Goal: Information Seeking & Learning: Learn about a topic

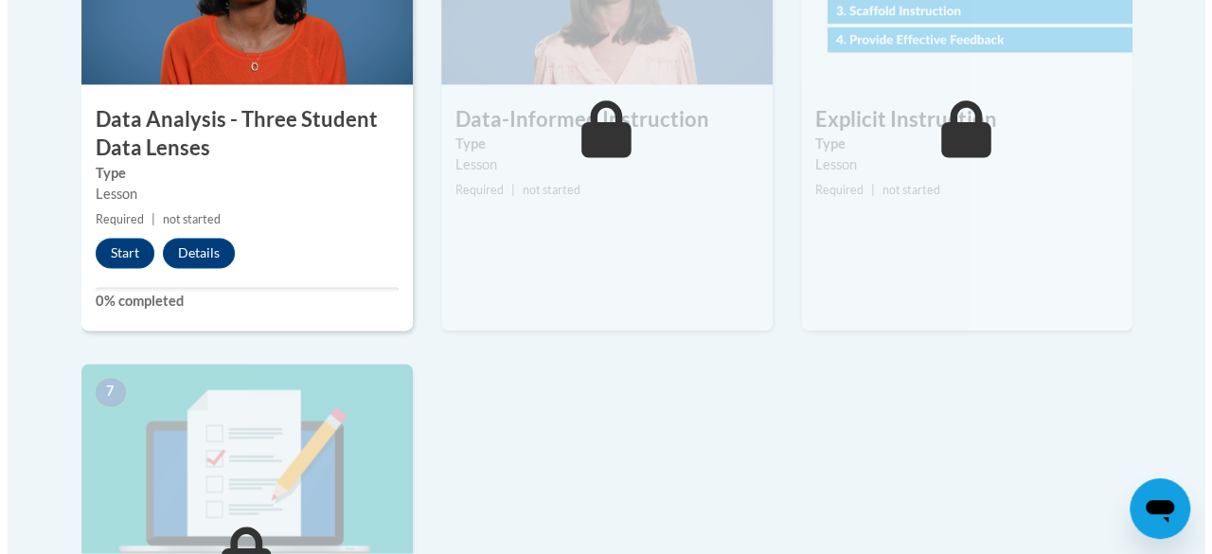
scroll to position [1245, 0]
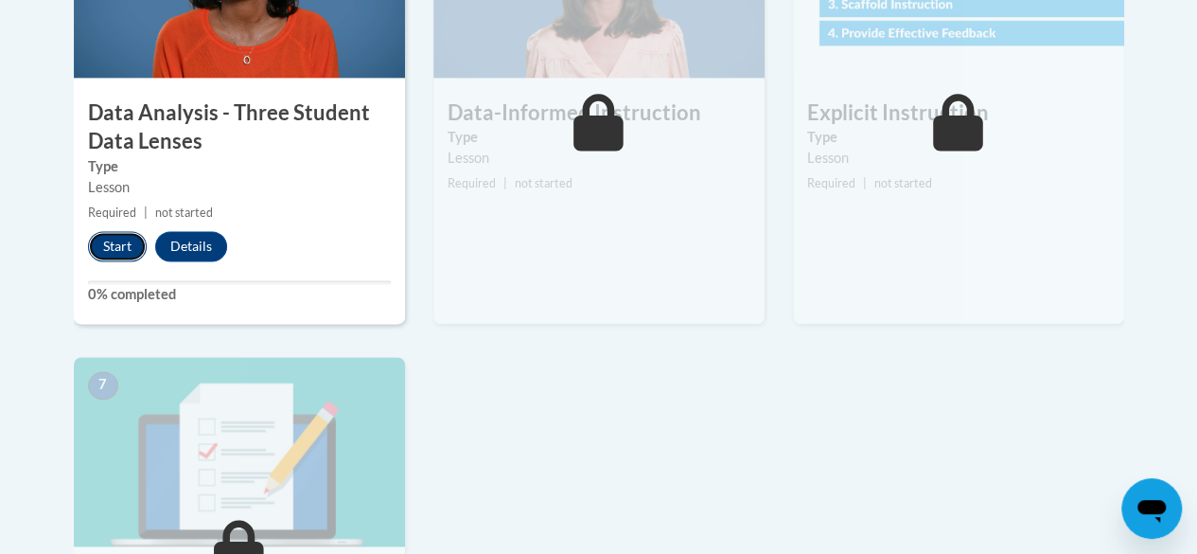
click at [110, 253] on button "Start" at bounding box center [117, 246] width 59 height 30
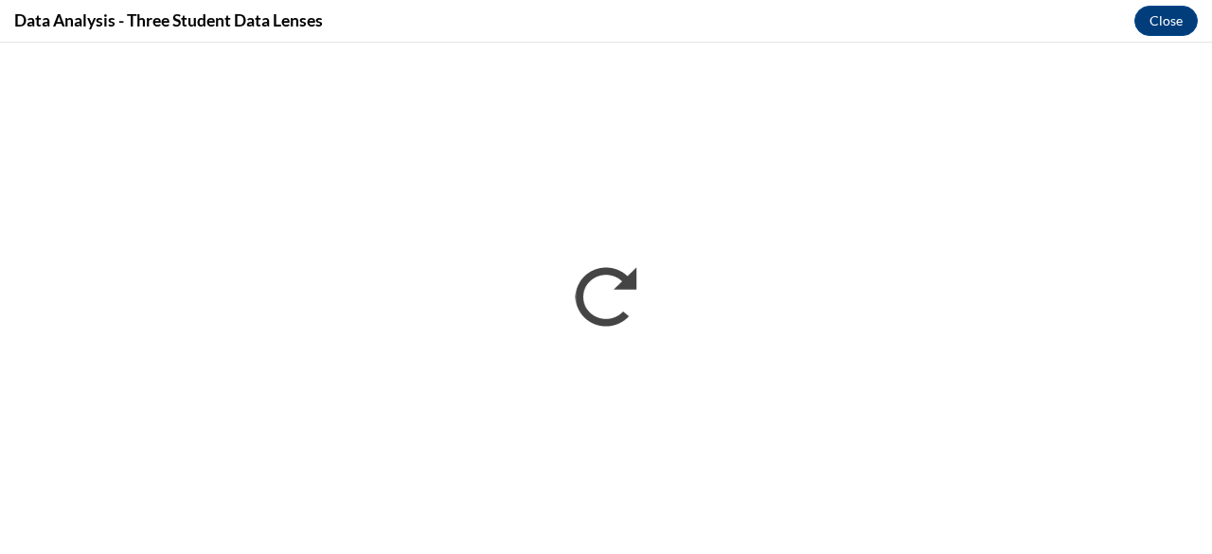
scroll to position [0, 0]
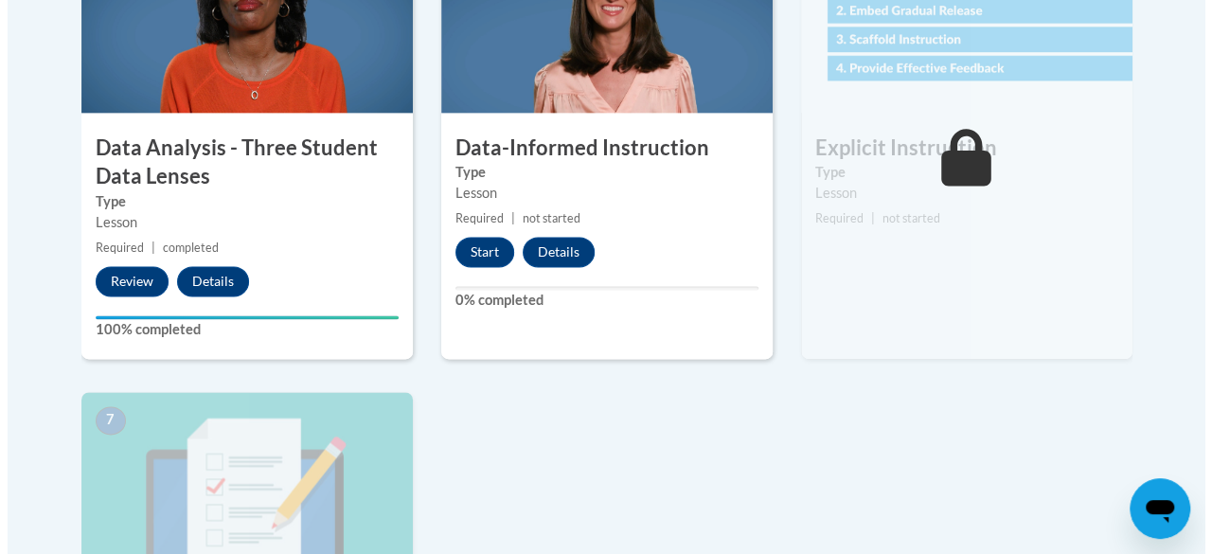
scroll to position [1228, 0]
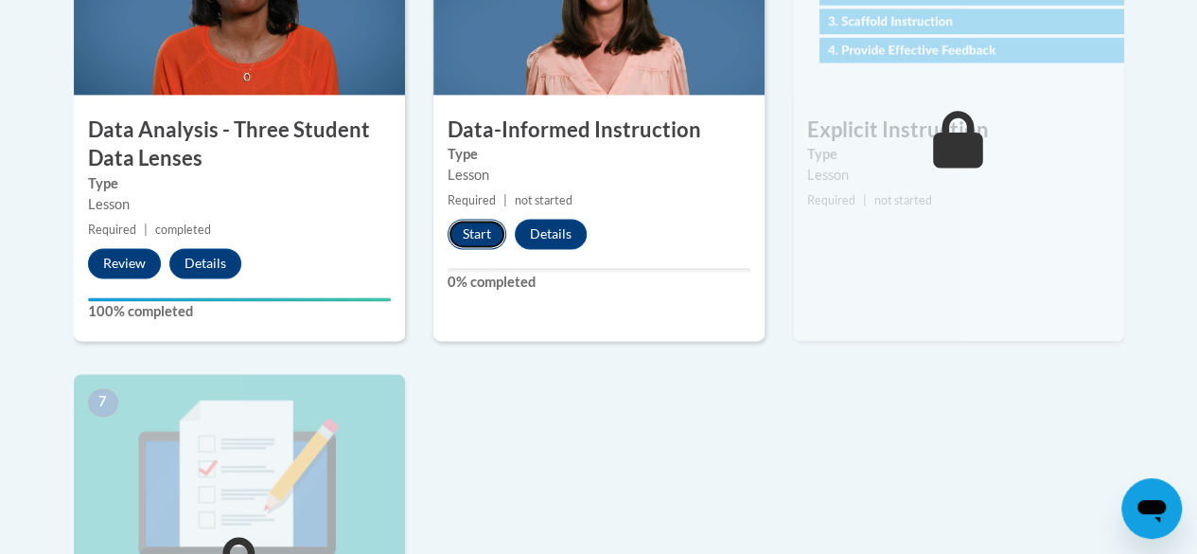
click at [478, 236] on button "Start" at bounding box center [477, 234] width 59 height 30
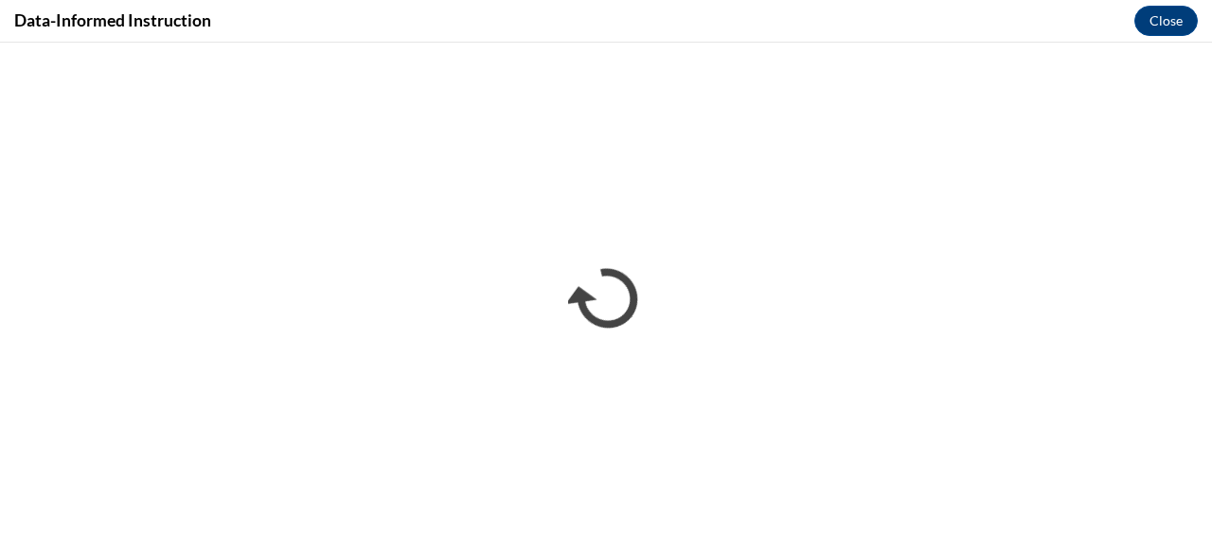
scroll to position [0, 0]
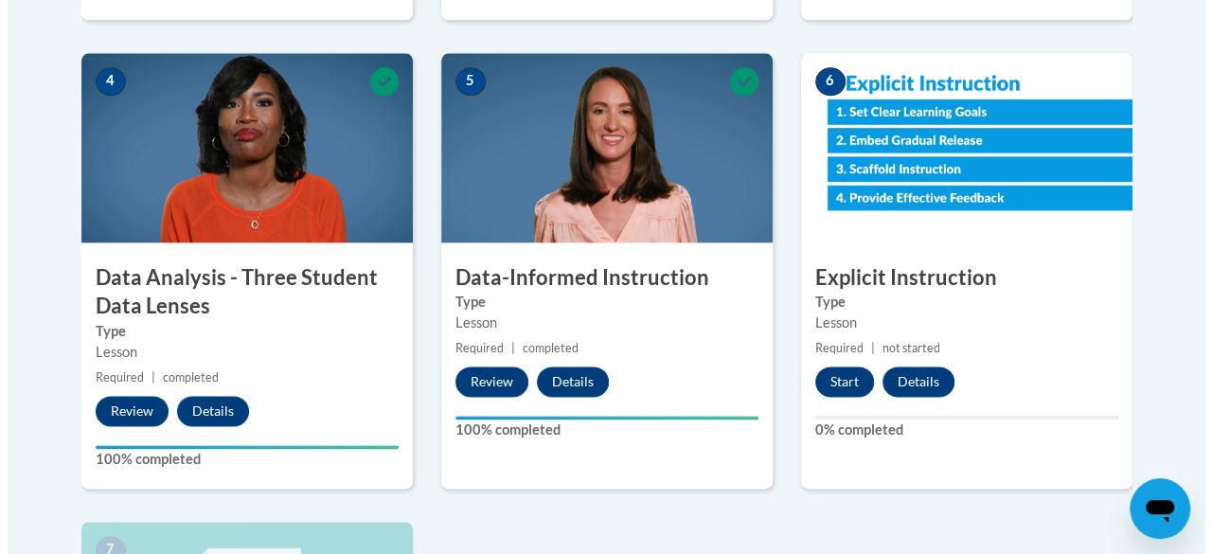
scroll to position [1077, 0]
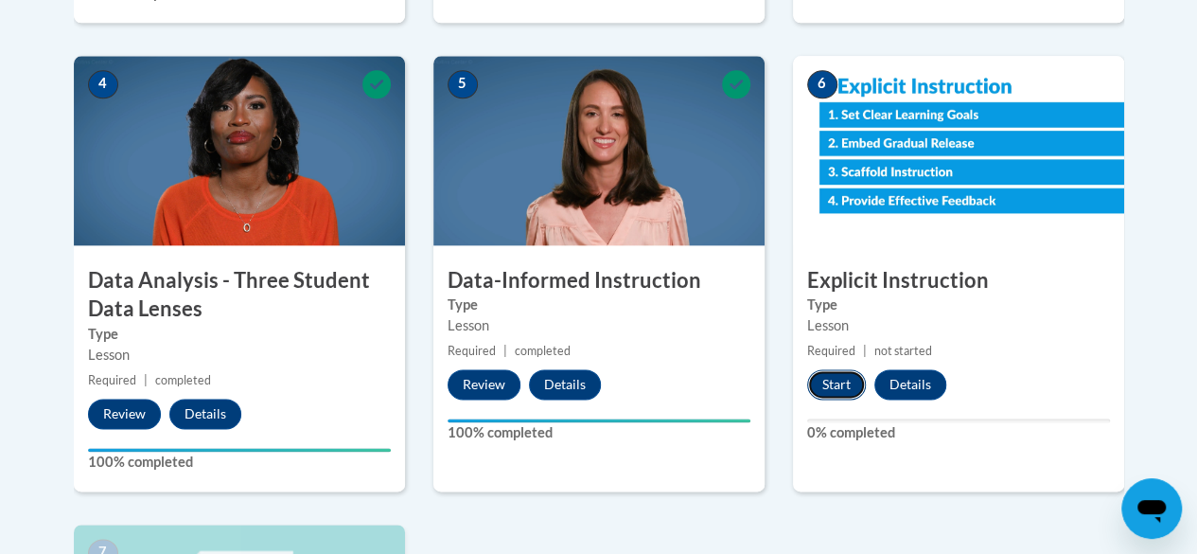
click at [841, 377] on button "Start" at bounding box center [836, 384] width 59 height 30
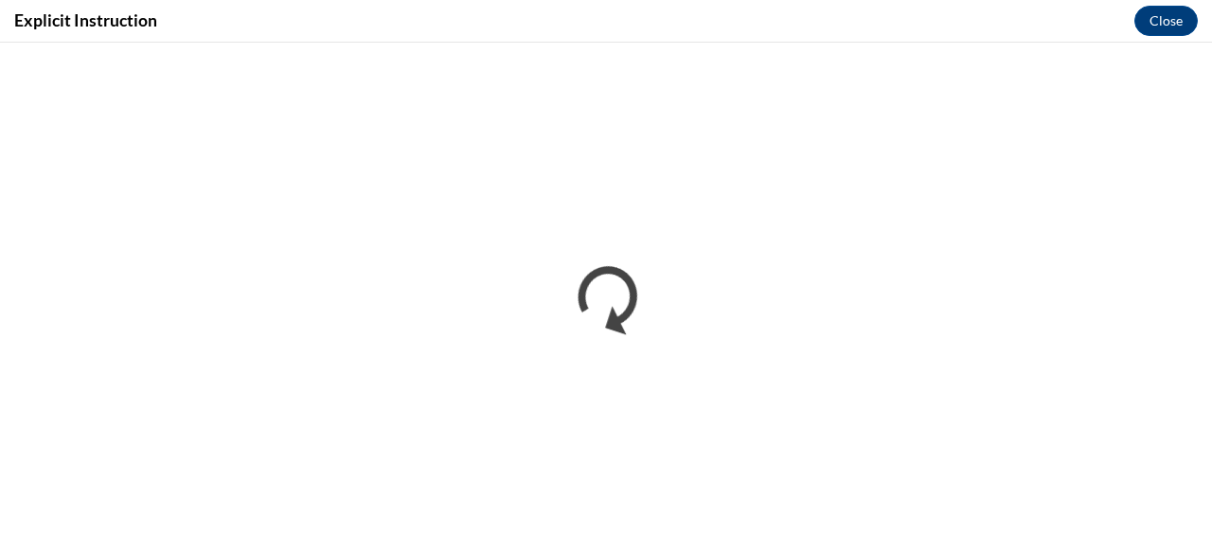
scroll to position [0, 0]
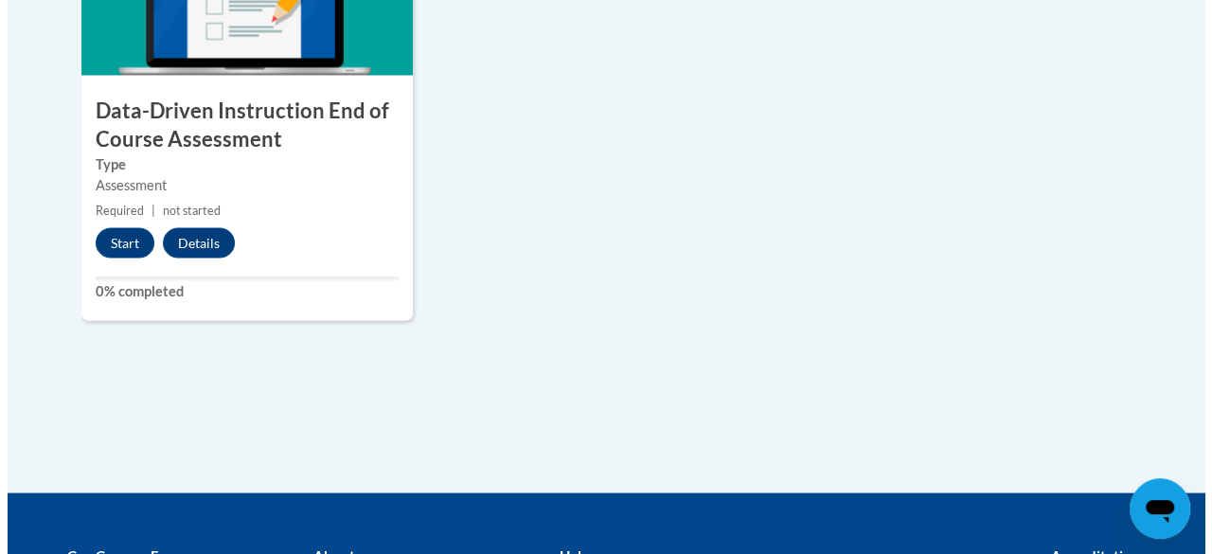
scroll to position [1756, 0]
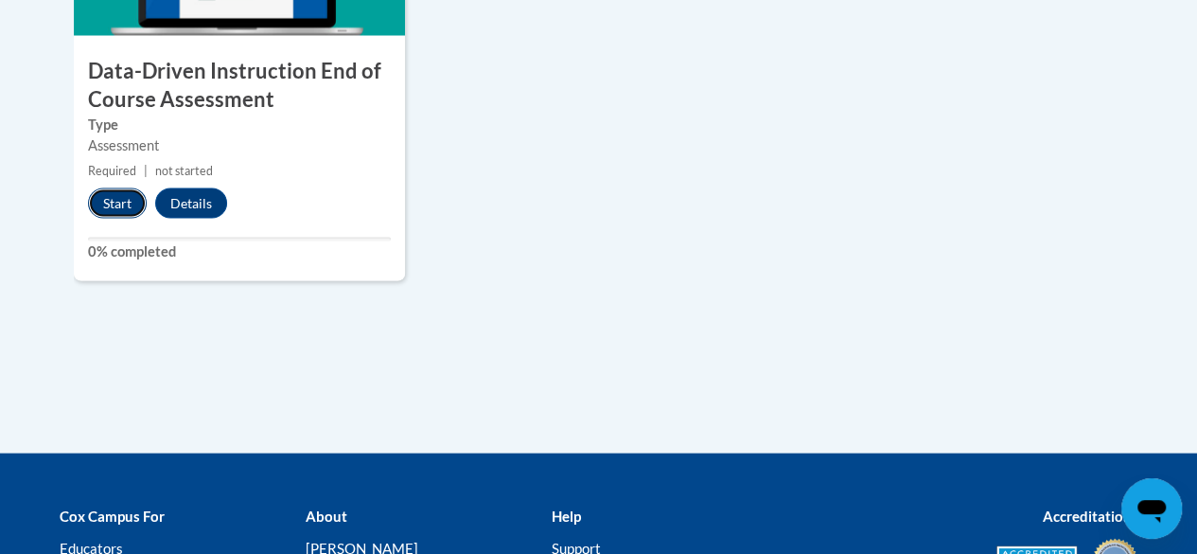
click at [111, 198] on button "Start" at bounding box center [117, 202] width 59 height 30
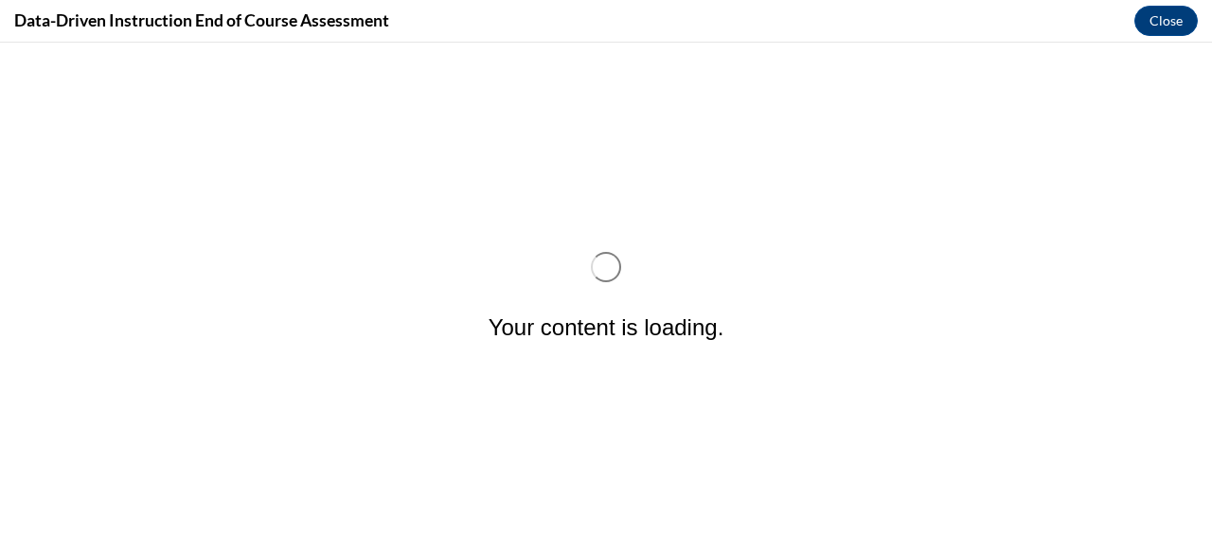
scroll to position [0, 0]
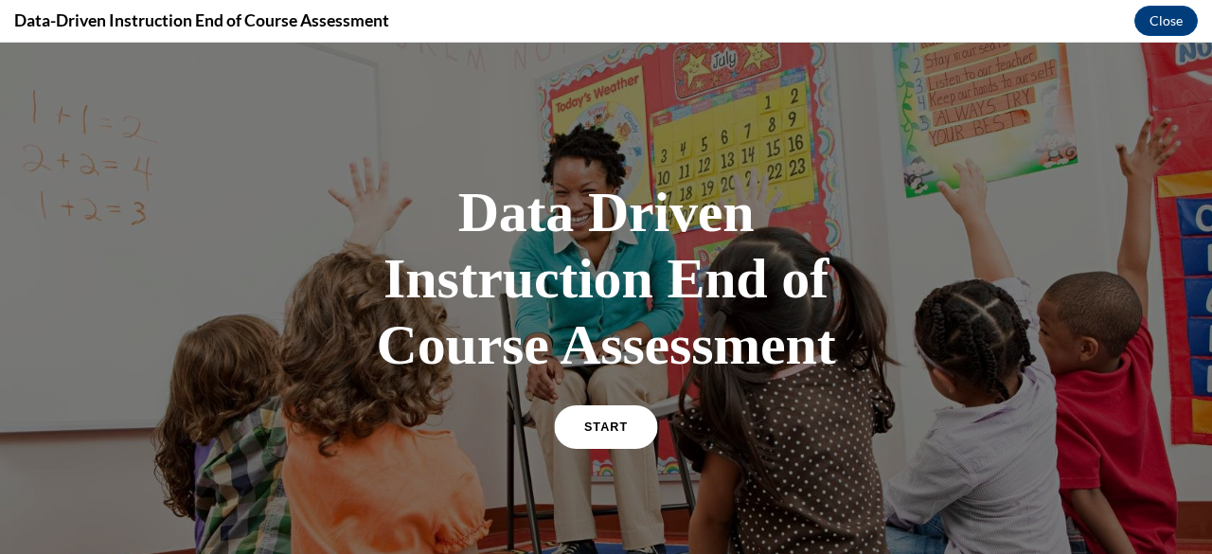
click at [574, 432] on link "START" at bounding box center [605, 427] width 103 height 44
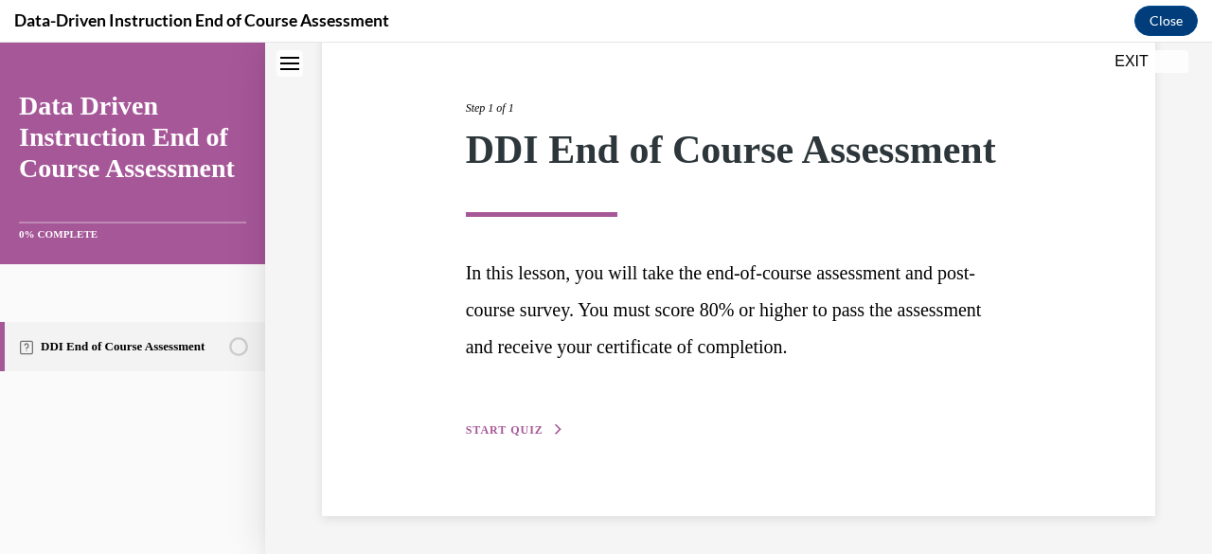
scroll to position [246, 0]
click at [510, 436] on span "START QUIZ" at bounding box center [505, 429] width 78 height 13
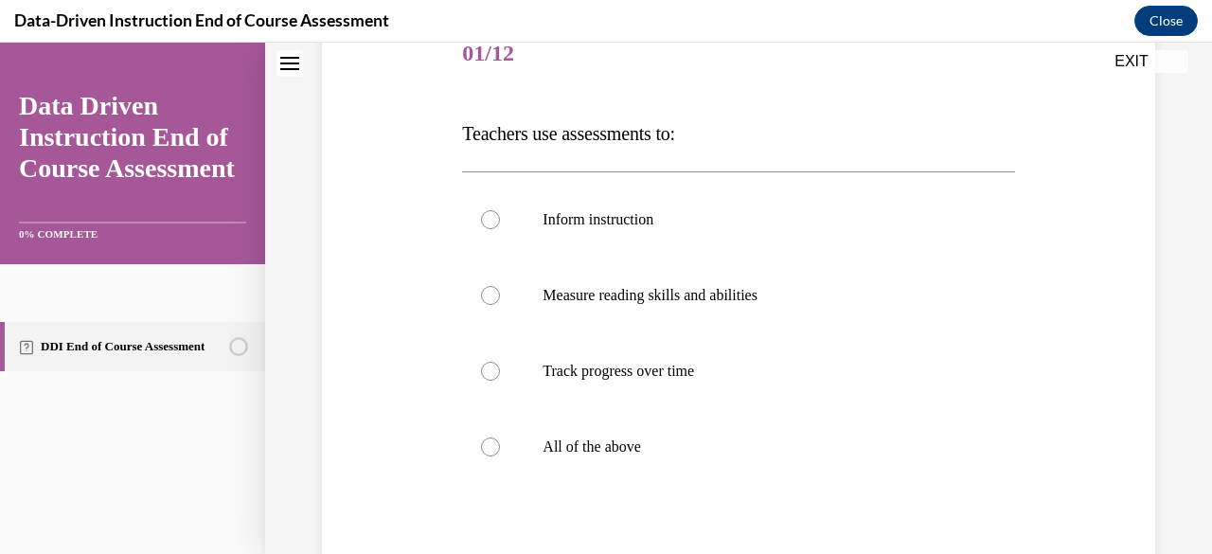
scroll to position [210, 0]
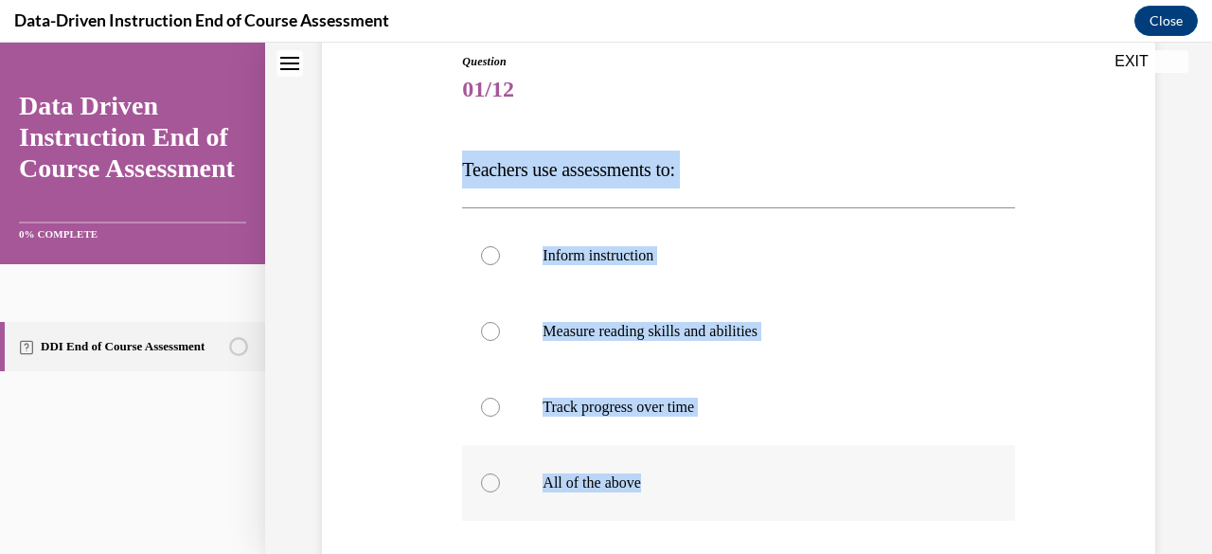
drag, startPoint x: 452, startPoint y: 173, endPoint x: 777, endPoint y: 458, distance: 432.0
click at [777, 458] on div "Question 01/12 Teachers use assessments to: Inform instruction Measure reading …" at bounding box center [738, 375] width 842 height 759
copy div "Teachers use assessments to: Inform instruction Measure reading skills and abil…"
click at [502, 491] on label "All of the above" at bounding box center [738, 483] width 552 height 76
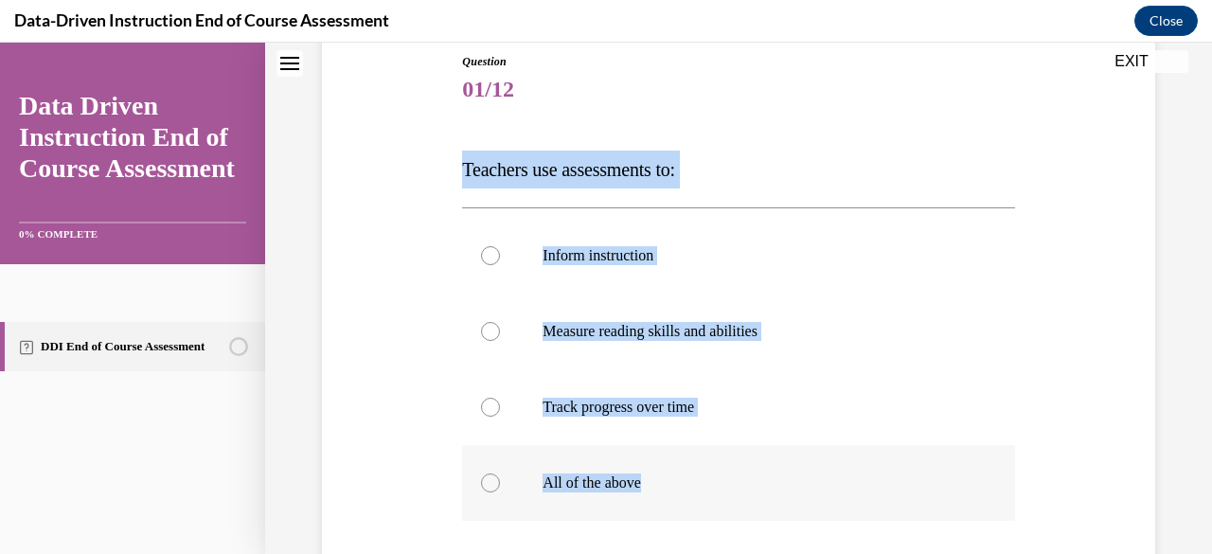
click at [500, 491] on input "All of the above" at bounding box center [490, 482] width 19 height 19
radio input "true"
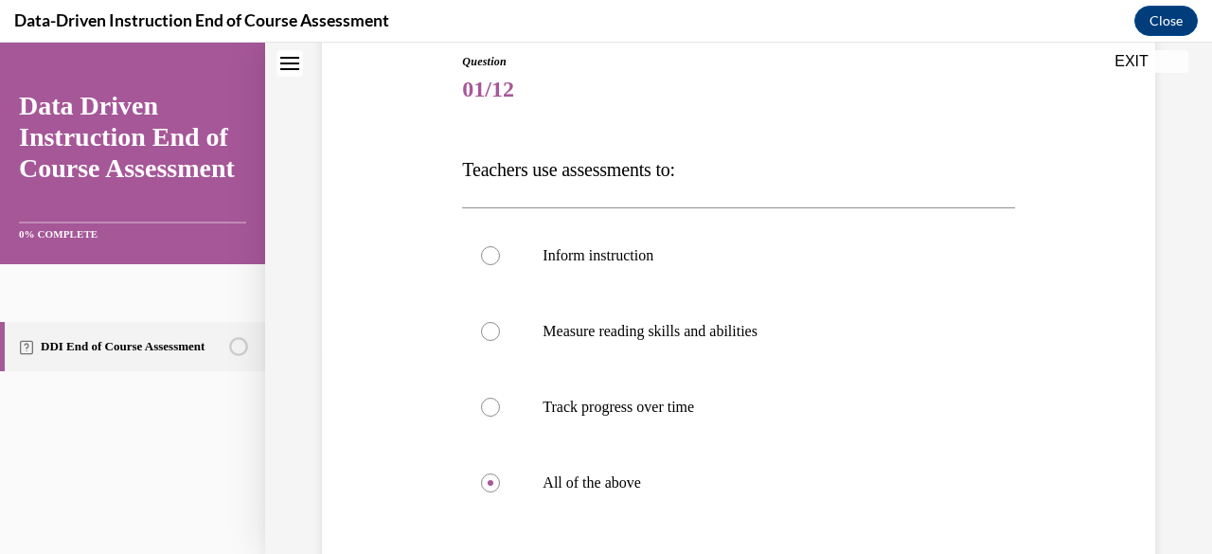
scroll to position [449, 0]
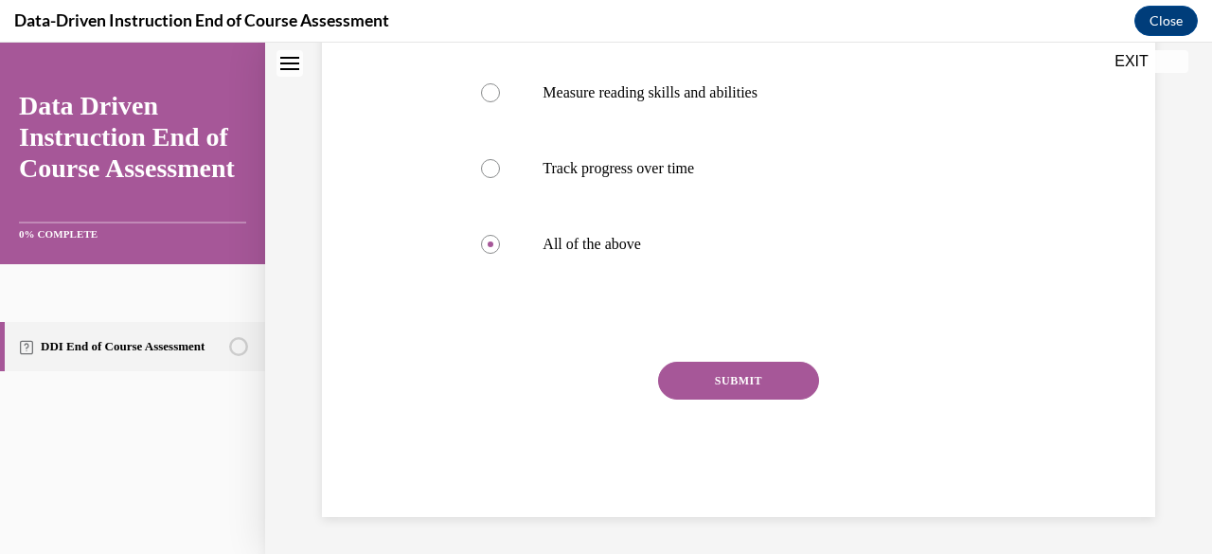
click at [735, 369] on button "SUBMIT" at bounding box center [738, 381] width 161 height 38
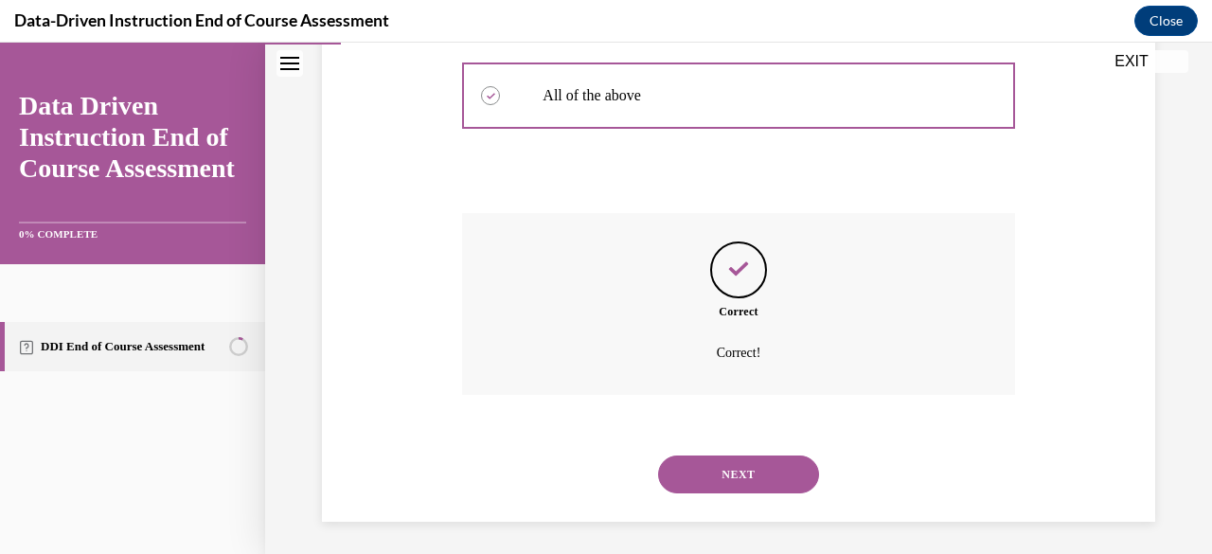
scroll to position [602, 0]
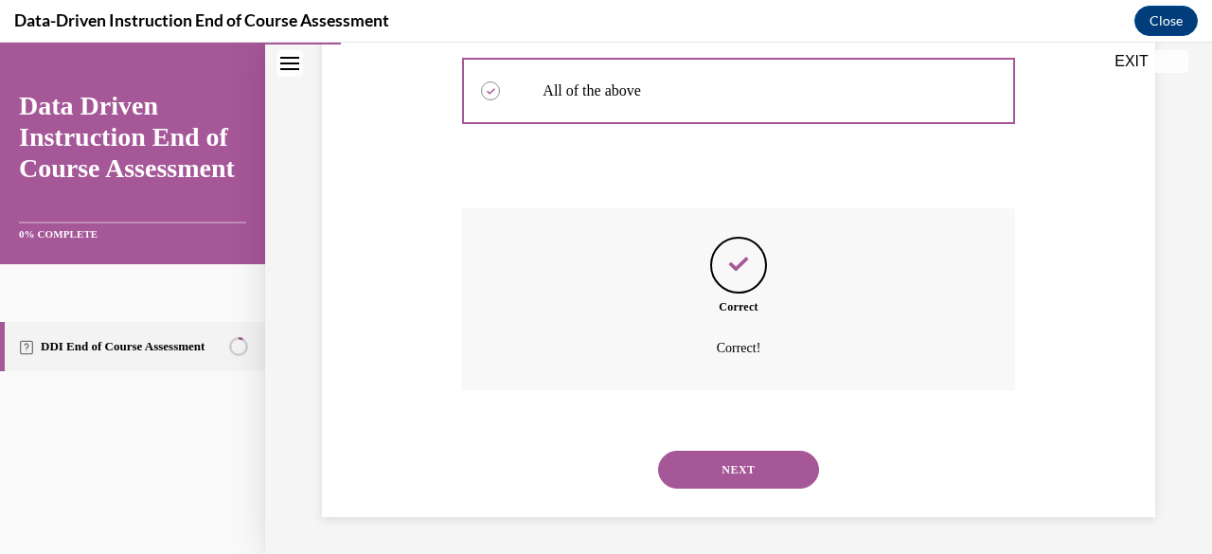
click at [747, 469] on button "NEXT" at bounding box center [738, 470] width 161 height 38
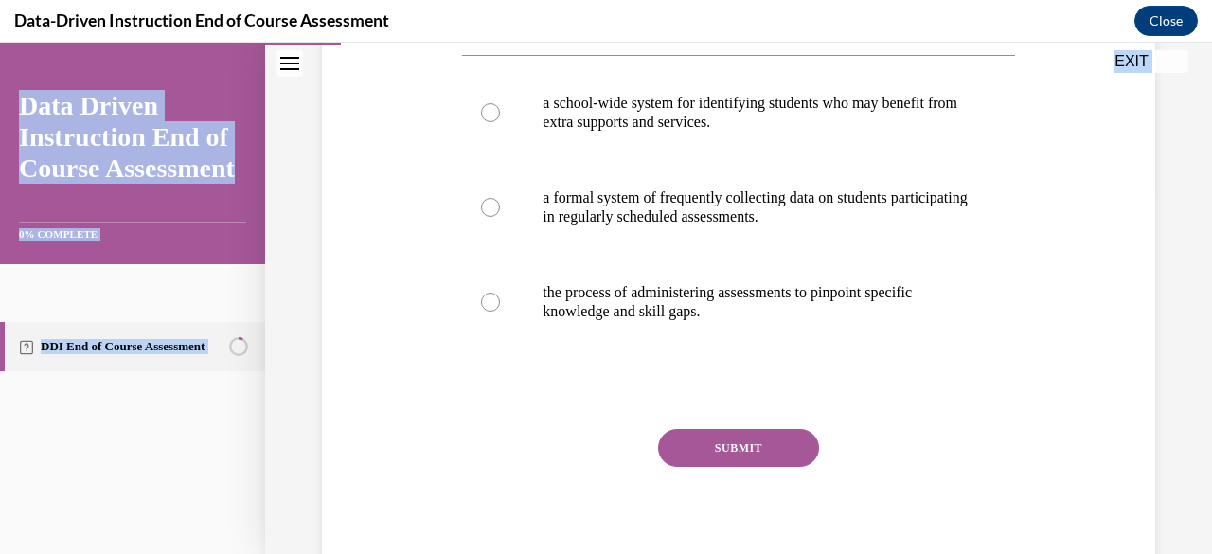
scroll to position [430, 0]
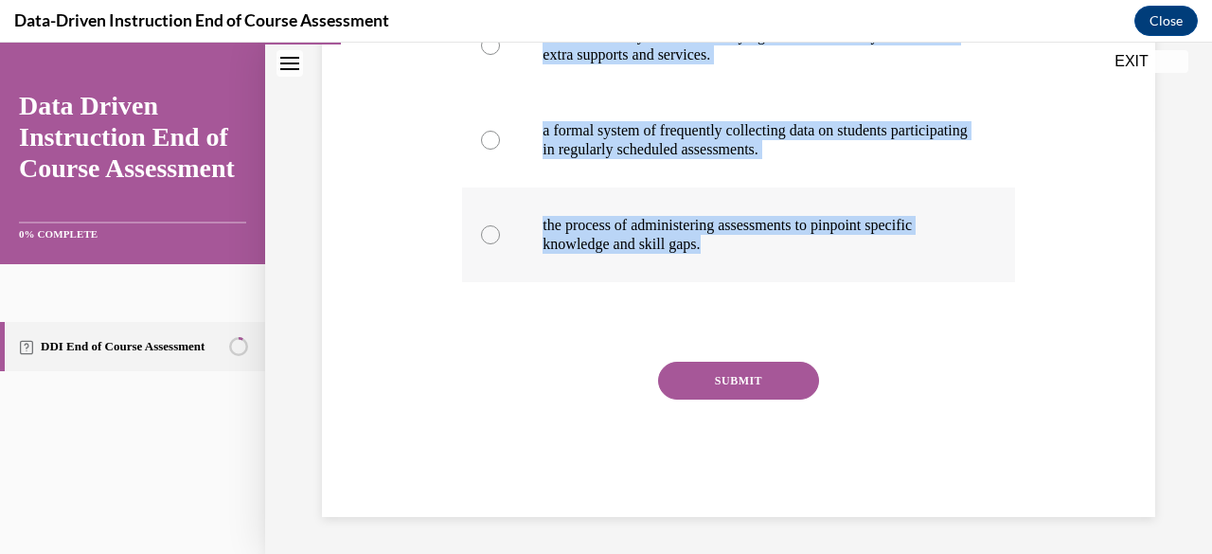
drag, startPoint x: 458, startPoint y: 268, endPoint x: 757, endPoint y: 251, distance: 299.6
click at [757, 251] on div "Question 02/12 Diagnostic assessment is: a school-wide system for identifying s…" at bounding box center [737, 161] width 561 height 712
copy div "Diagnostic assessment is: a school-wide system for identifying students who may…"
click at [687, 232] on p "the process of administering assessments to pinpoint specific knowledge and ski…" at bounding box center [754, 235] width 424 height 38
click at [500, 232] on input "the process of administering assessments to pinpoint specific knowledge and ski…" at bounding box center [490, 234] width 19 height 19
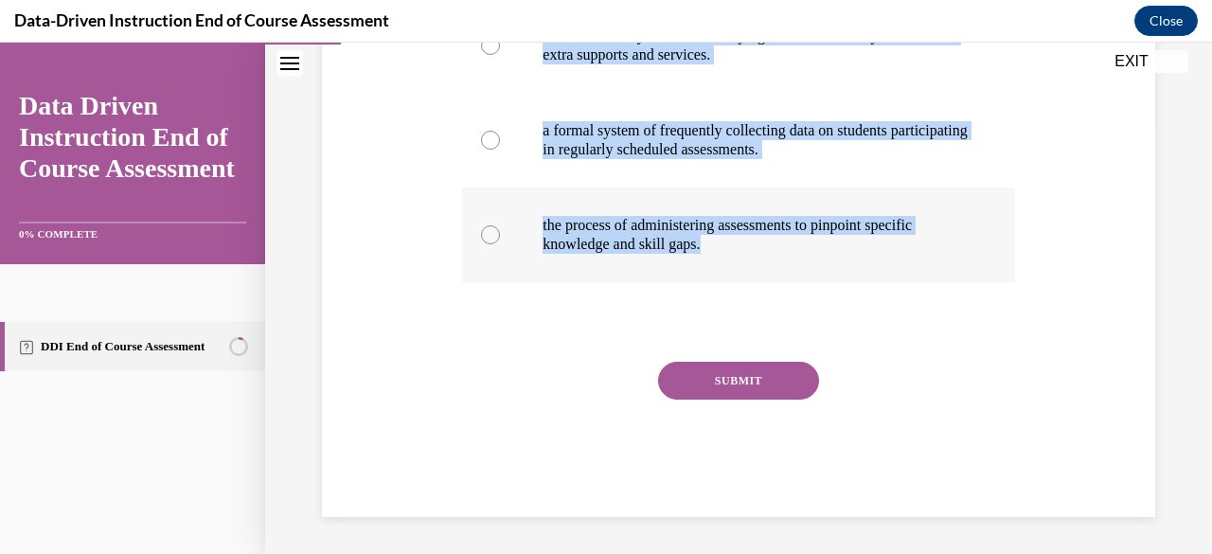
radio input "true"
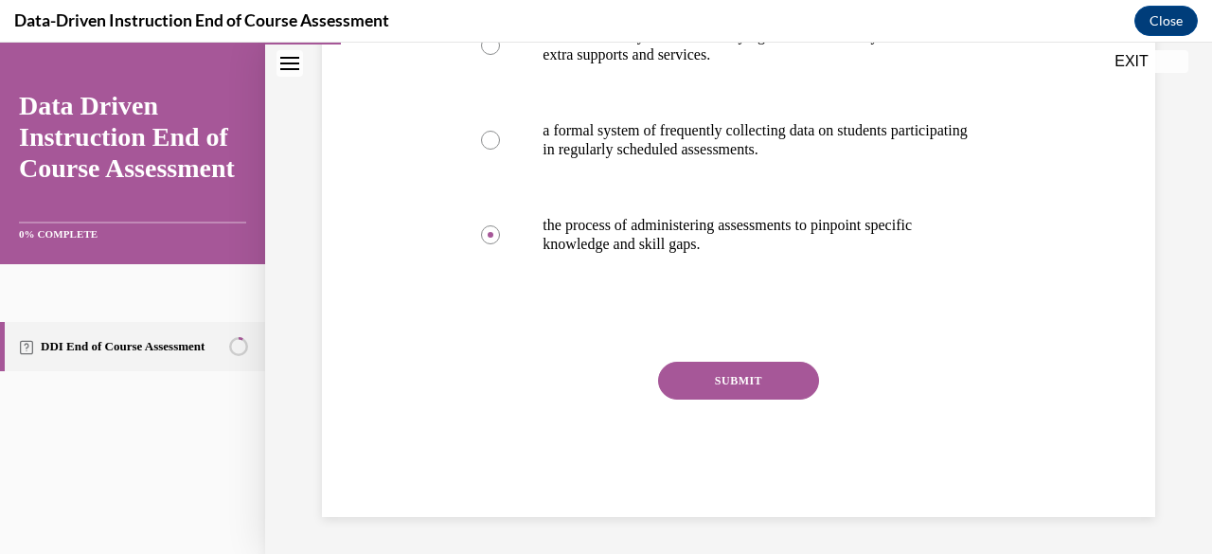
click at [753, 378] on button "SUBMIT" at bounding box center [738, 381] width 161 height 38
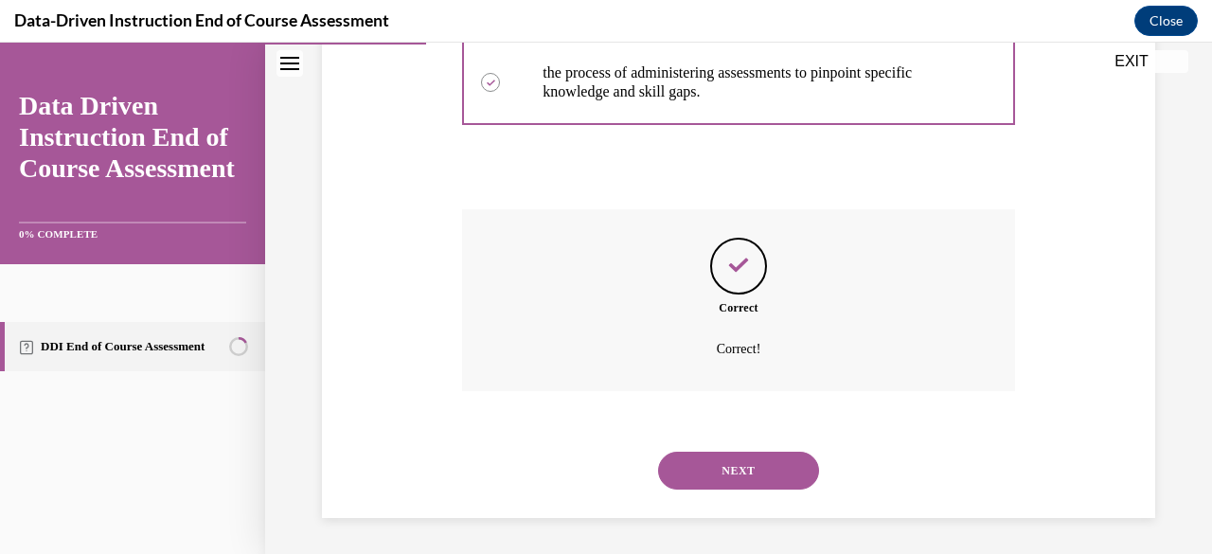
scroll to position [583, 0]
click at [761, 483] on button "NEXT" at bounding box center [738, 470] width 161 height 38
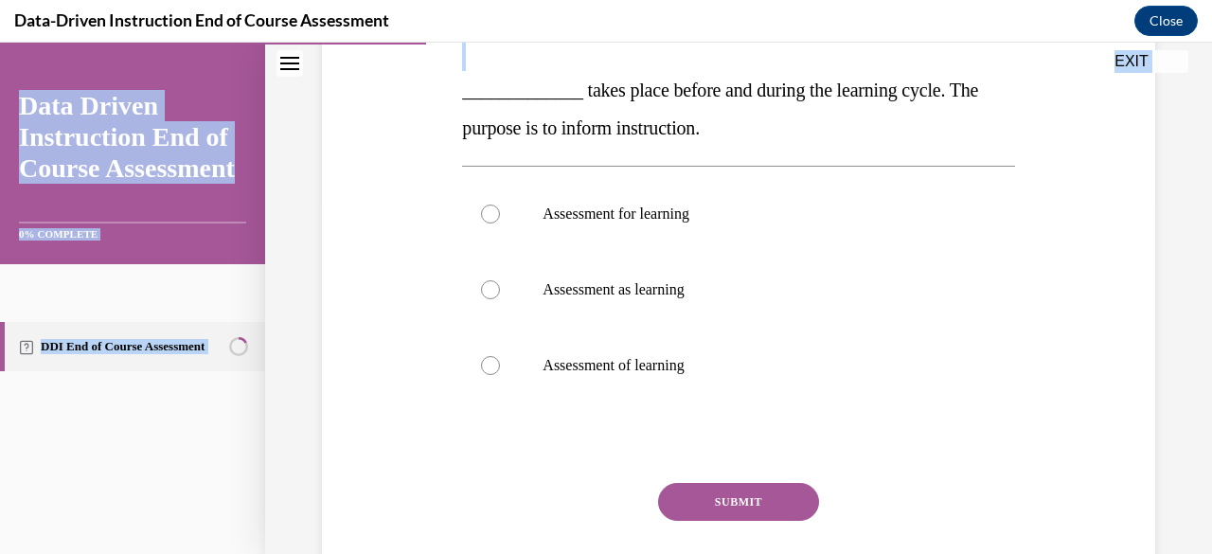
scroll to position [481, 0]
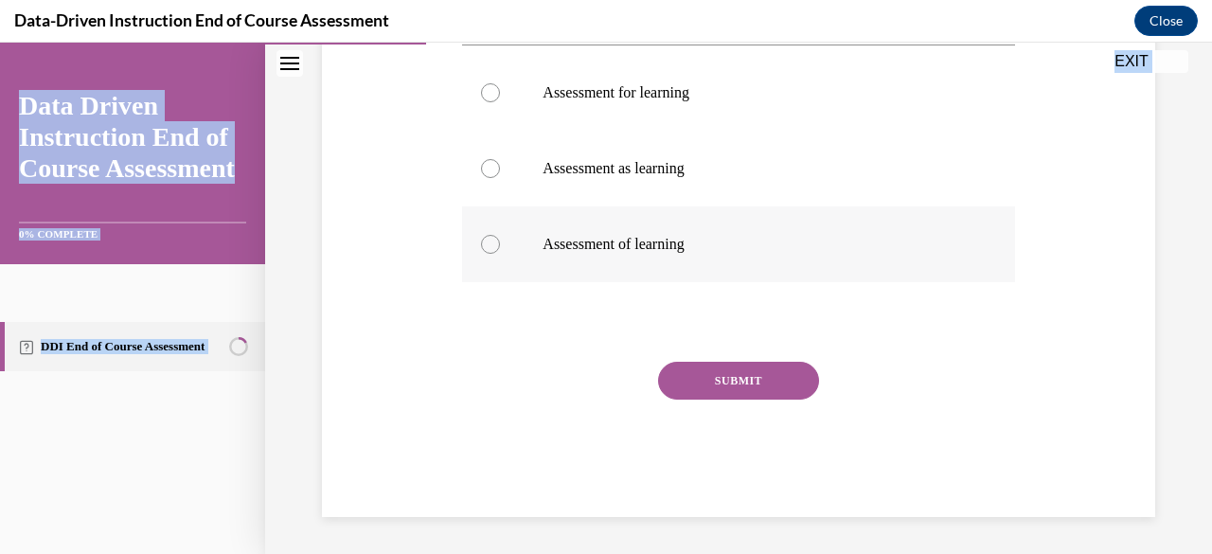
drag, startPoint x: 452, startPoint y: 267, endPoint x: 712, endPoint y: 248, distance: 260.1
click at [712, 248] on div "Question 03/12 Fill in the Blank _____________ takes place before and during th…" at bounding box center [738, 120] width 842 height 791
copy div "_____________ takes place before and during the learning cycle. The purpose is …"
click at [653, 102] on label "Assessment for learning" at bounding box center [738, 93] width 552 height 76
click at [500, 102] on input "Assessment for learning" at bounding box center [490, 92] width 19 height 19
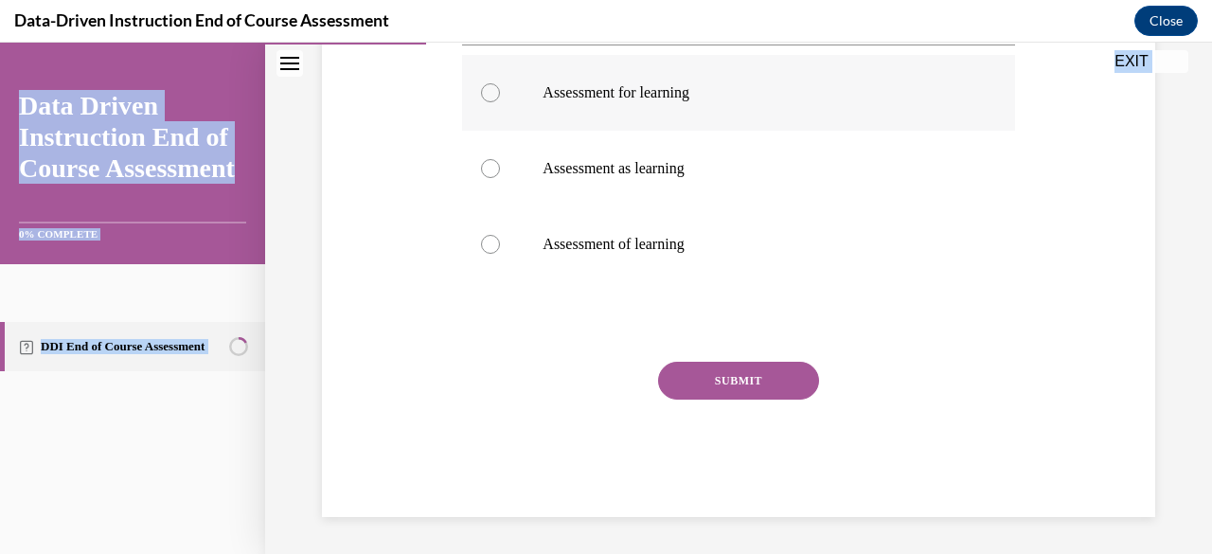
radio input "true"
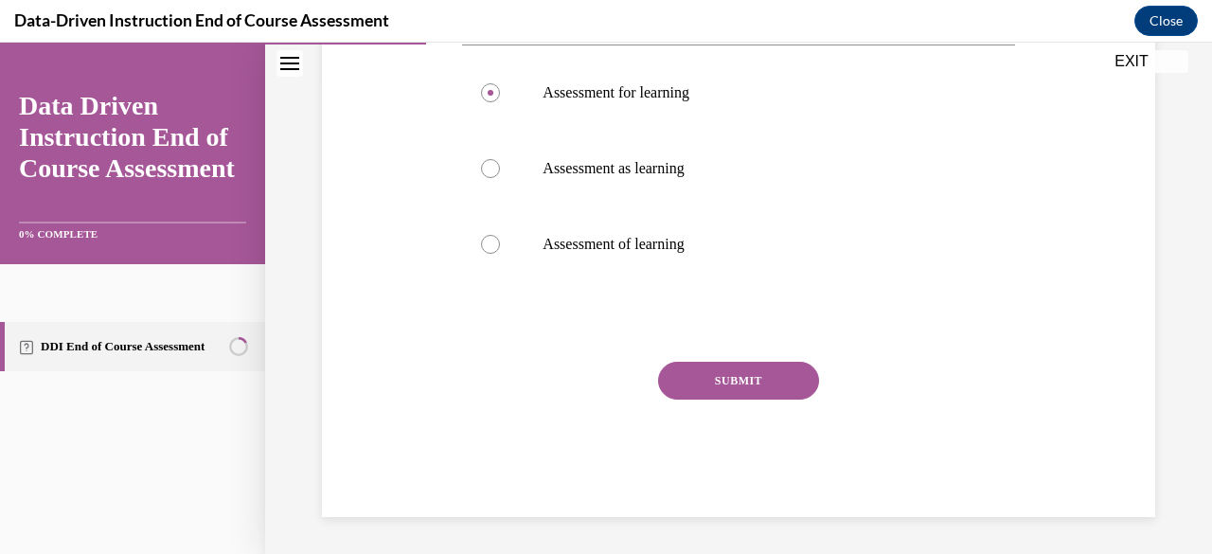
click at [750, 385] on button "SUBMIT" at bounding box center [738, 381] width 161 height 38
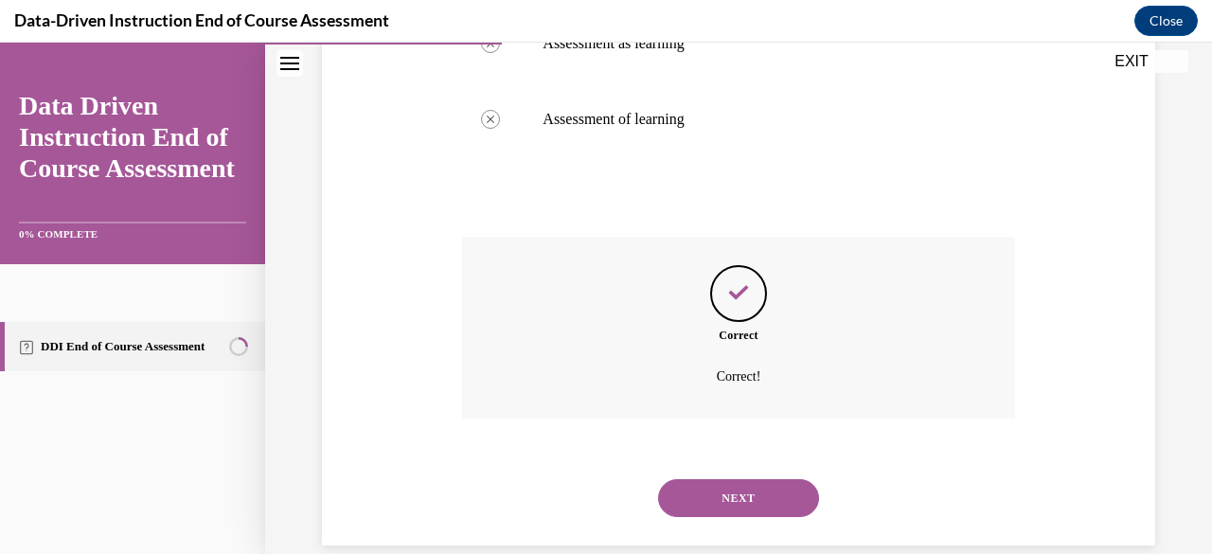
scroll to position [634, 0]
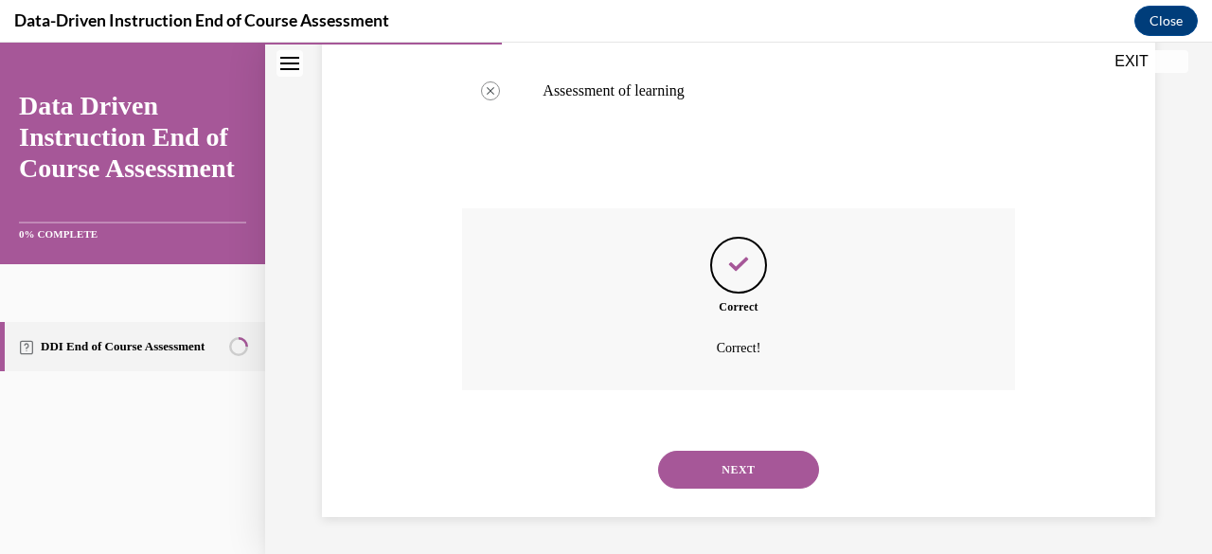
click at [760, 476] on button "NEXT" at bounding box center [738, 470] width 161 height 38
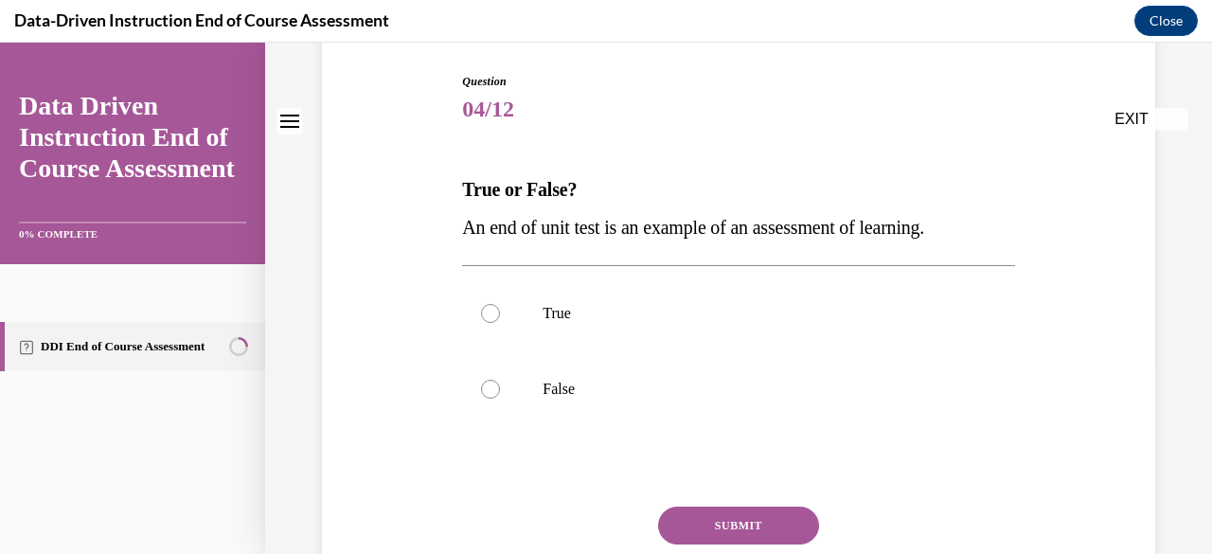
scroll to position [214, 0]
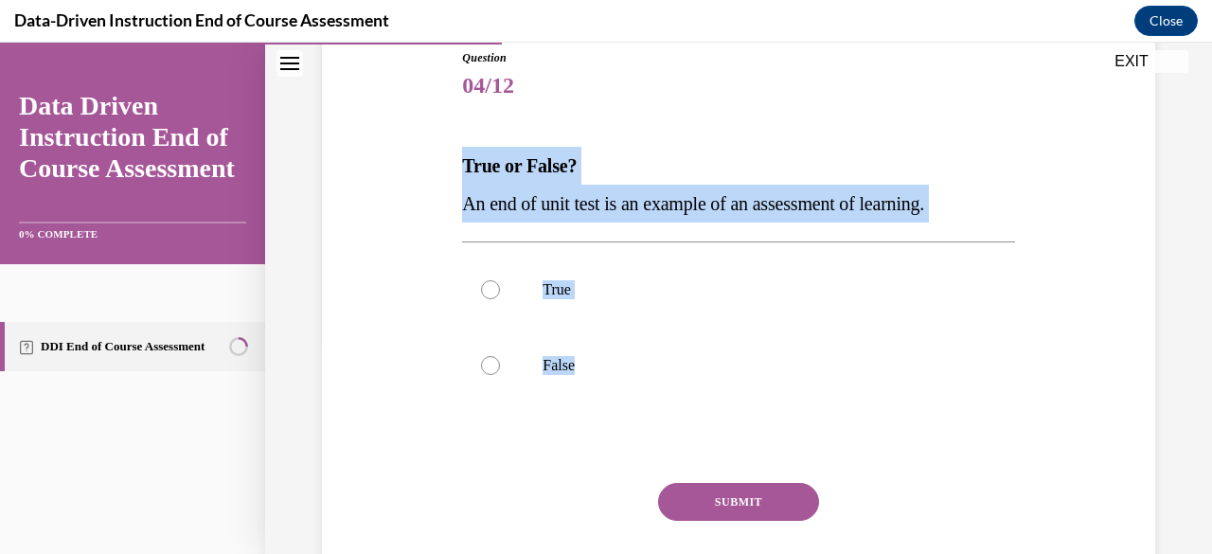
drag, startPoint x: 622, startPoint y: 366, endPoint x: 430, endPoint y: 177, distance: 269.8
click at [430, 177] on div "Question 04/12 True or False? An end of unit test is an example of an assessmen…" at bounding box center [738, 315] width 842 height 646
copy div "True or False? An end of unit test is an example of an assessment of learning. …"
click at [505, 291] on label "True" at bounding box center [738, 290] width 552 height 76
click at [500, 291] on input "True" at bounding box center [490, 289] width 19 height 19
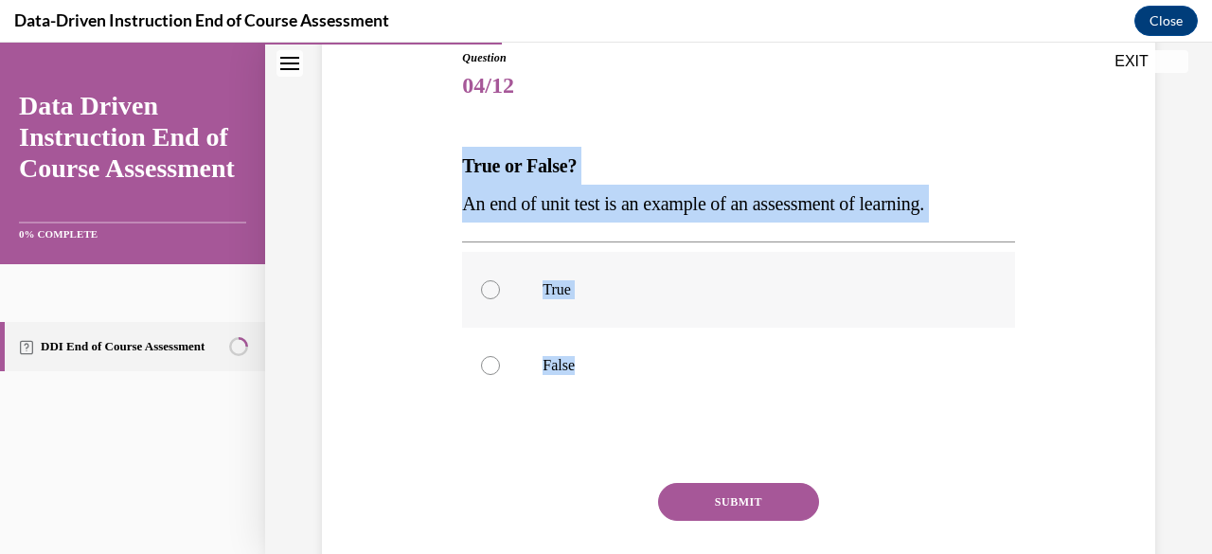
radio input "true"
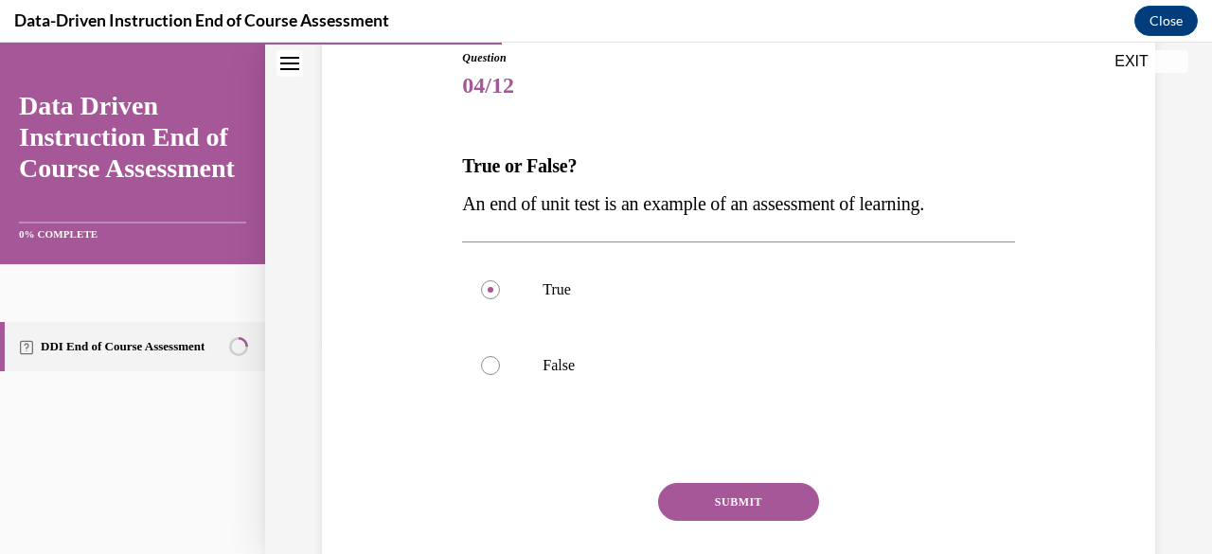
click at [780, 500] on button "SUBMIT" at bounding box center [738, 502] width 161 height 38
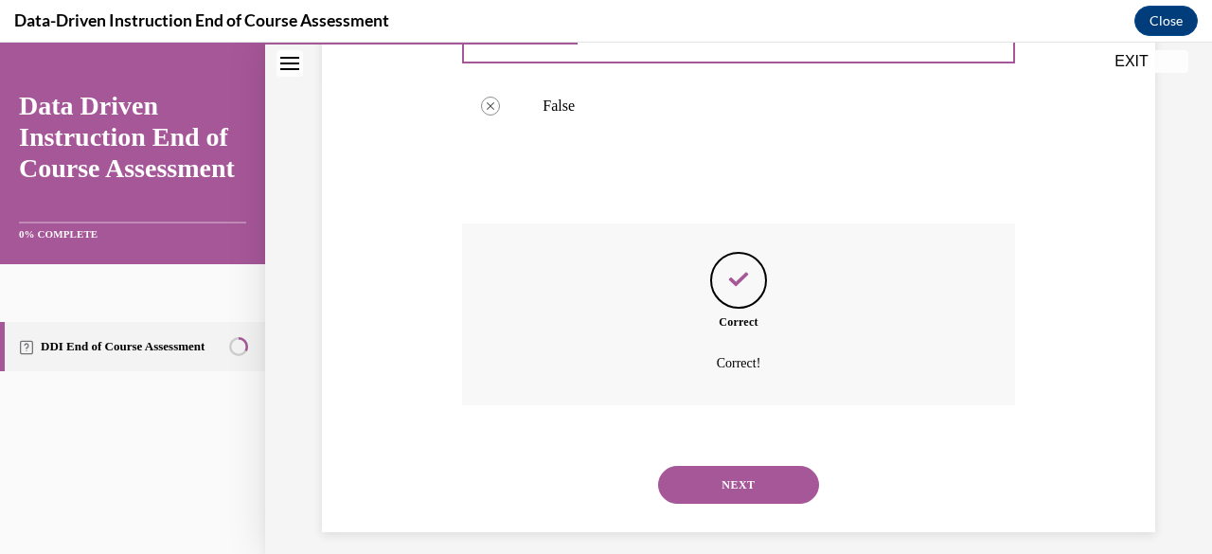
scroll to position [488, 0]
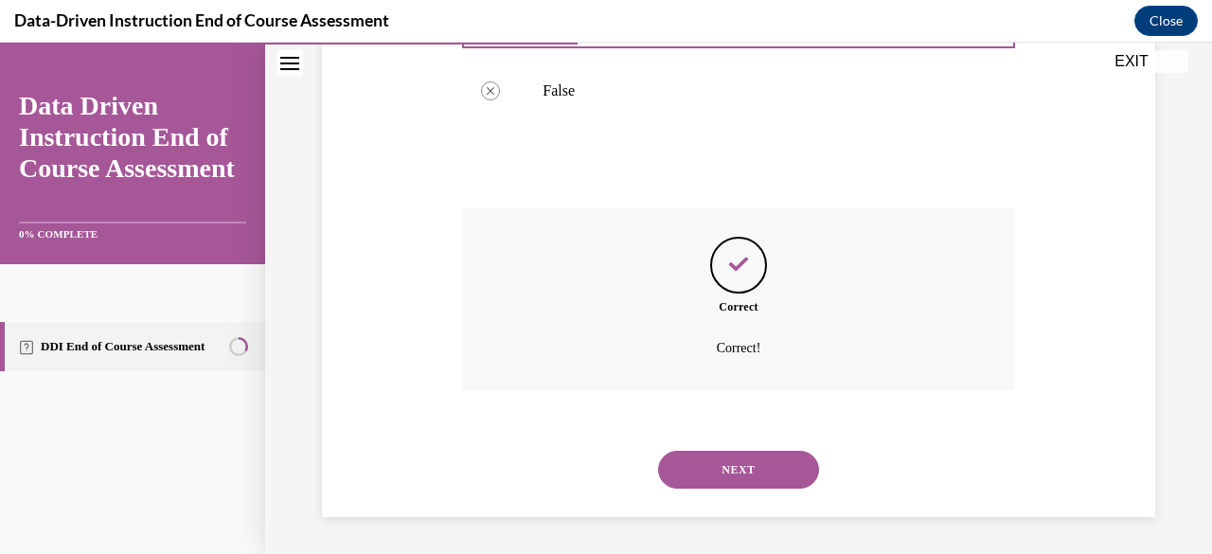
click at [727, 465] on button "NEXT" at bounding box center [738, 470] width 161 height 38
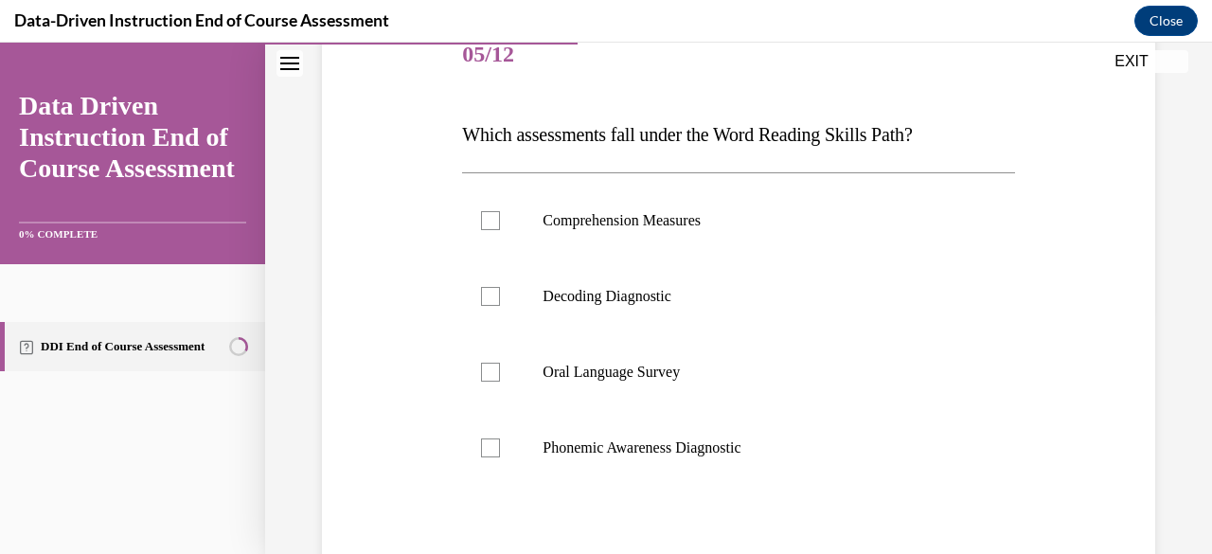
scroll to position [241, 0]
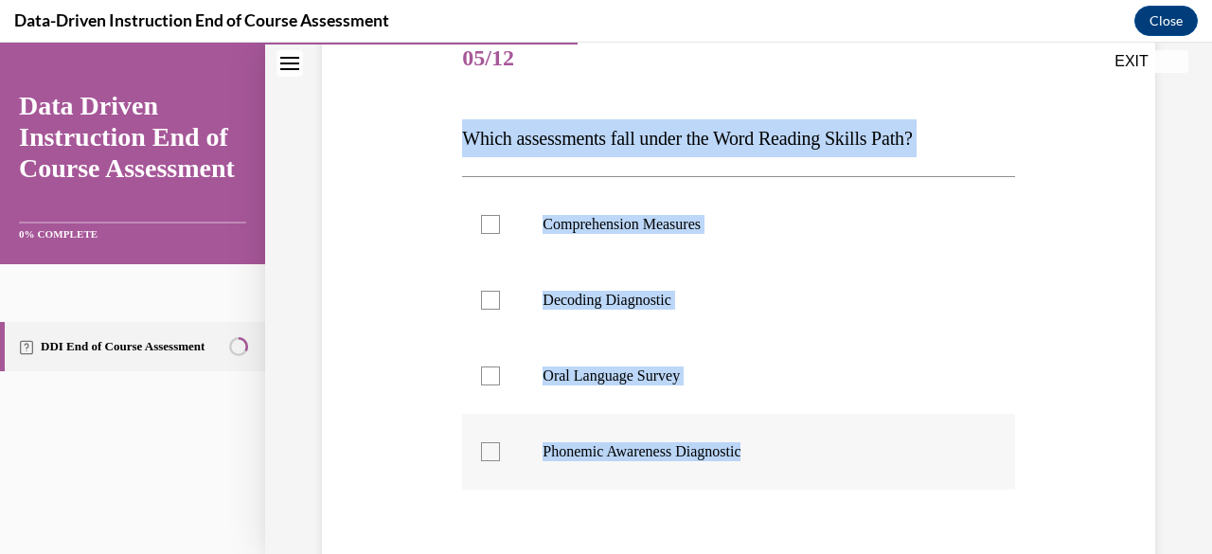
drag, startPoint x: 446, startPoint y: 133, endPoint x: 797, endPoint y: 435, distance: 463.2
click at [797, 435] on div "Question 05/12 Which assessments fall under the Word Reading Skills Path? Compr…" at bounding box center [738, 344] width 842 height 759
copy div "Which assessments fall under the Word Reading Skills Path? Comprehension Measur…"
click at [487, 296] on div at bounding box center [490, 300] width 19 height 19
click at [487, 296] on input "Decoding Diagnostic" at bounding box center [490, 300] width 19 height 19
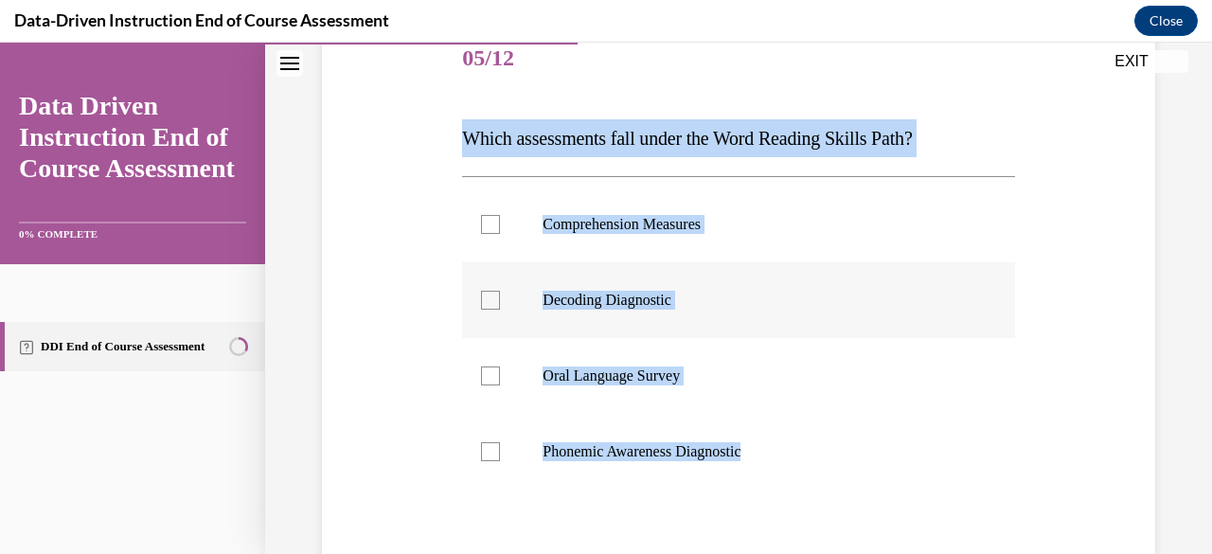
checkbox input "true"
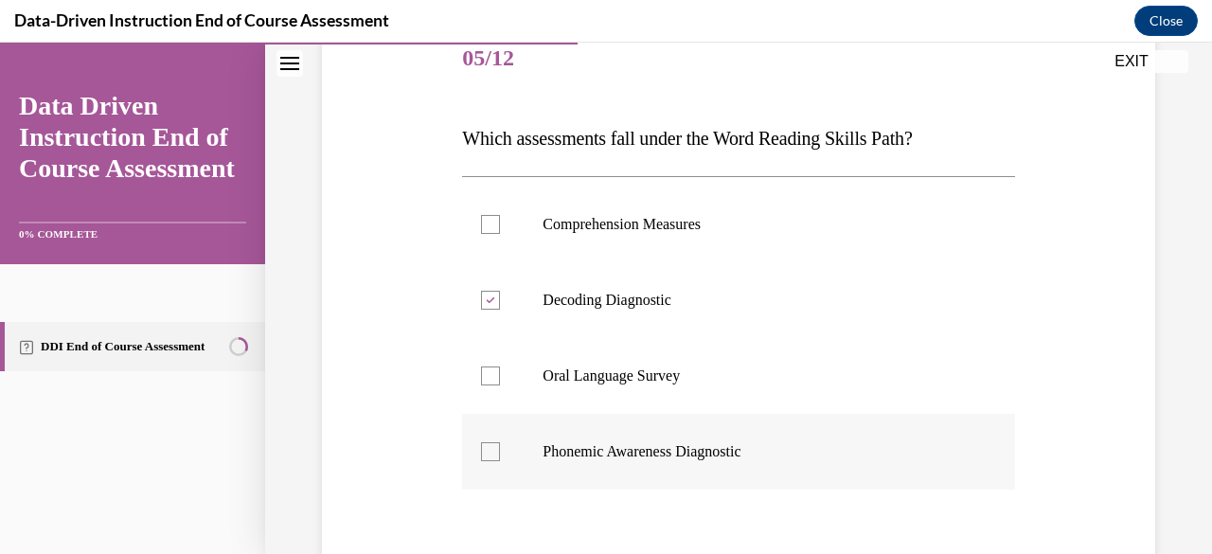
click at [490, 443] on div at bounding box center [490, 451] width 19 height 19
click at [490, 443] on input "Phonemic Awareness Diagnostic" at bounding box center [490, 451] width 19 height 19
checkbox input "true"
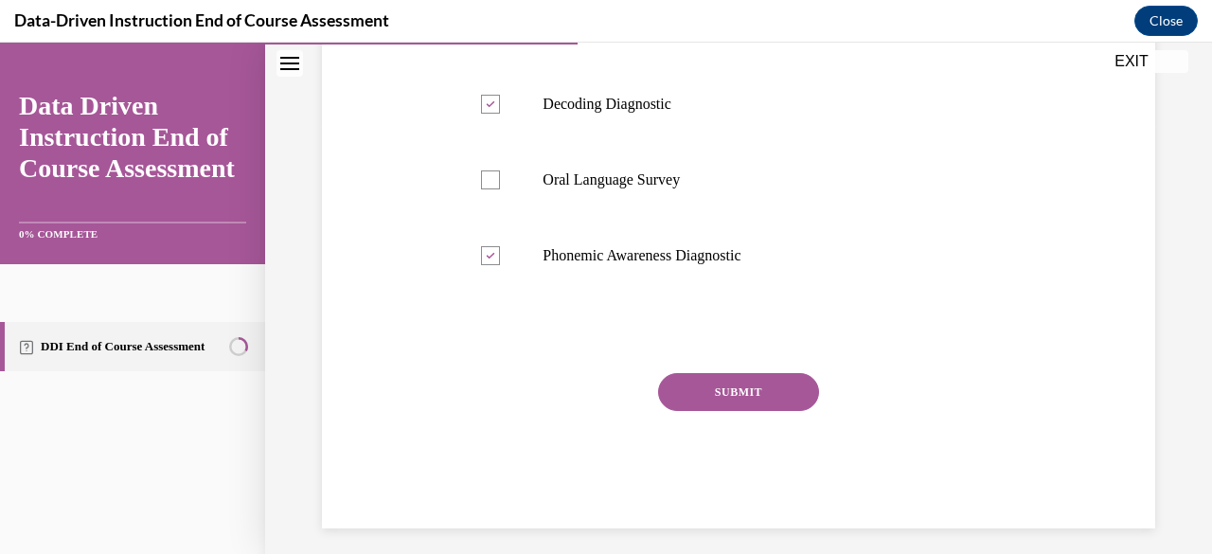
click at [752, 390] on button "SUBMIT" at bounding box center [738, 392] width 161 height 38
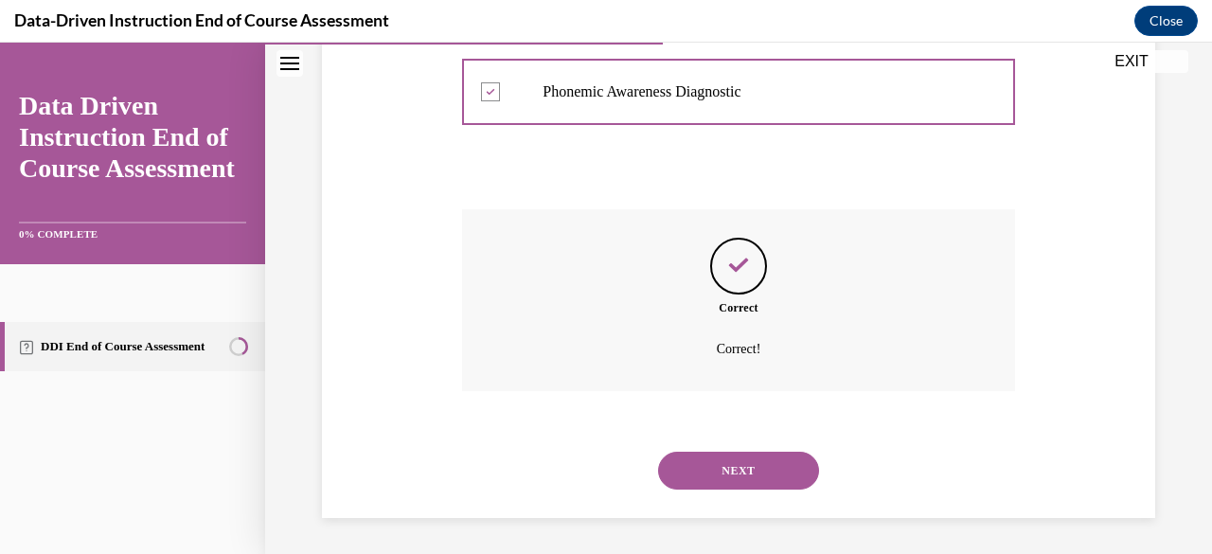
scroll to position [602, 0]
click at [718, 463] on button "NEXT" at bounding box center [738, 470] width 161 height 38
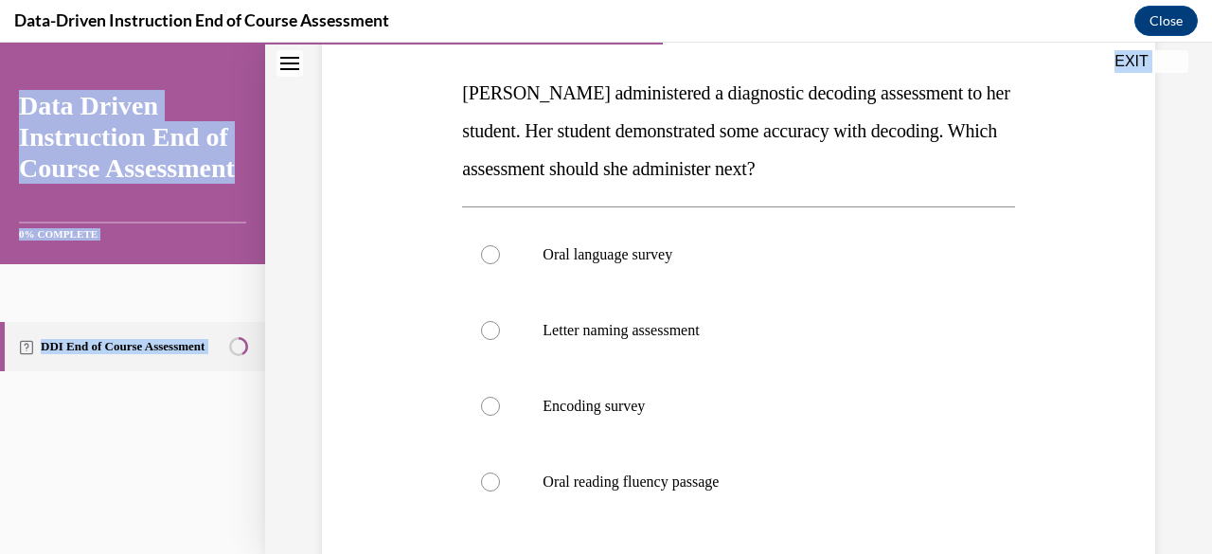
scroll to position [402, 0]
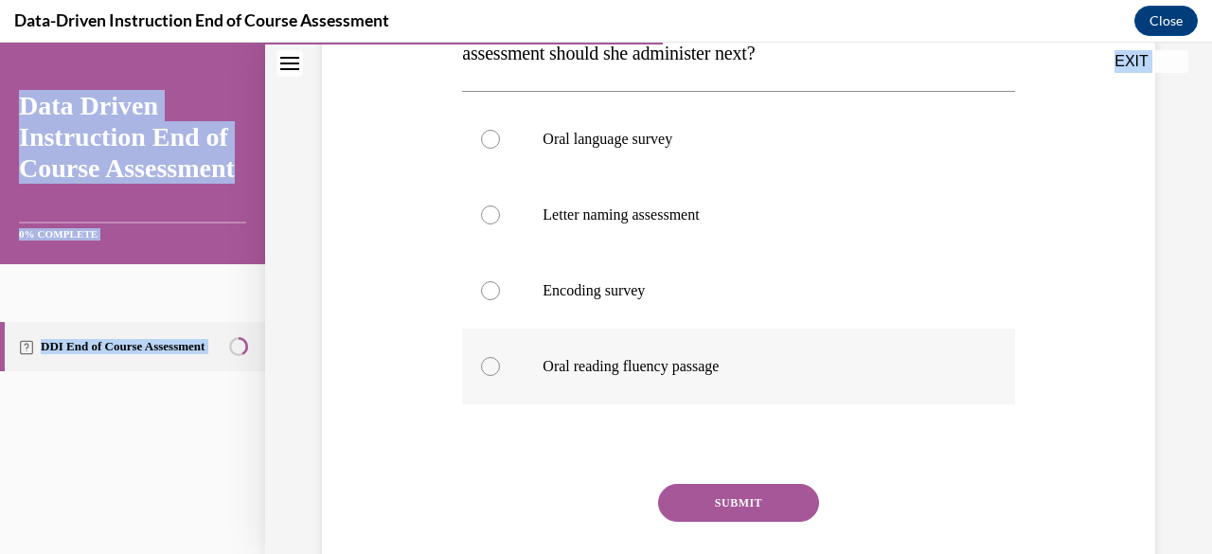
drag, startPoint x: 452, startPoint y: 221, endPoint x: 752, endPoint y: 372, distance: 336.1
click at [752, 372] on div "Question 06/12 Mrs. Lee administered a diagnostic decoding assessment to her st…" at bounding box center [738, 221] width 842 height 835
copy div "Mrs. Lee administered a diagnostic decoding assessment to her student. Her stud…"
click at [576, 372] on p "Oral reading fluency passage" at bounding box center [754, 366] width 424 height 19
click at [500, 372] on input "Oral reading fluency passage" at bounding box center [490, 366] width 19 height 19
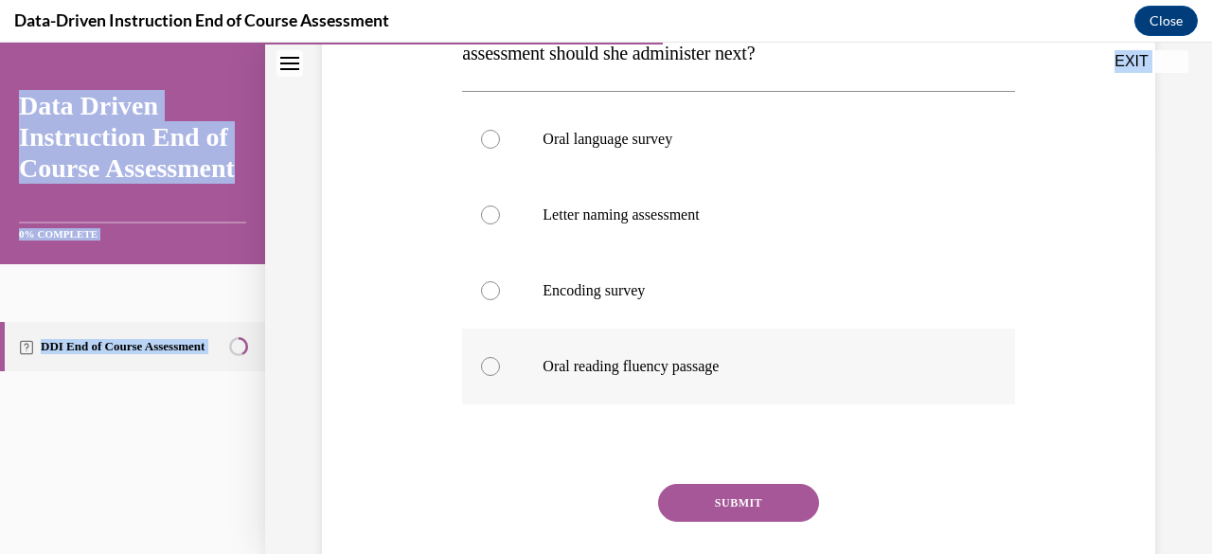
radio input "true"
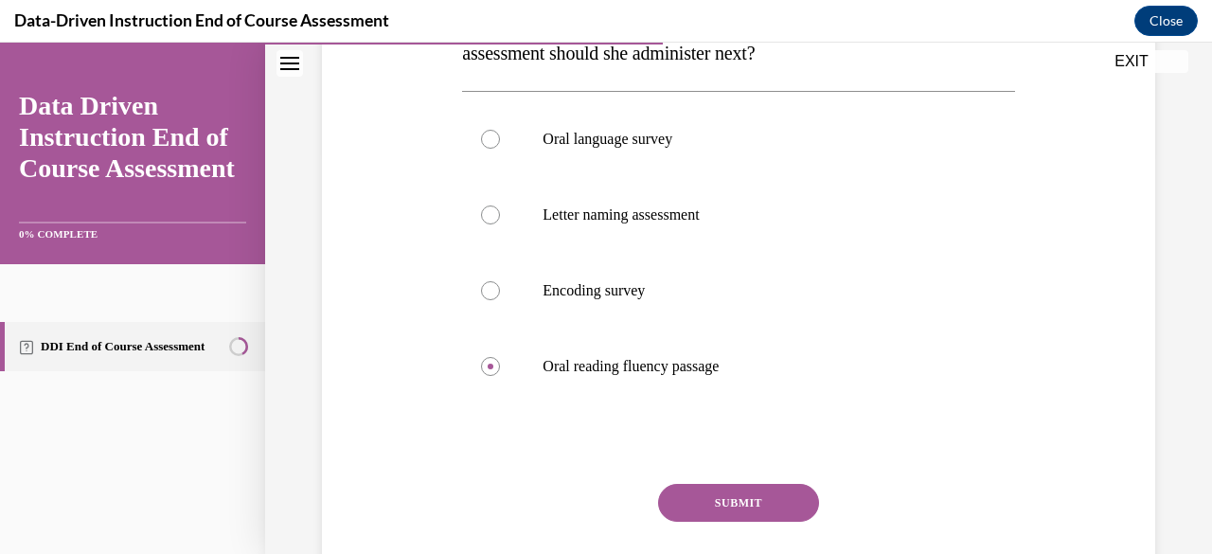
click at [716, 509] on button "SUBMIT" at bounding box center [738, 503] width 161 height 38
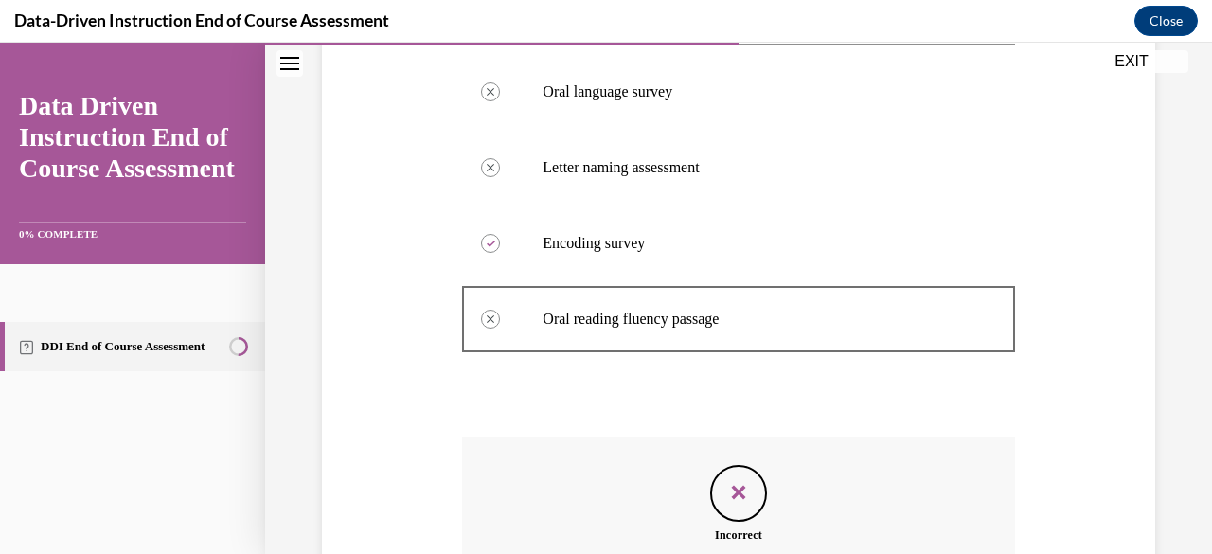
scroll to position [678, 0]
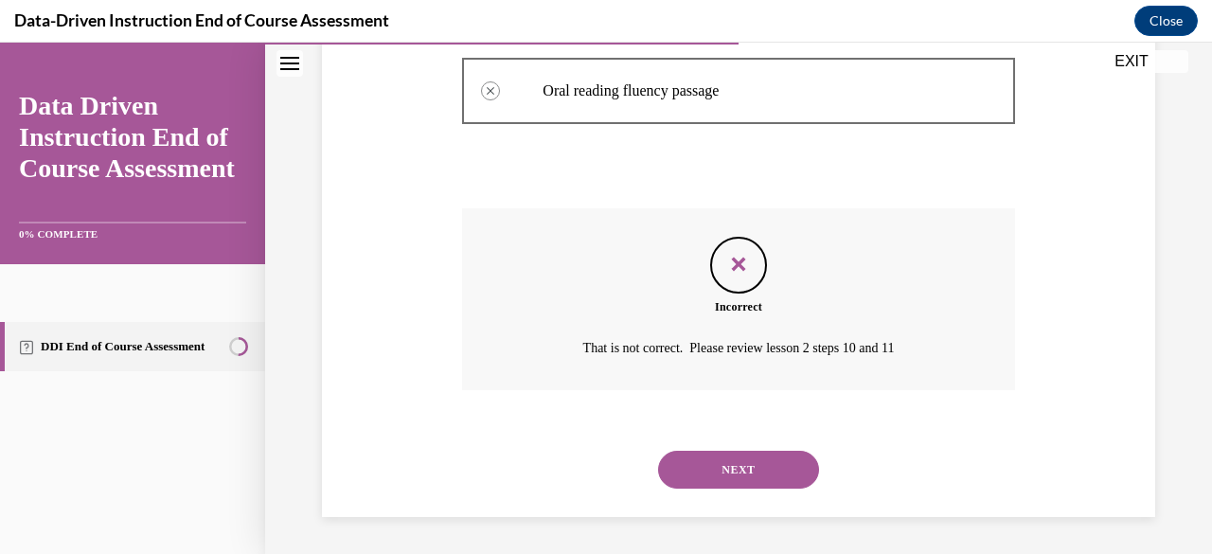
click at [765, 473] on button "NEXT" at bounding box center [738, 470] width 161 height 38
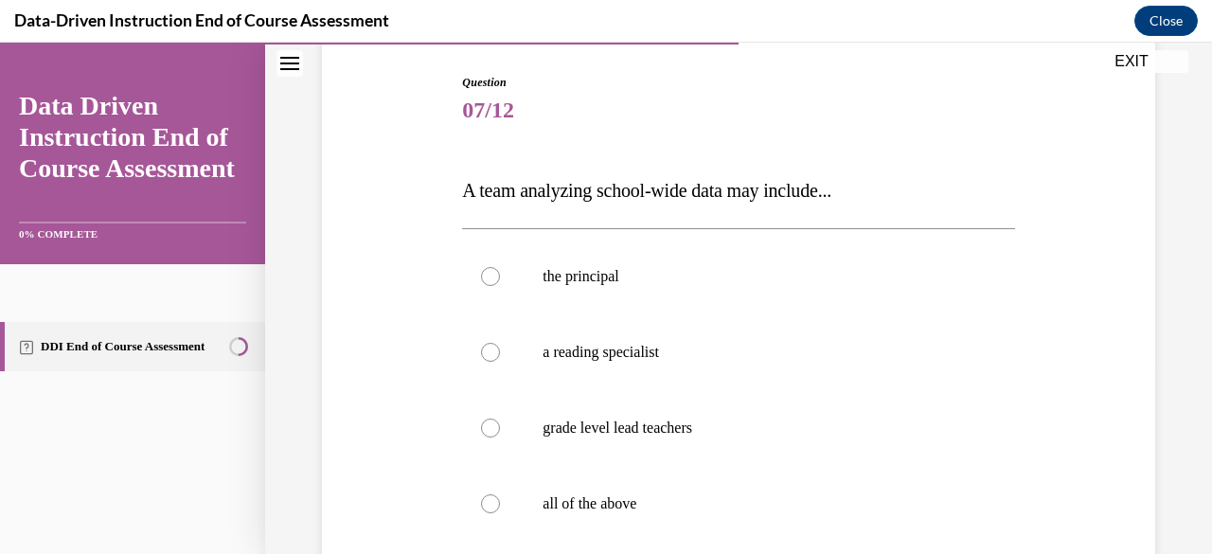
scroll to position [187, 0]
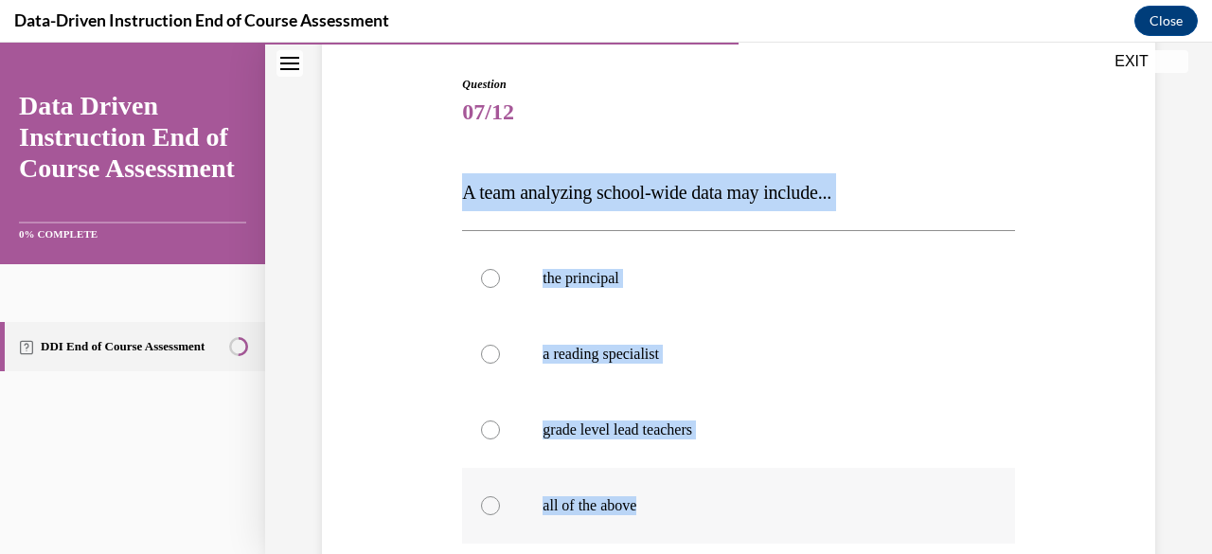
drag, startPoint x: 448, startPoint y: 188, endPoint x: 691, endPoint y: 505, distance: 399.7
click at [691, 505] on div "Question 07/12 A team analyzing school-wide data may include... the principal a…" at bounding box center [738, 398] width 842 height 759
copy div "A team analyzing school-wide data may include... the principal a reading specia…"
click at [470, 505] on label "all of the above" at bounding box center [738, 506] width 552 height 76
click at [481, 505] on input "all of the above" at bounding box center [490, 505] width 19 height 19
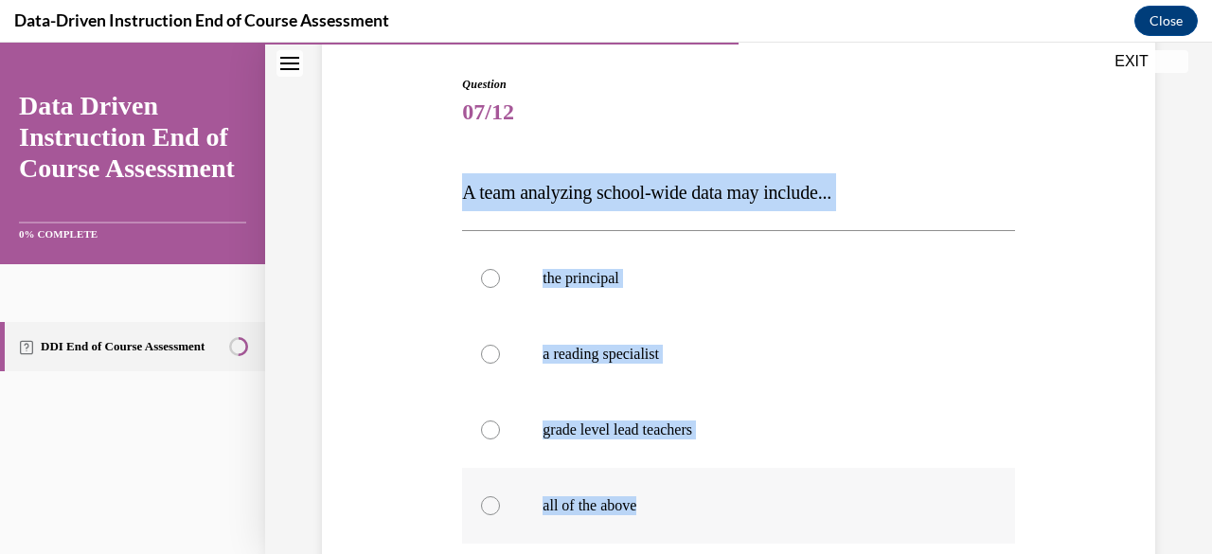
radio input "true"
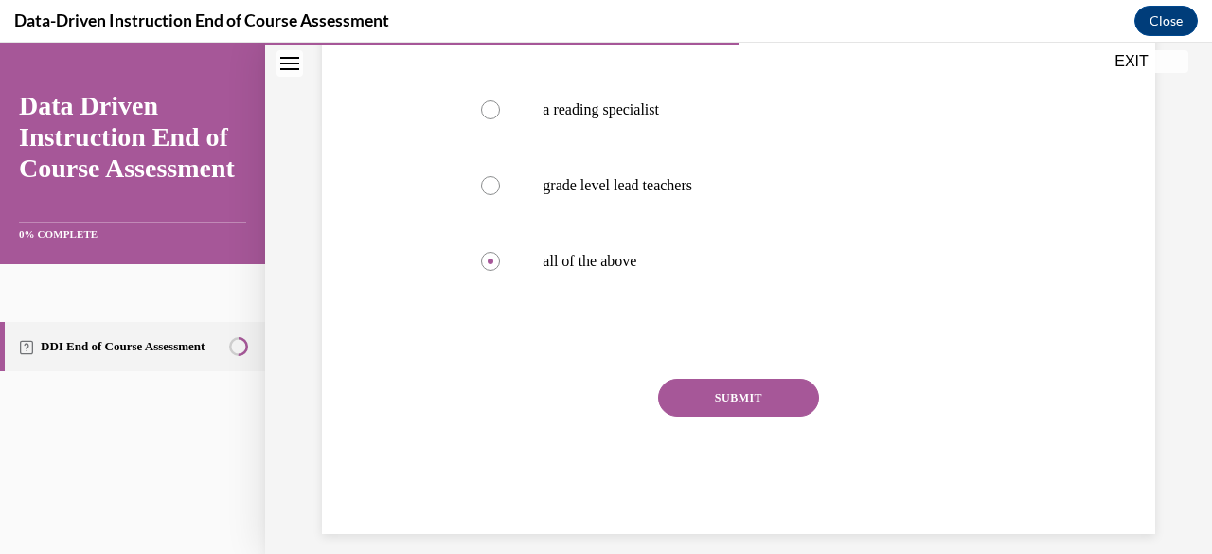
scroll to position [449, 0]
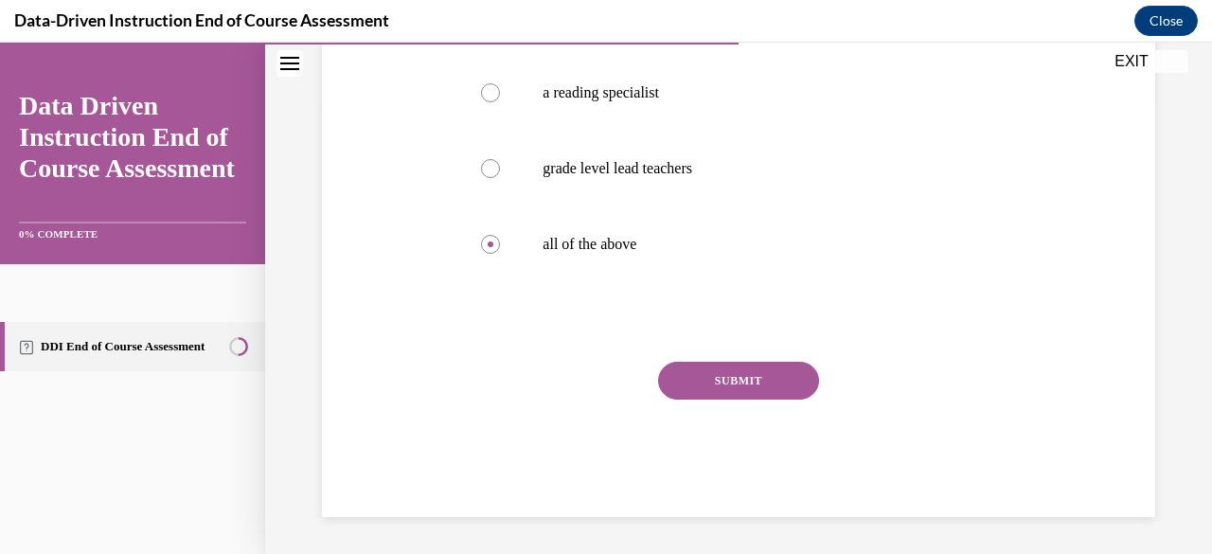
click at [800, 383] on button "SUBMIT" at bounding box center [738, 381] width 161 height 38
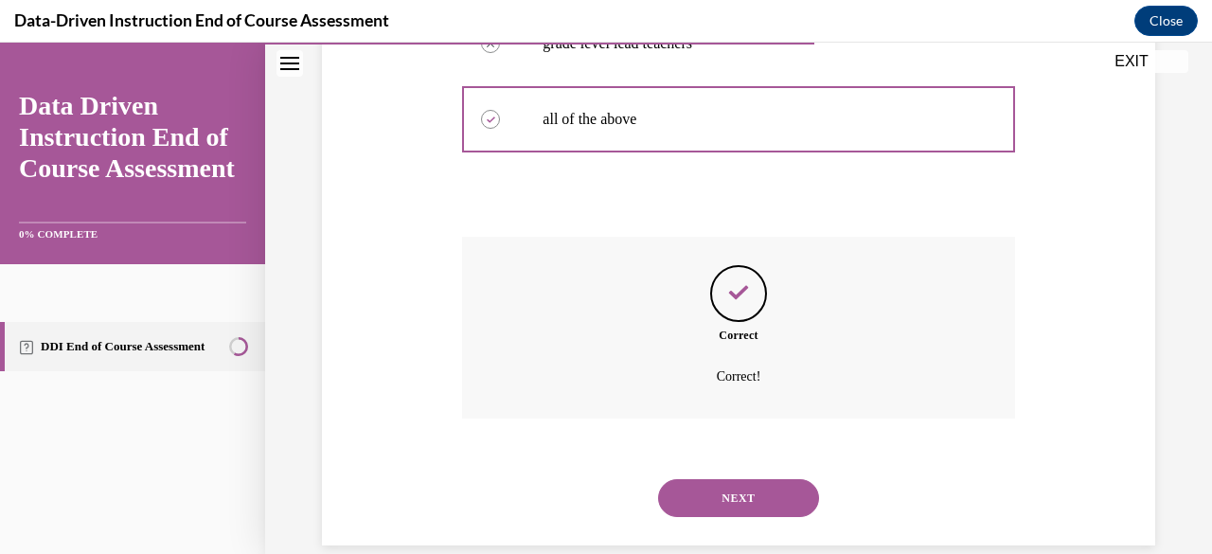
scroll to position [602, 0]
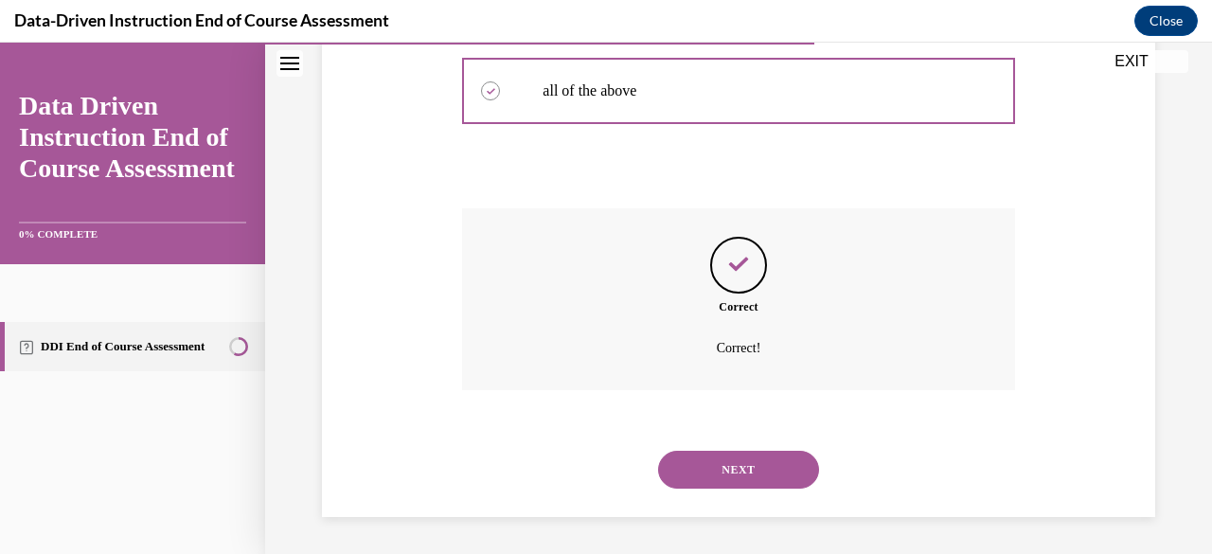
click at [742, 463] on button "NEXT" at bounding box center [738, 470] width 161 height 38
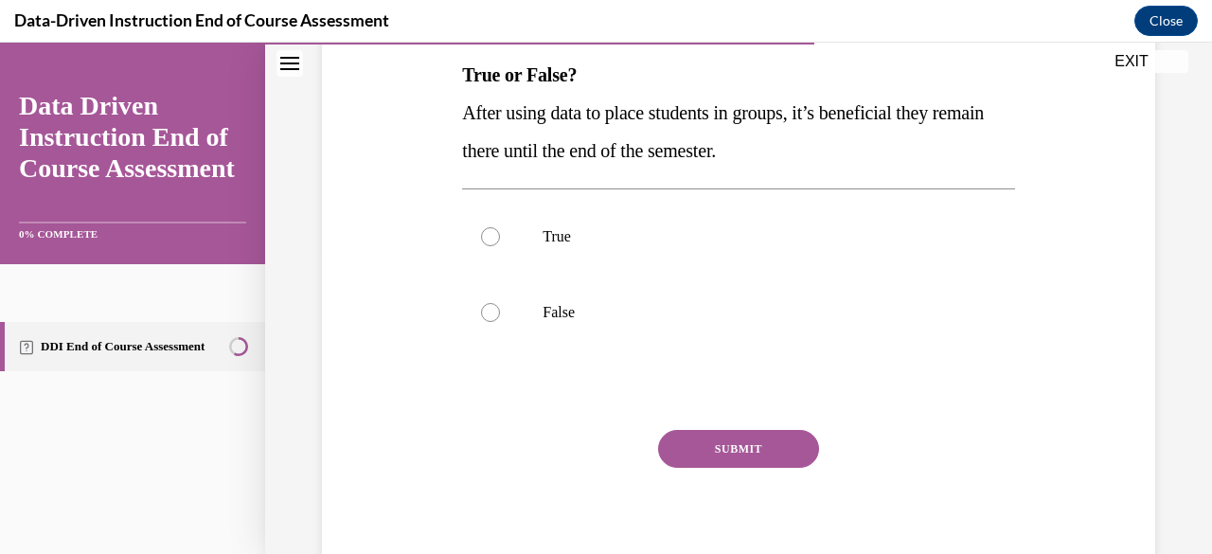
scroll to position [186, 0]
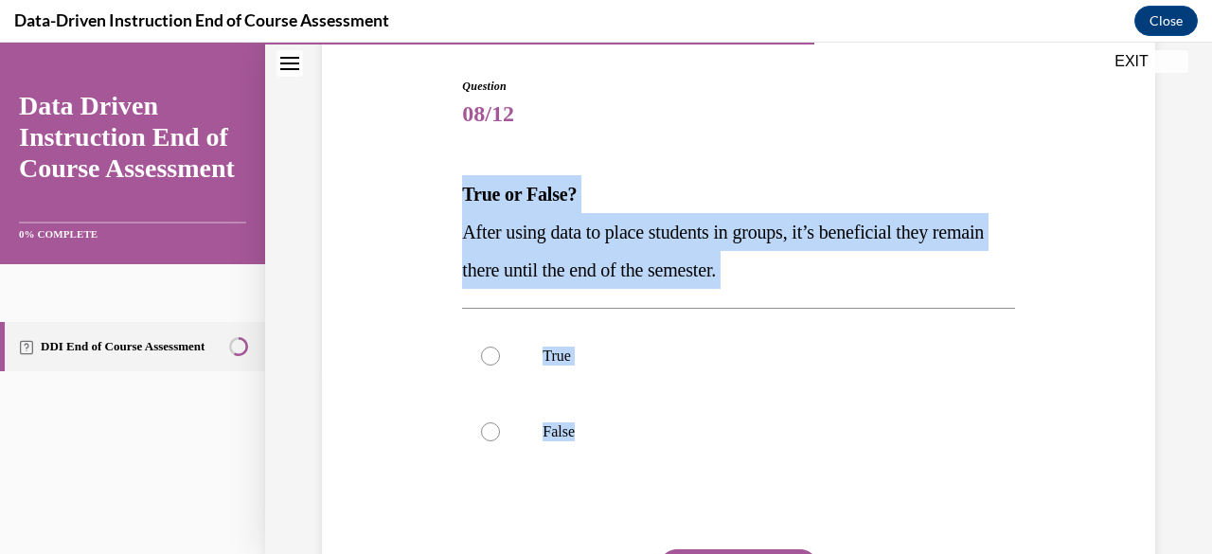
drag, startPoint x: 615, startPoint y: 436, endPoint x: 462, endPoint y: 170, distance: 307.0
click at [462, 170] on div "Question 08/12 True or False? After using data to place students in groups, it’…" at bounding box center [738, 391] width 552 height 627
copy div "True or False? After using data to place students in groups, it’s beneficial th…"
click at [523, 440] on label "False" at bounding box center [738, 432] width 552 height 76
click at [500, 440] on input "False" at bounding box center [490, 431] width 19 height 19
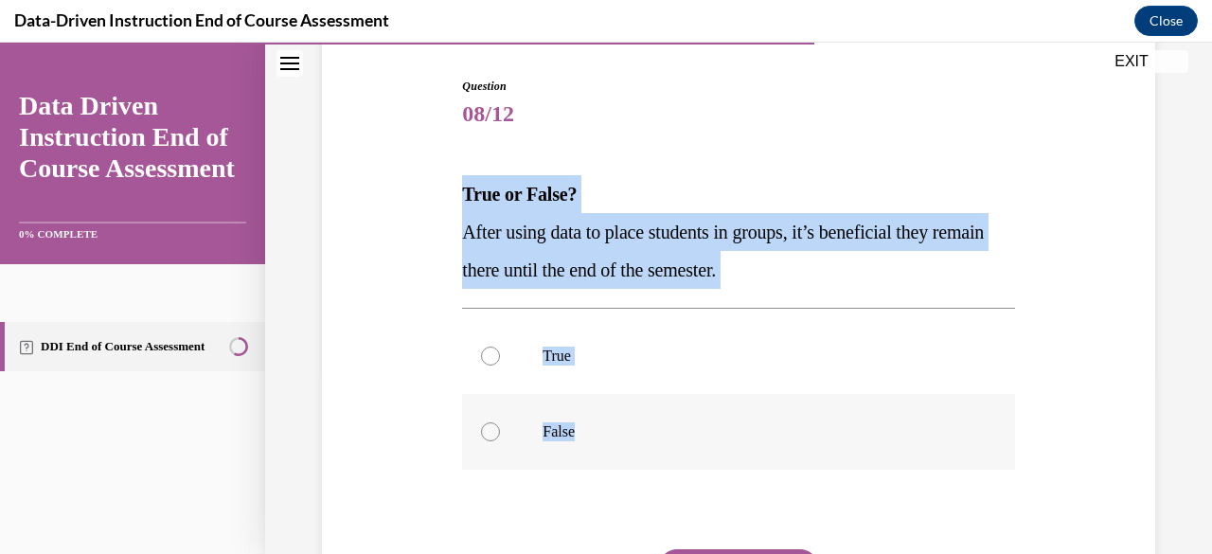
radio input "true"
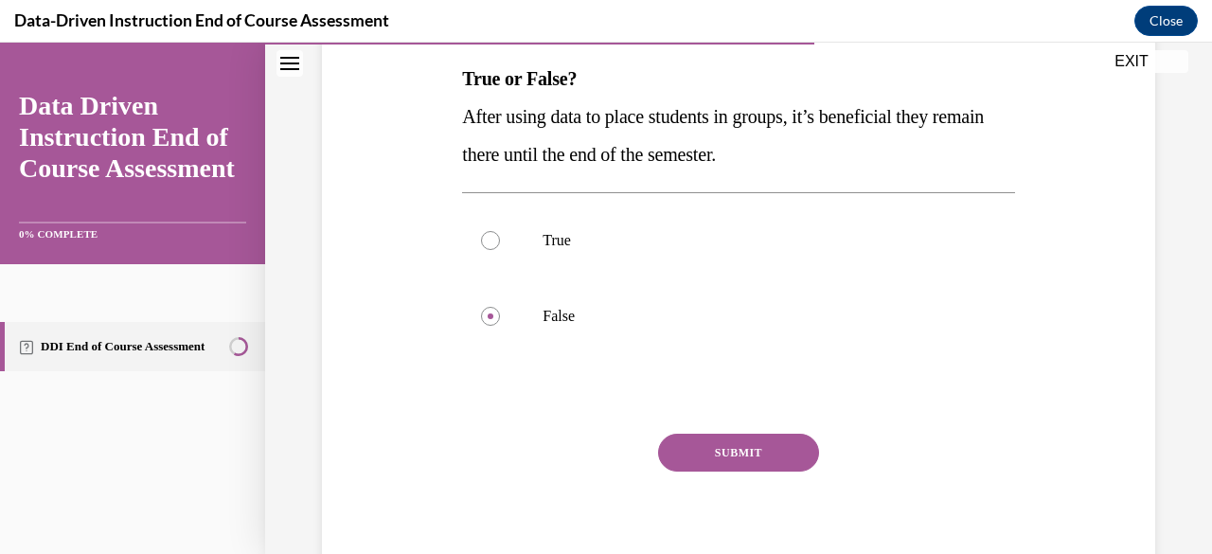
scroll to position [373, 0]
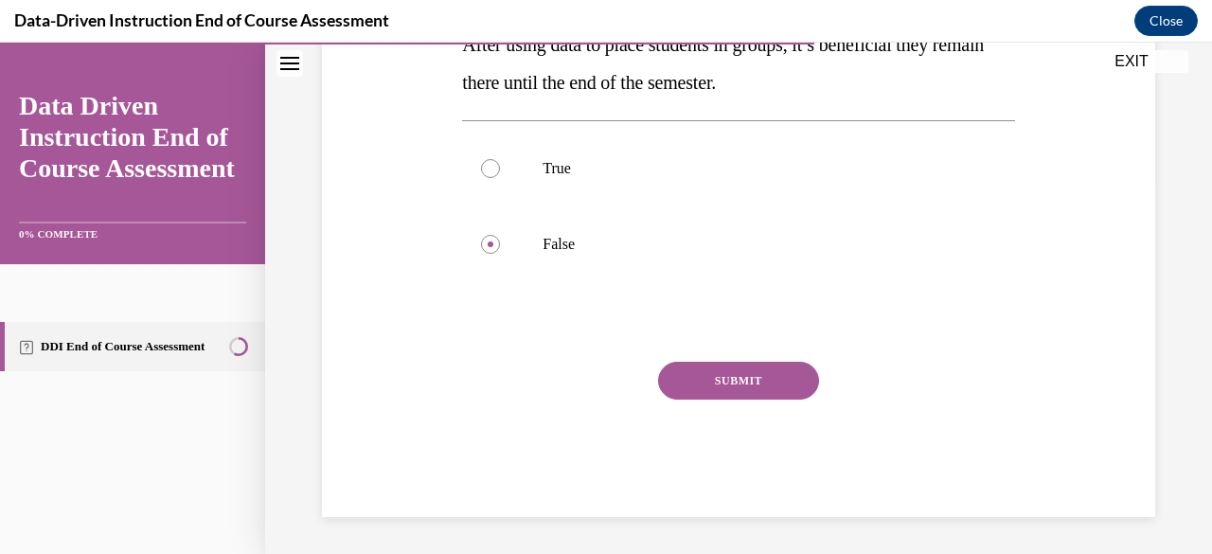
click at [764, 378] on button "SUBMIT" at bounding box center [738, 381] width 161 height 38
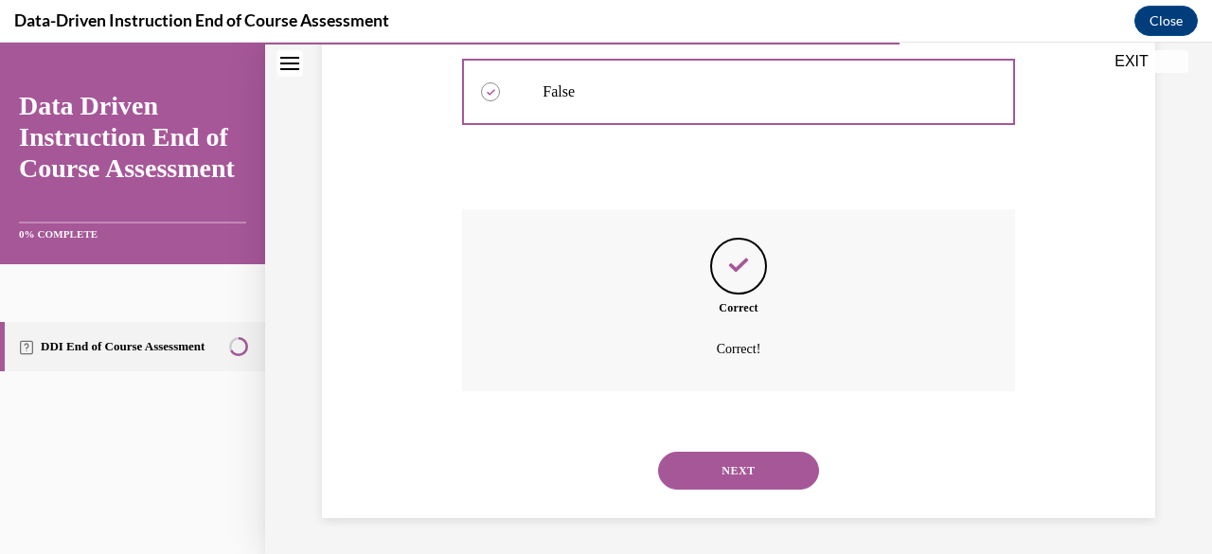
scroll to position [526, 0]
click at [755, 469] on button "NEXT" at bounding box center [738, 470] width 161 height 38
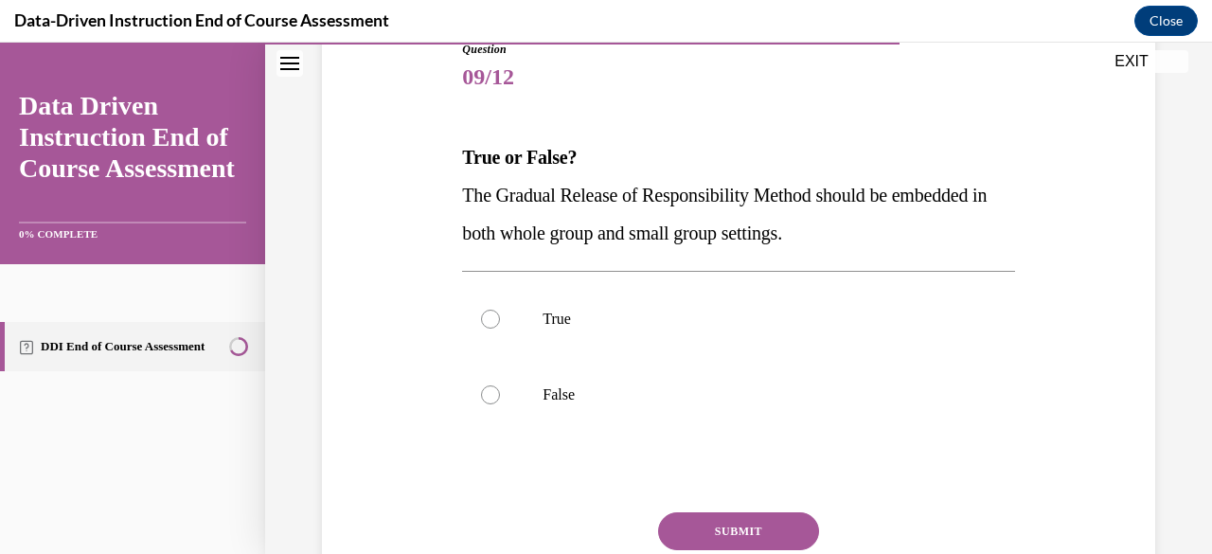
scroll to position [223, 0]
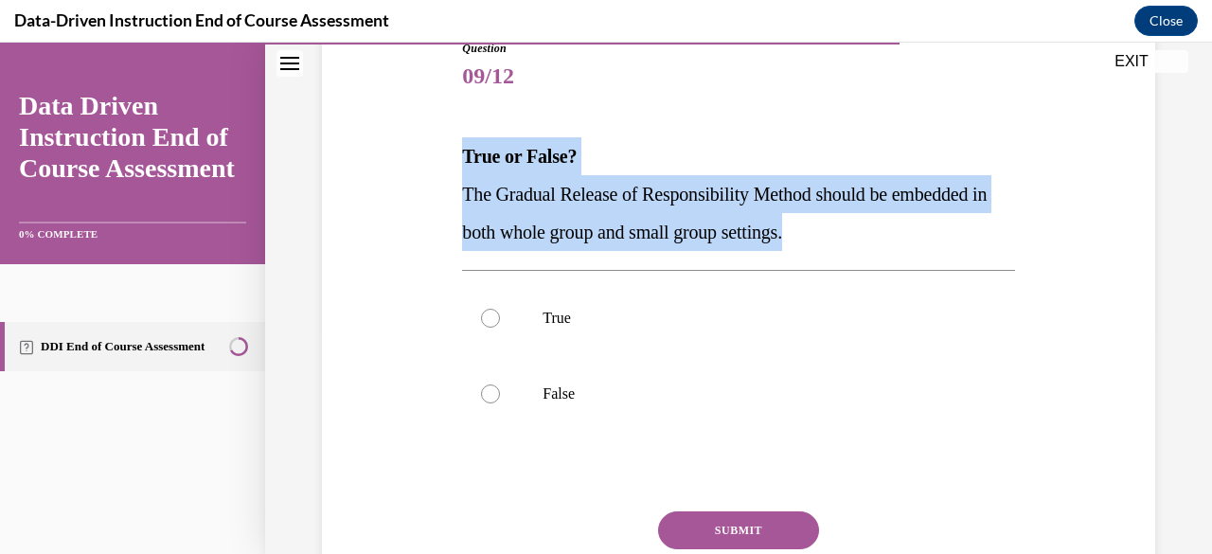
drag, startPoint x: 964, startPoint y: 241, endPoint x: 419, endPoint y: 156, distance: 550.9
click at [419, 156] on div "Question 09/12 True or False? The Gradual Release of Responsibility Method shou…" at bounding box center [738, 324] width 842 height 683
copy div "True or False? The Gradual Release of Responsibility Method should be embedded …"
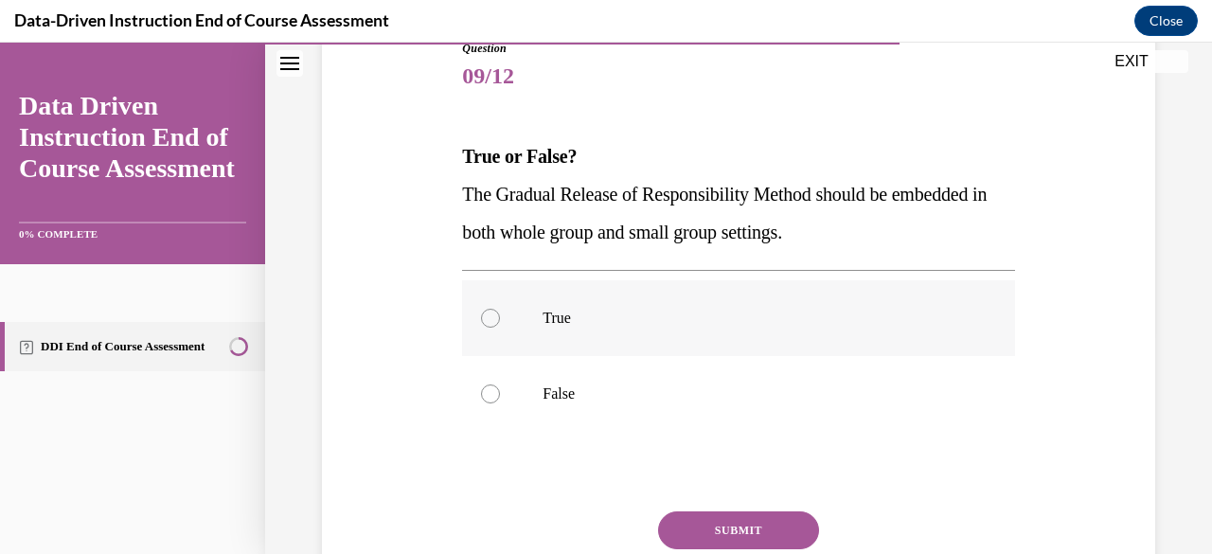
click at [492, 306] on label "True" at bounding box center [738, 318] width 552 height 76
click at [492, 309] on input "True" at bounding box center [490, 318] width 19 height 19
radio input "true"
click at [789, 520] on button "SUBMIT" at bounding box center [738, 530] width 161 height 38
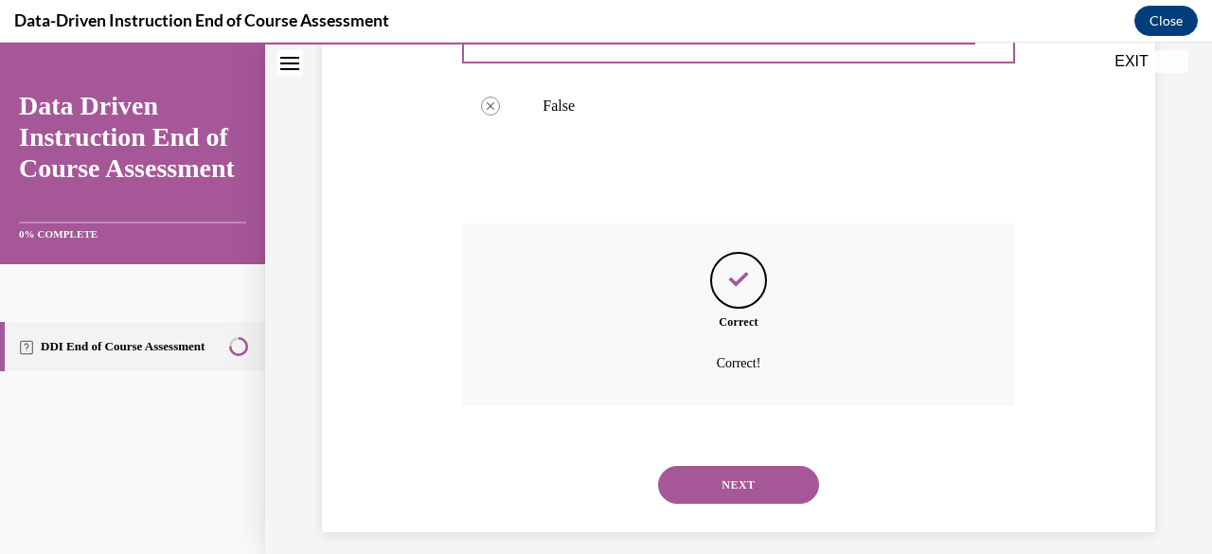
scroll to position [526, 0]
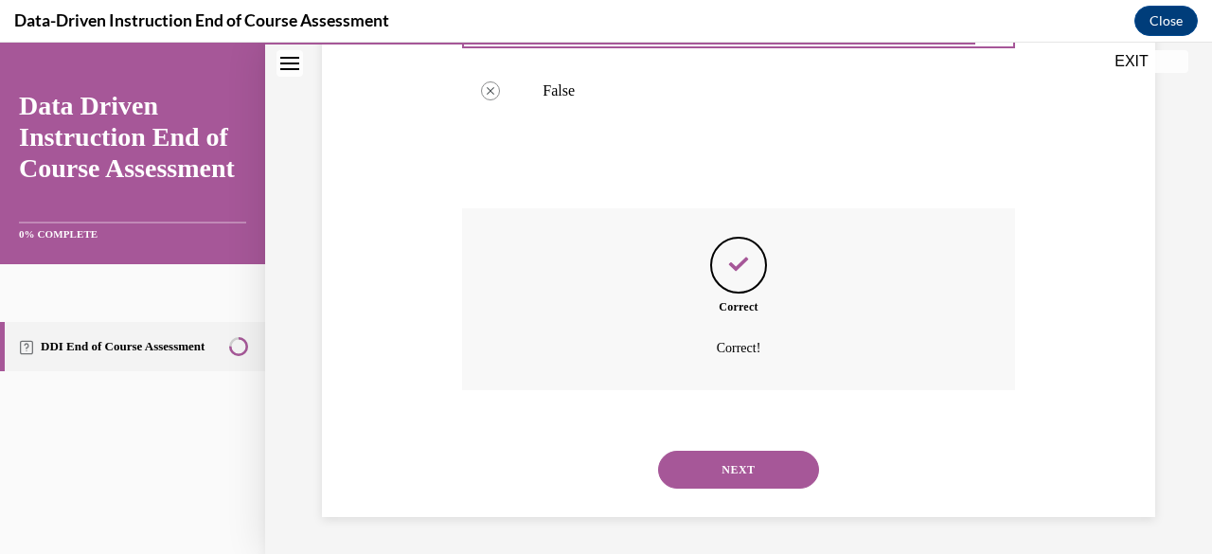
click at [709, 464] on button "NEXT" at bounding box center [738, 470] width 161 height 38
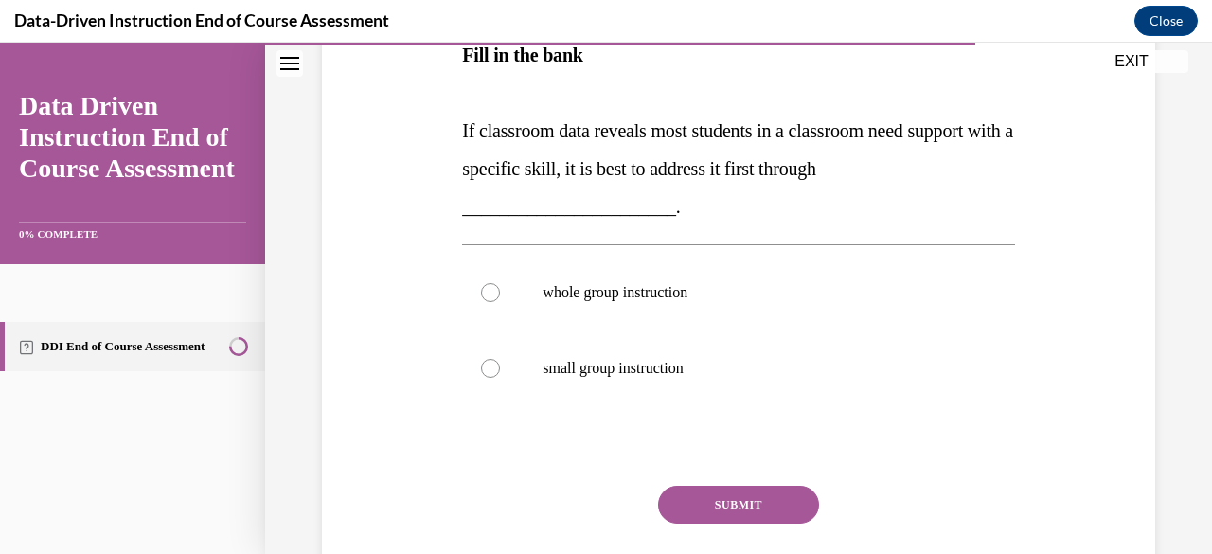
scroll to position [358, 0]
click at [683, 305] on label "whole group instruction" at bounding box center [738, 292] width 552 height 76
click at [500, 301] on input "whole group instruction" at bounding box center [490, 291] width 19 height 19
radio input "true"
click at [769, 504] on button "SUBMIT" at bounding box center [738, 504] width 161 height 38
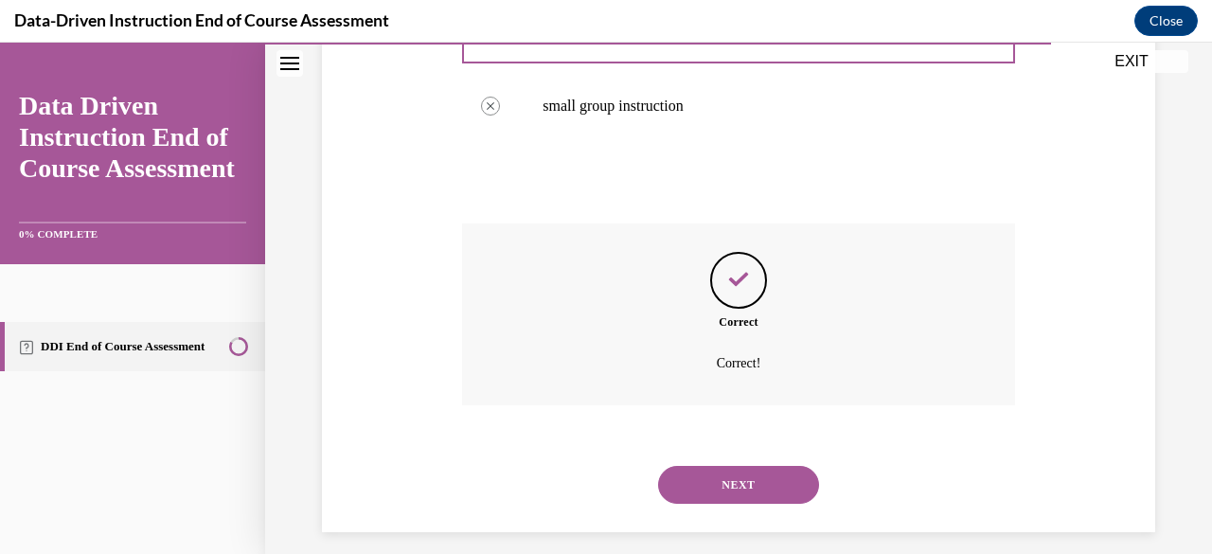
scroll to position [634, 0]
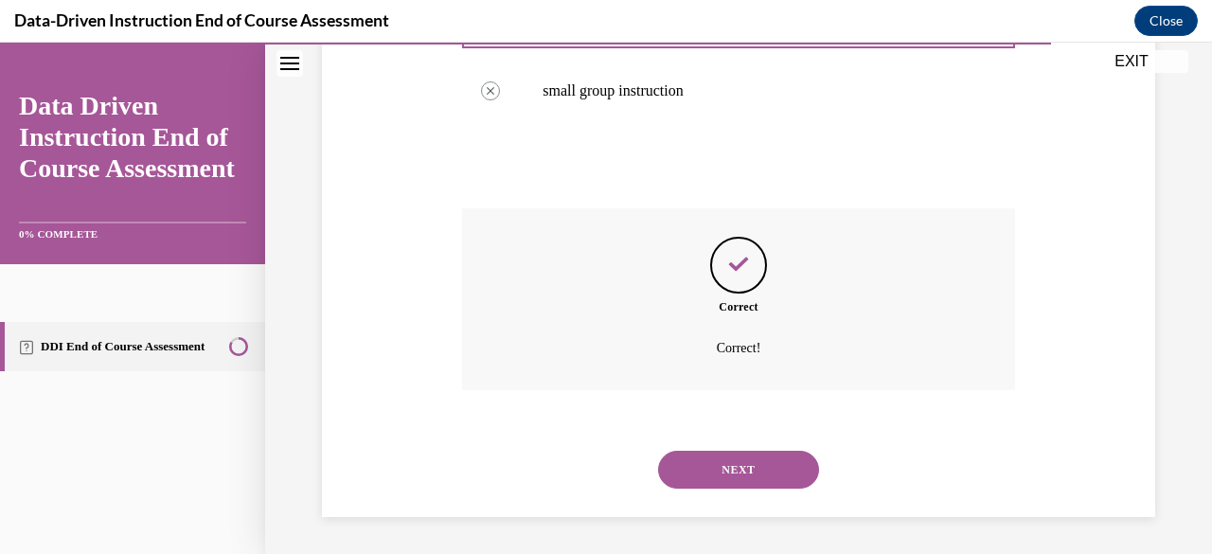
click at [751, 463] on button "NEXT" at bounding box center [738, 470] width 161 height 38
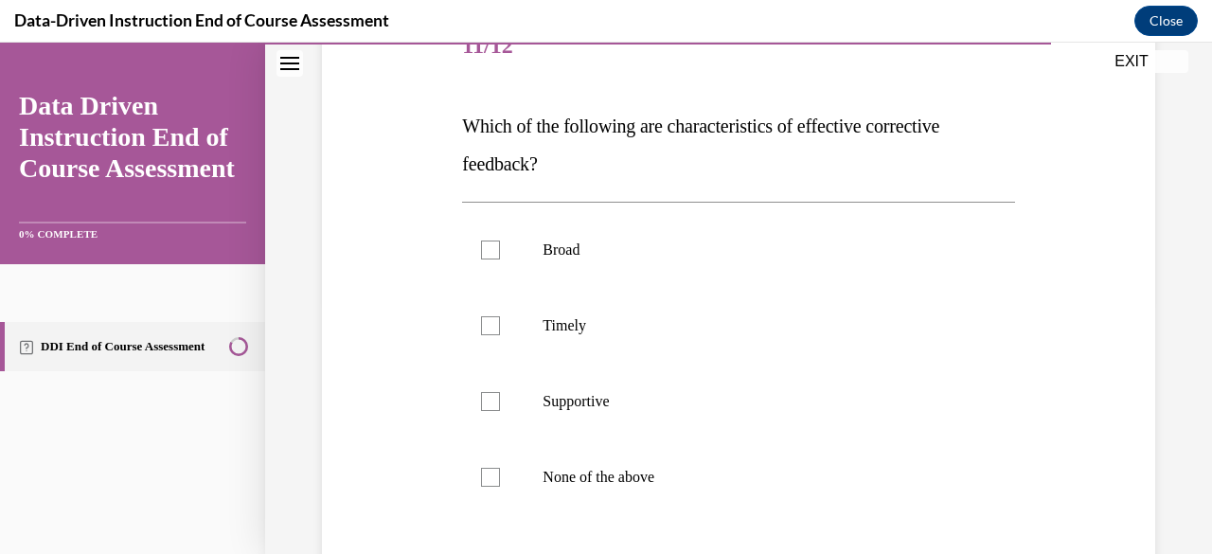
scroll to position [252, 0]
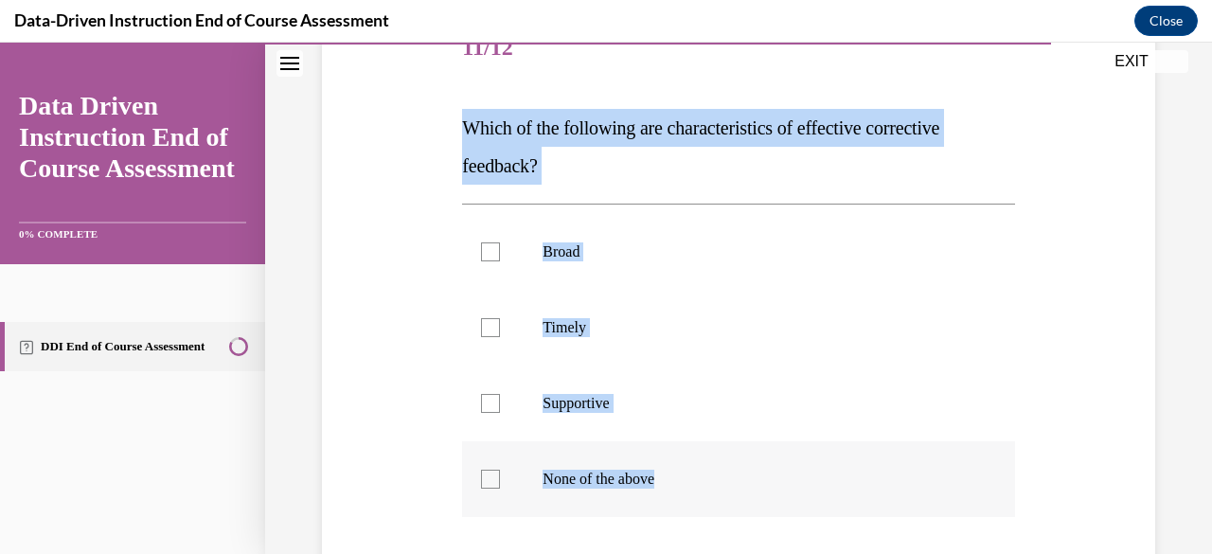
drag, startPoint x: 454, startPoint y: 116, endPoint x: 752, endPoint y: 460, distance: 454.3
click at [752, 460] on div "Question 11/12 Which of the following are characteristics of effective correcti…" at bounding box center [737, 367] width 561 height 769
click at [483, 332] on div at bounding box center [490, 327] width 19 height 19
click at [483, 332] on input "Timely" at bounding box center [490, 327] width 19 height 19
checkbox input "true"
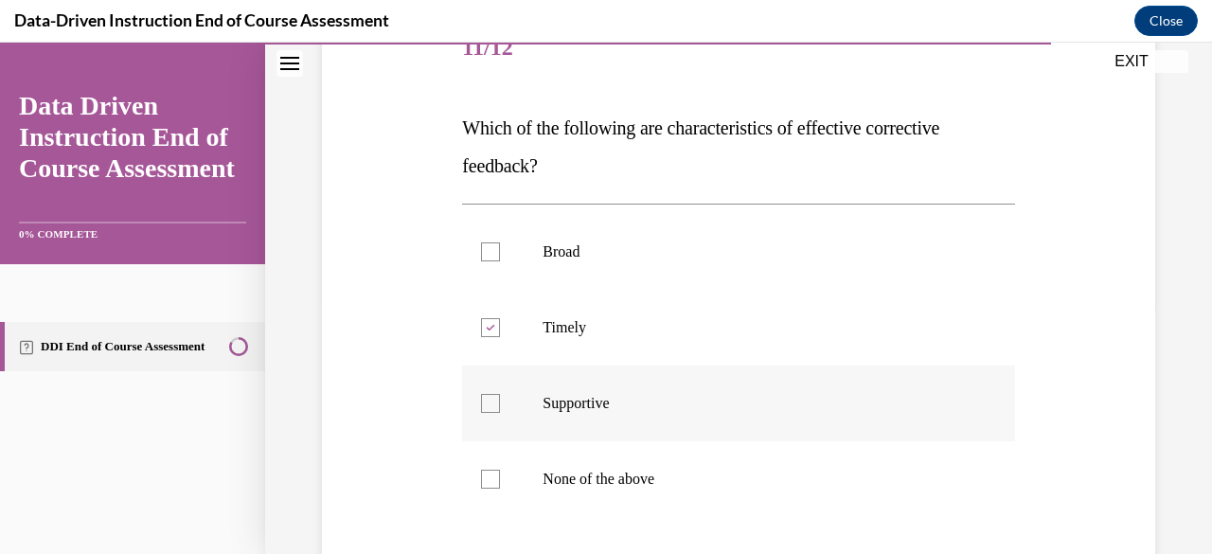
click at [490, 394] on div at bounding box center [490, 403] width 19 height 19
click at [490, 394] on input "Supportive" at bounding box center [490, 403] width 19 height 19
checkbox input "true"
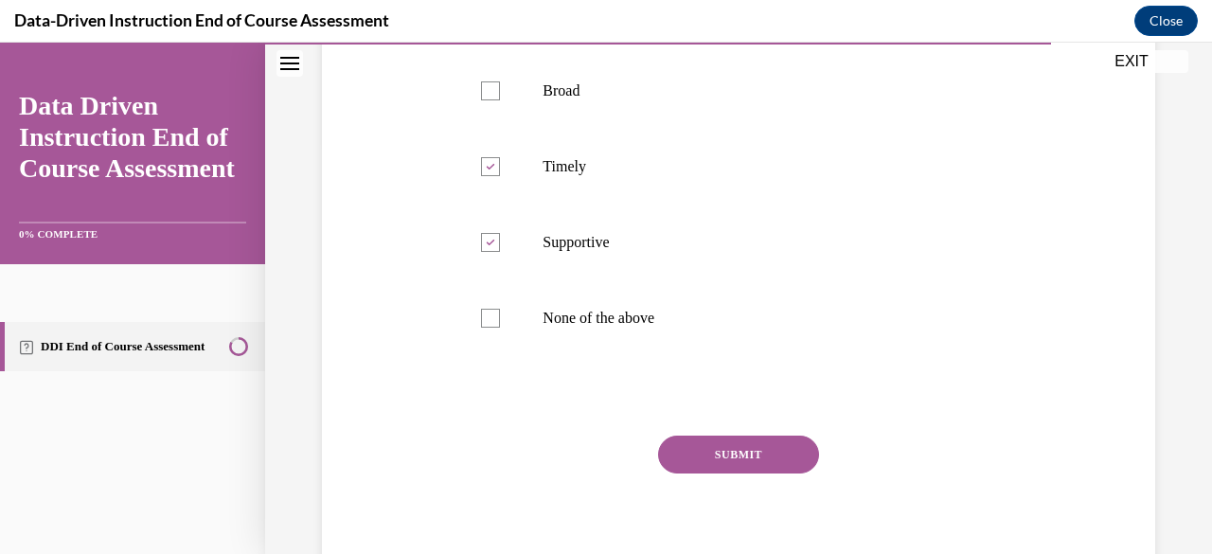
scroll to position [487, 0]
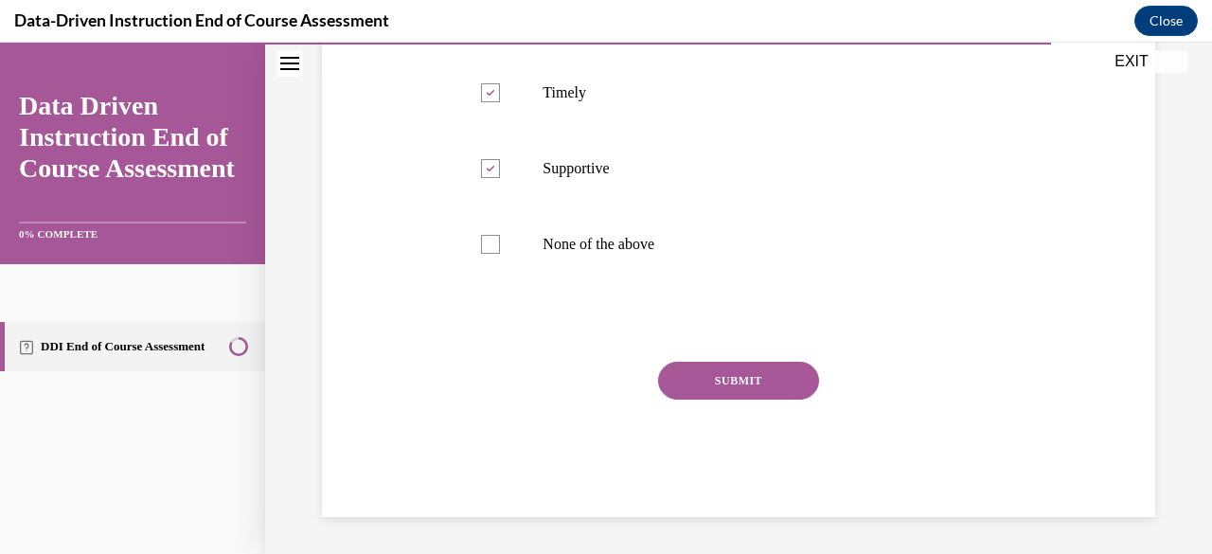
click at [755, 384] on button "SUBMIT" at bounding box center [738, 381] width 161 height 38
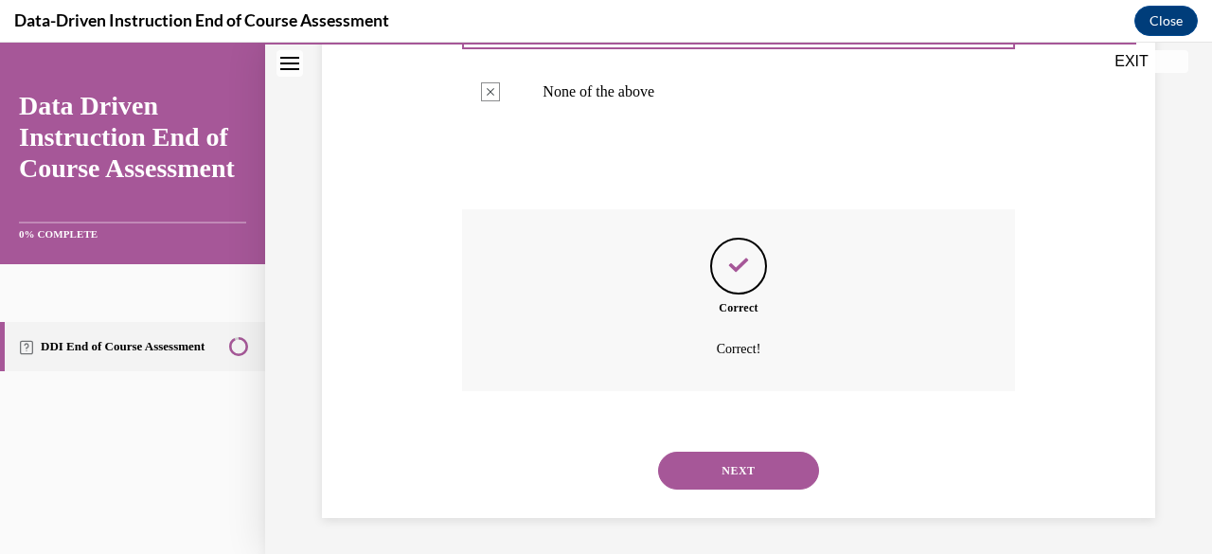
scroll to position [640, 0]
click at [735, 467] on button "NEXT" at bounding box center [738, 470] width 161 height 38
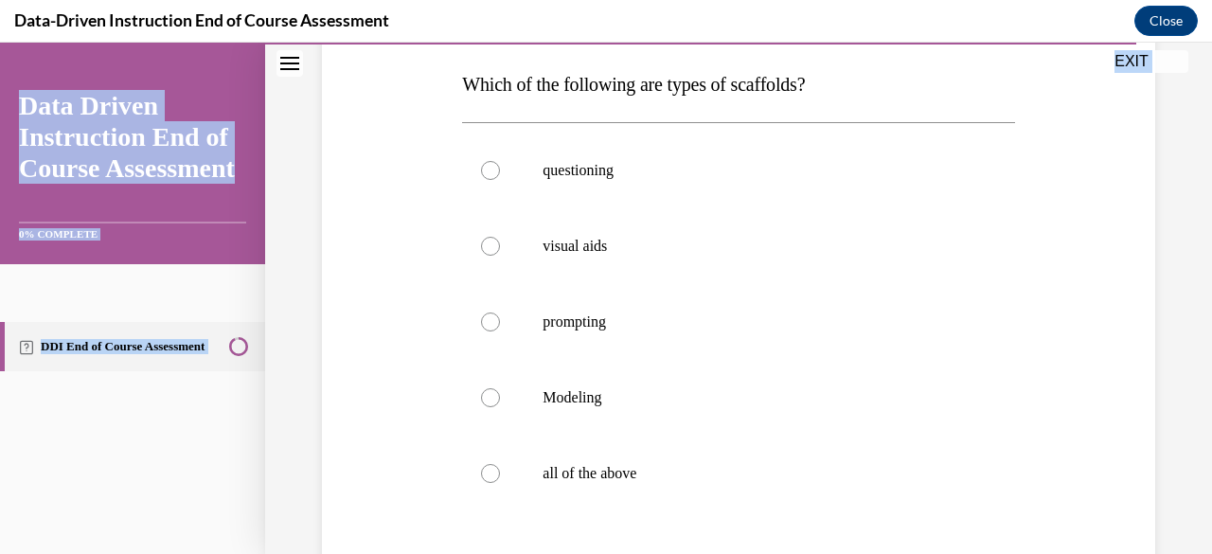
scroll to position [382, 0]
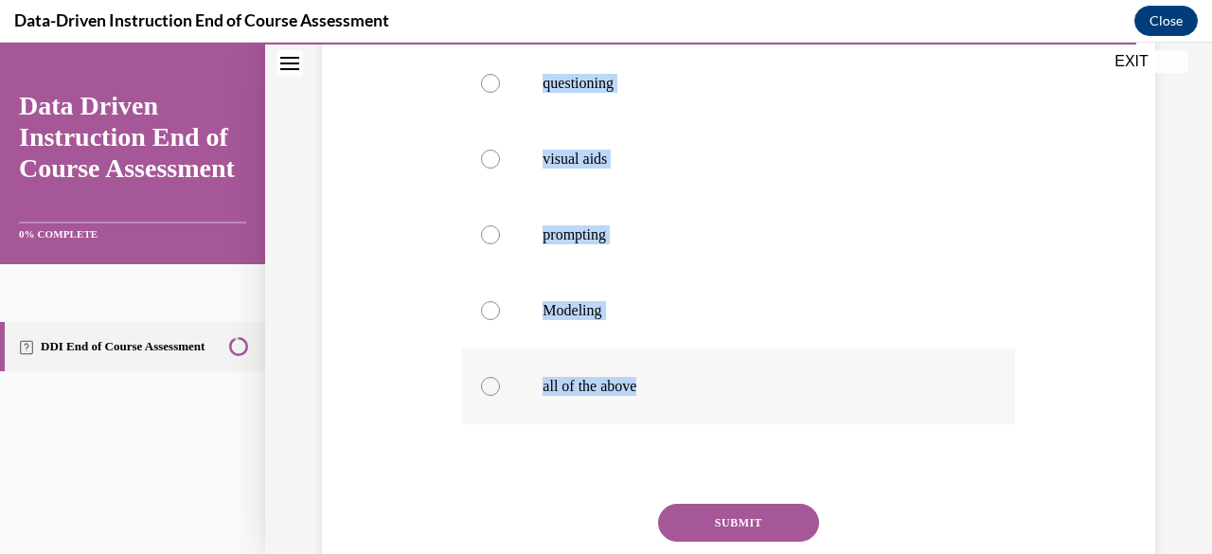
drag, startPoint x: 456, startPoint y: 172, endPoint x: 659, endPoint y: 381, distance: 290.5
click at [659, 381] on div "Question 12/12 Which of the following are types of scaffolds? questioning visua…" at bounding box center [737, 255] width 561 height 807
click at [481, 383] on div at bounding box center [490, 386] width 19 height 19
click at [481, 383] on input "all of the above" at bounding box center [490, 386] width 19 height 19
radio input "true"
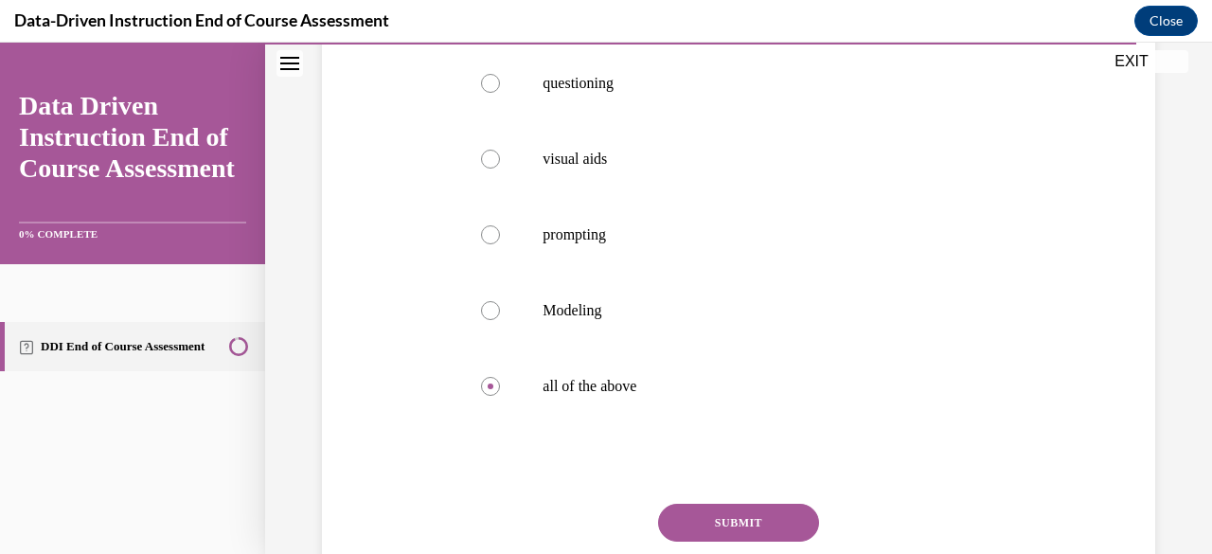
click at [705, 524] on button "SUBMIT" at bounding box center [738, 523] width 161 height 38
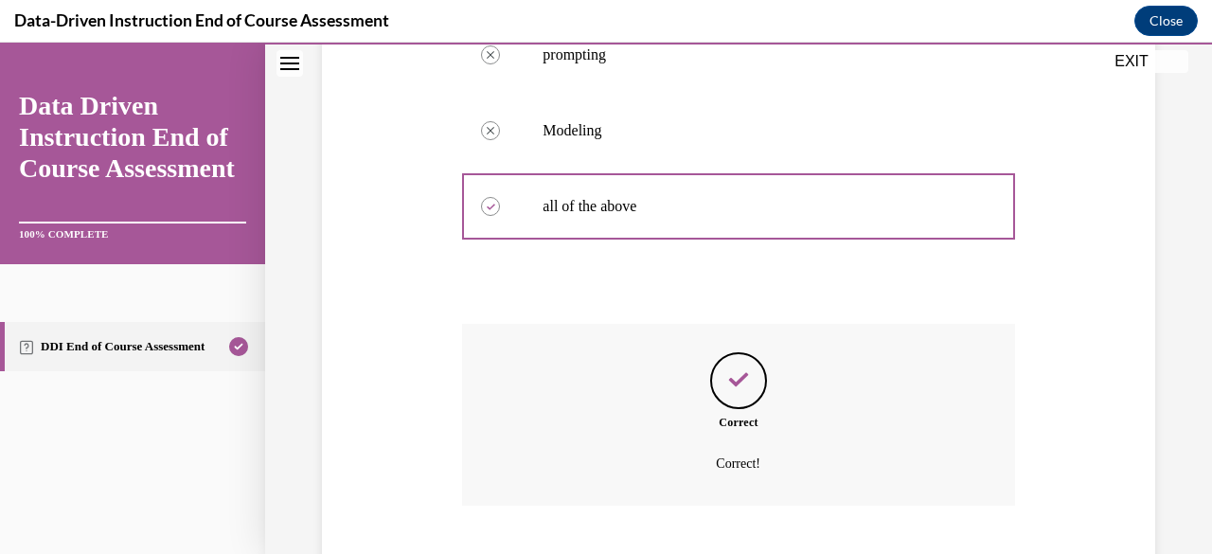
scroll to position [678, 0]
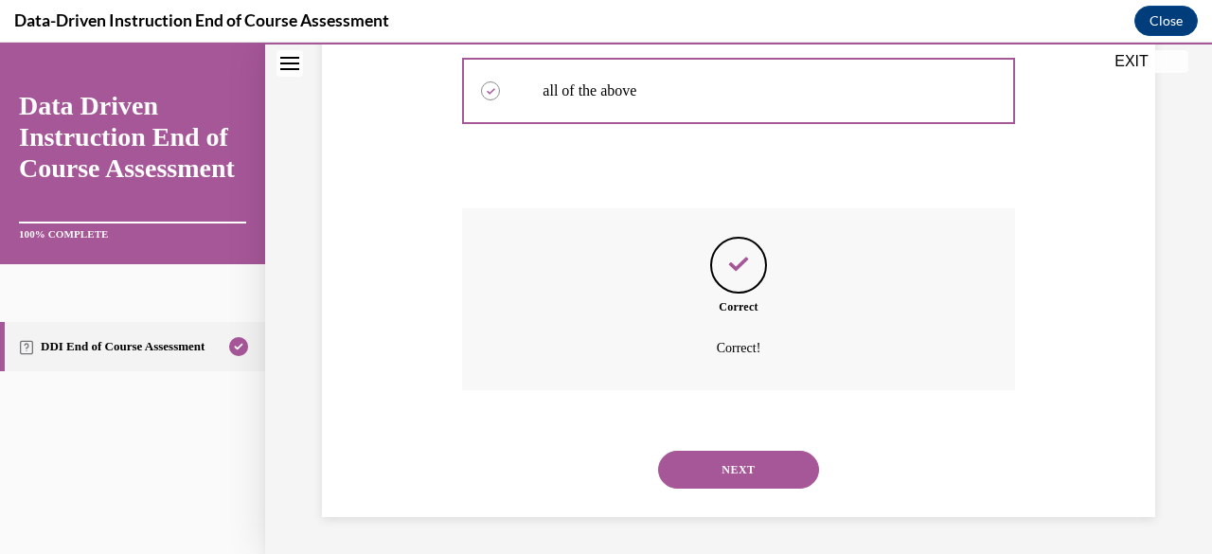
click at [739, 469] on button "NEXT" at bounding box center [738, 470] width 161 height 38
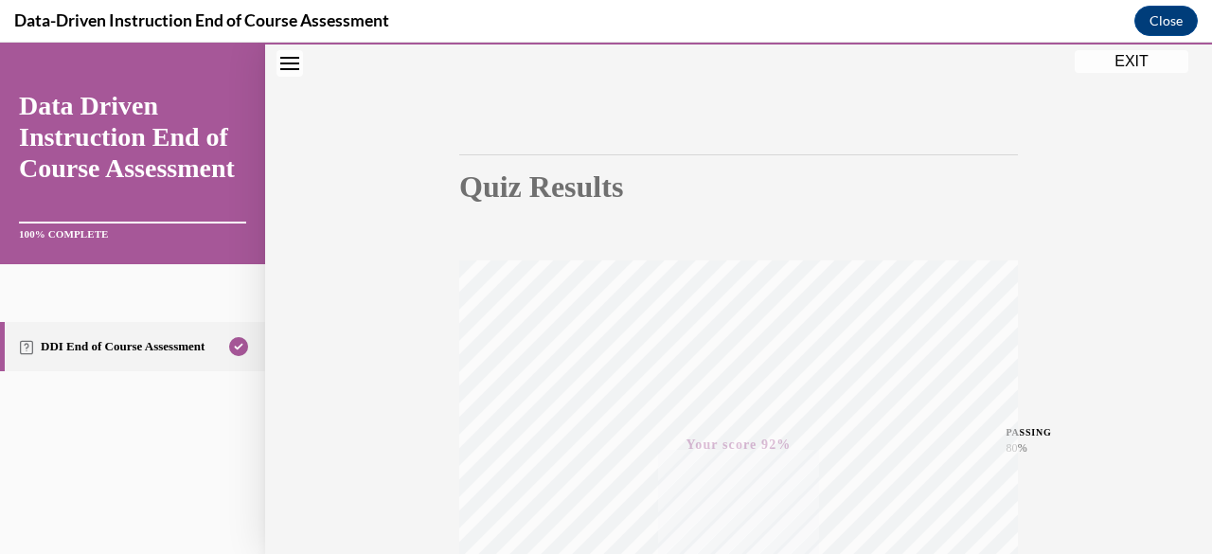
scroll to position [110, 0]
click at [1111, 58] on button "EXIT" at bounding box center [1131, 61] width 114 height 23
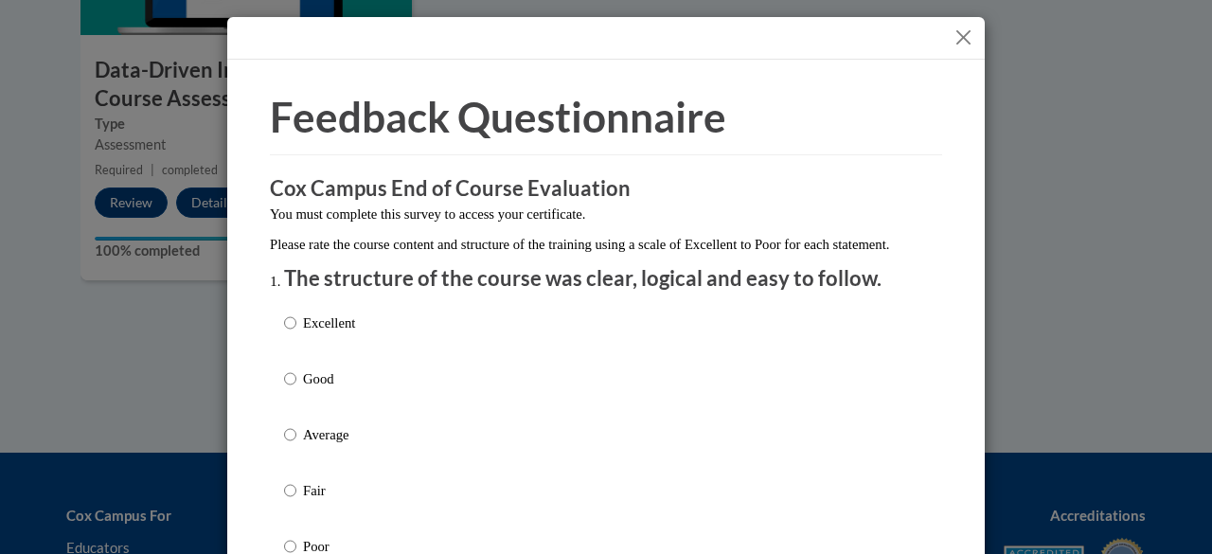
click at [313, 333] on p "Excellent" at bounding box center [329, 322] width 52 height 21
click at [296, 333] on input "Excellent" at bounding box center [290, 322] width 12 height 21
radio input "true"
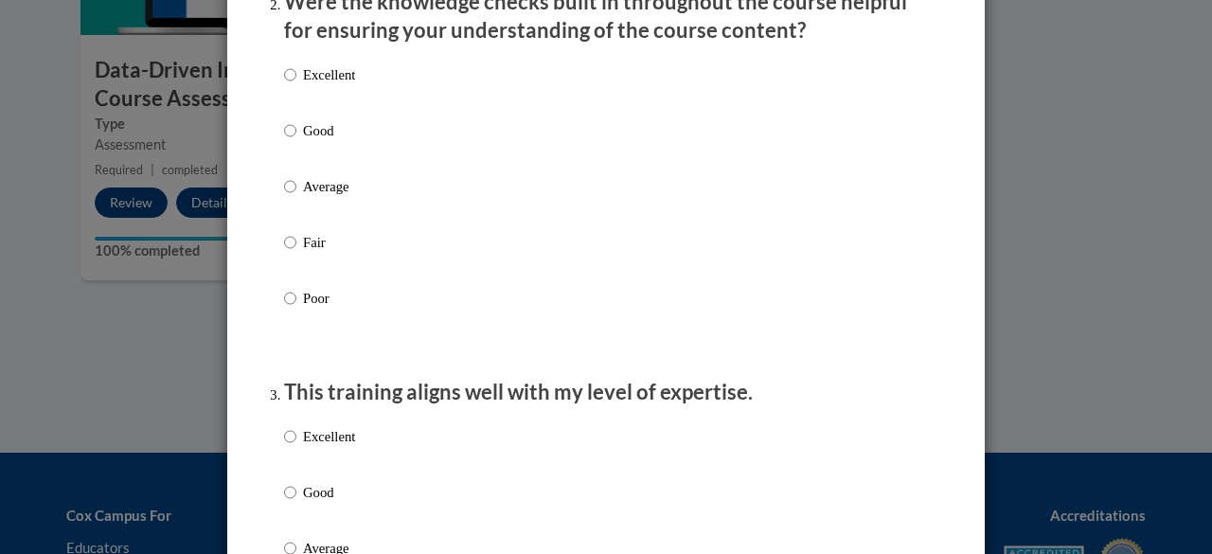
scroll to position [632, 0]
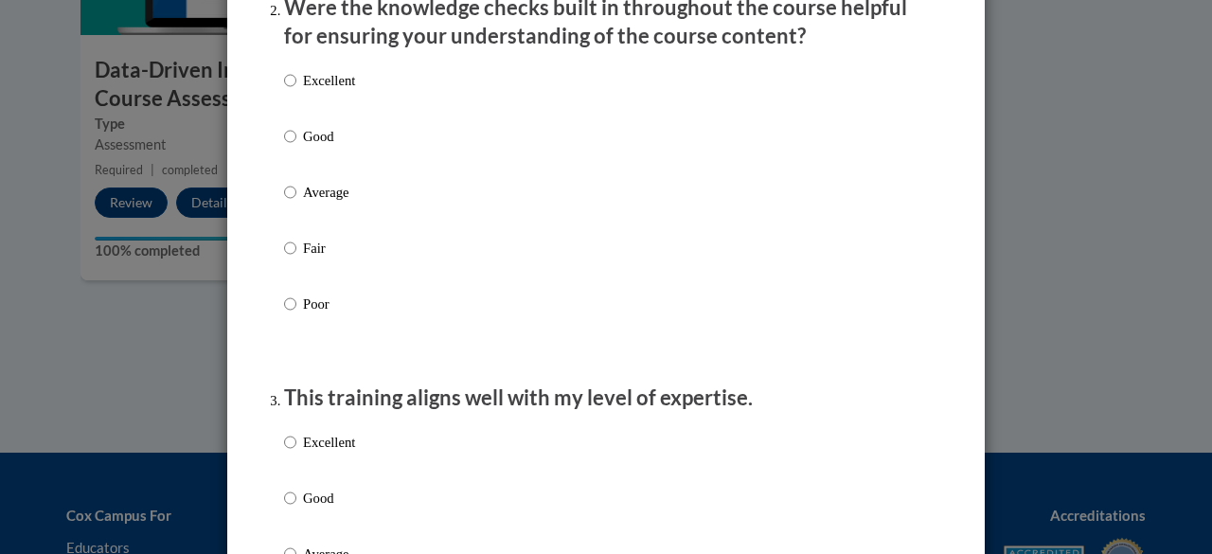
click at [422, 114] on div "Excellent Good Average Fair Poor" at bounding box center [606, 215] width 644 height 309
click at [284, 91] on input "Excellent" at bounding box center [290, 80] width 12 height 21
radio input "true"
click at [345, 452] on p "Excellent" at bounding box center [329, 442] width 52 height 21
click at [296, 452] on input "Excellent" at bounding box center [290, 442] width 12 height 21
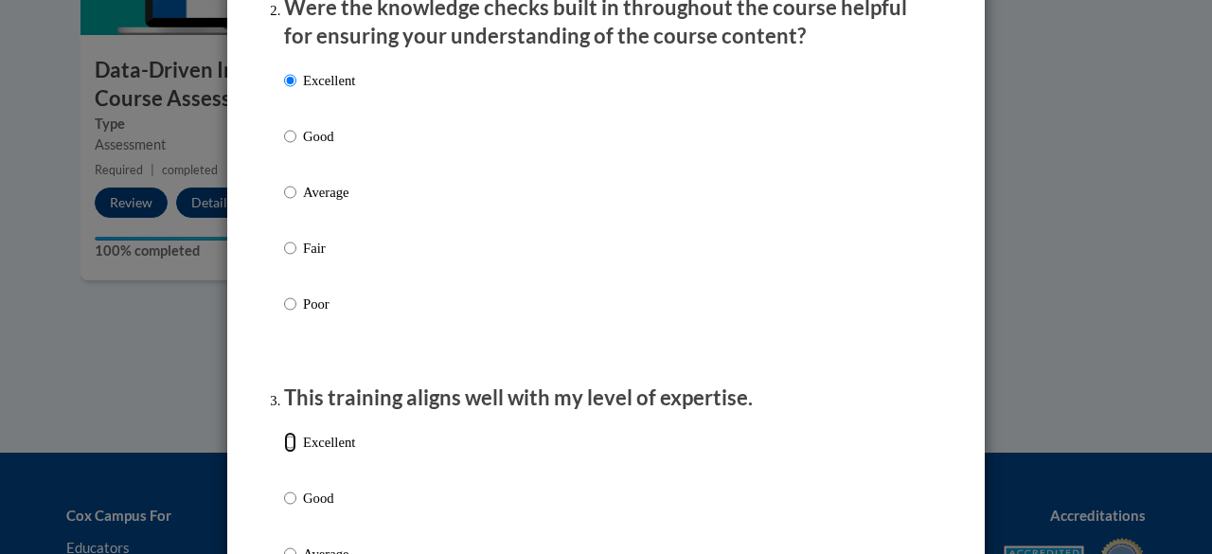
radio input "true"
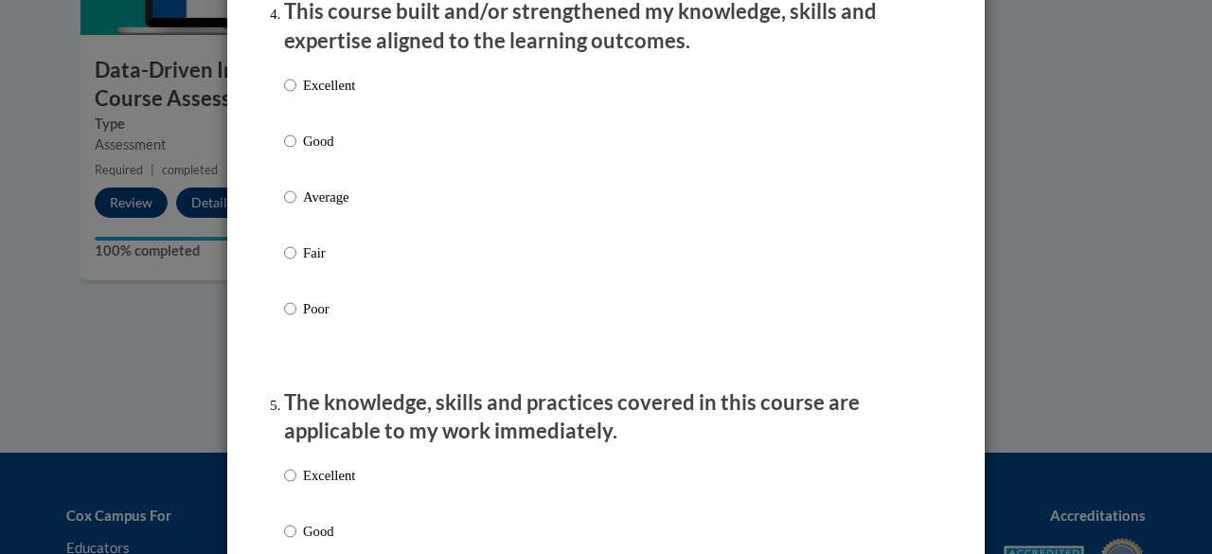
scroll to position [1375, 0]
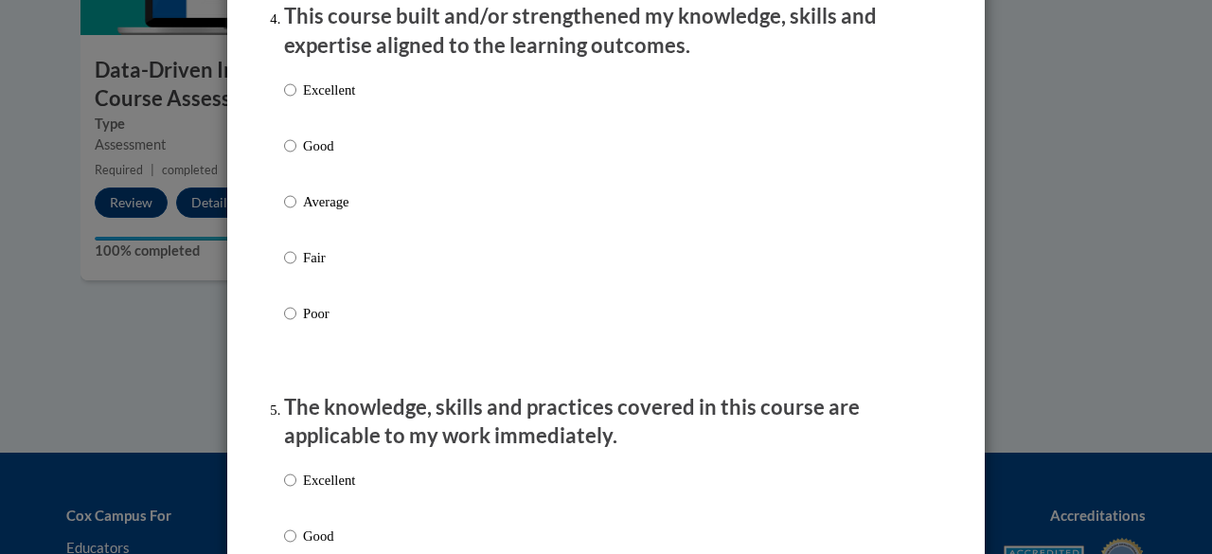
click at [322, 100] on p "Excellent" at bounding box center [329, 90] width 52 height 21
click at [296, 100] on input "Excellent" at bounding box center [290, 90] width 12 height 21
radio input "true"
click at [331, 490] on p "Excellent" at bounding box center [329, 480] width 52 height 21
click at [296, 490] on input "Excellent" at bounding box center [290, 480] width 12 height 21
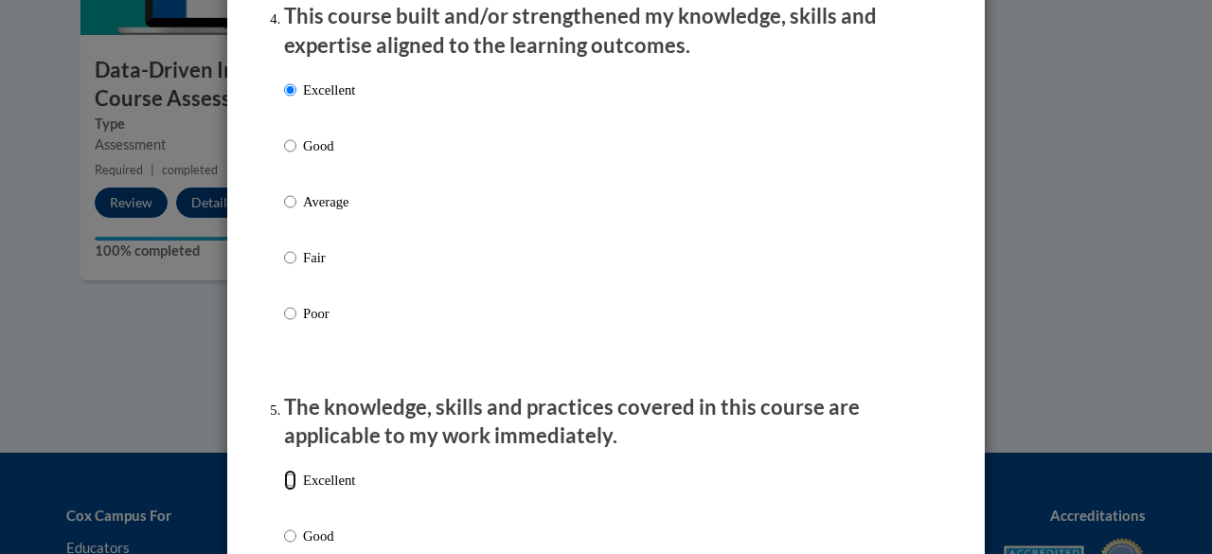
radio input "true"
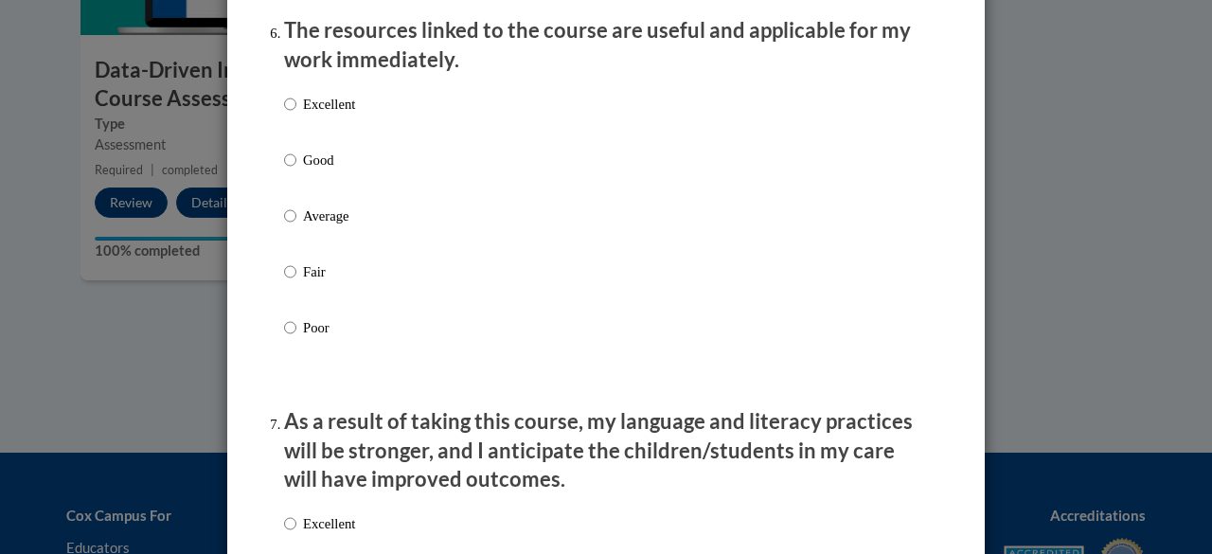
scroll to position [2147, 0]
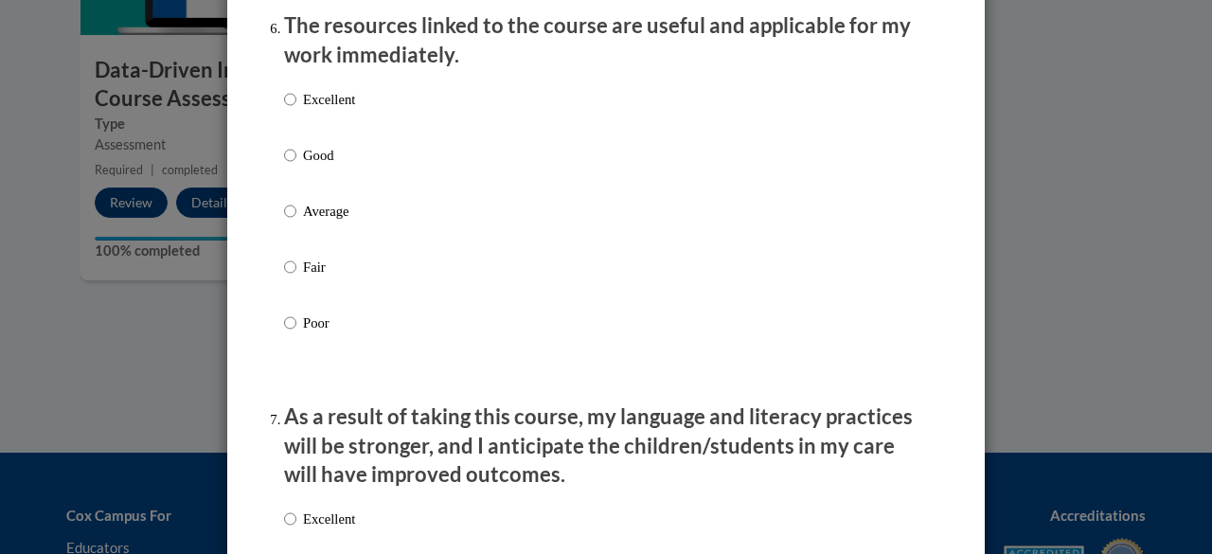
click at [341, 110] on p "Excellent" at bounding box center [329, 99] width 52 height 21
click at [296, 110] on input "Excellent" at bounding box center [290, 99] width 12 height 21
radio input "true"
click at [332, 529] on p "Excellent" at bounding box center [329, 518] width 52 height 21
click at [296, 529] on input "Excellent" at bounding box center [290, 518] width 12 height 21
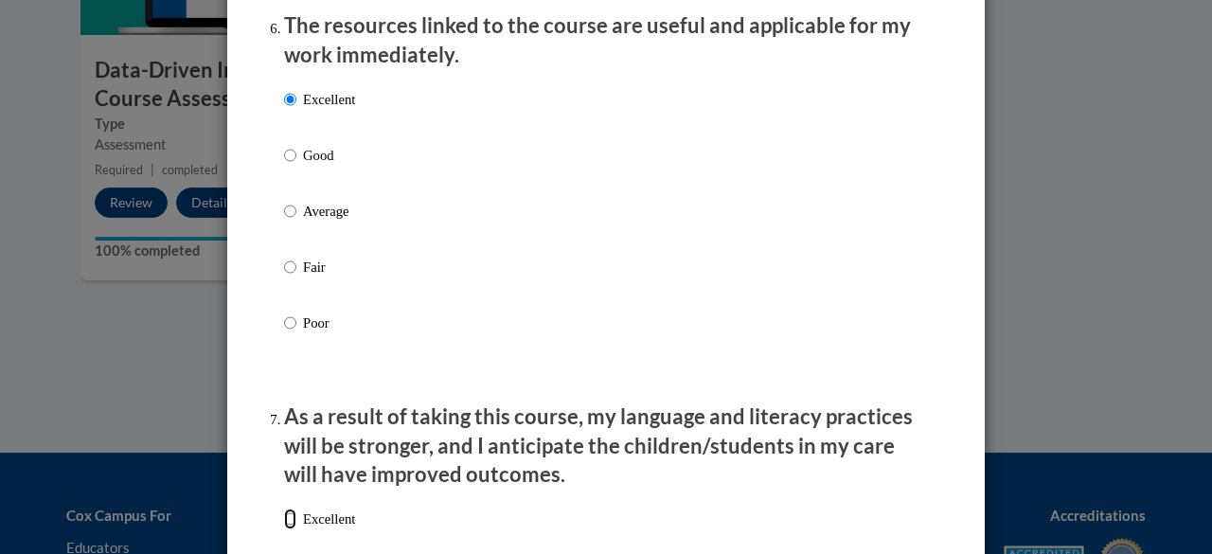
radio input "true"
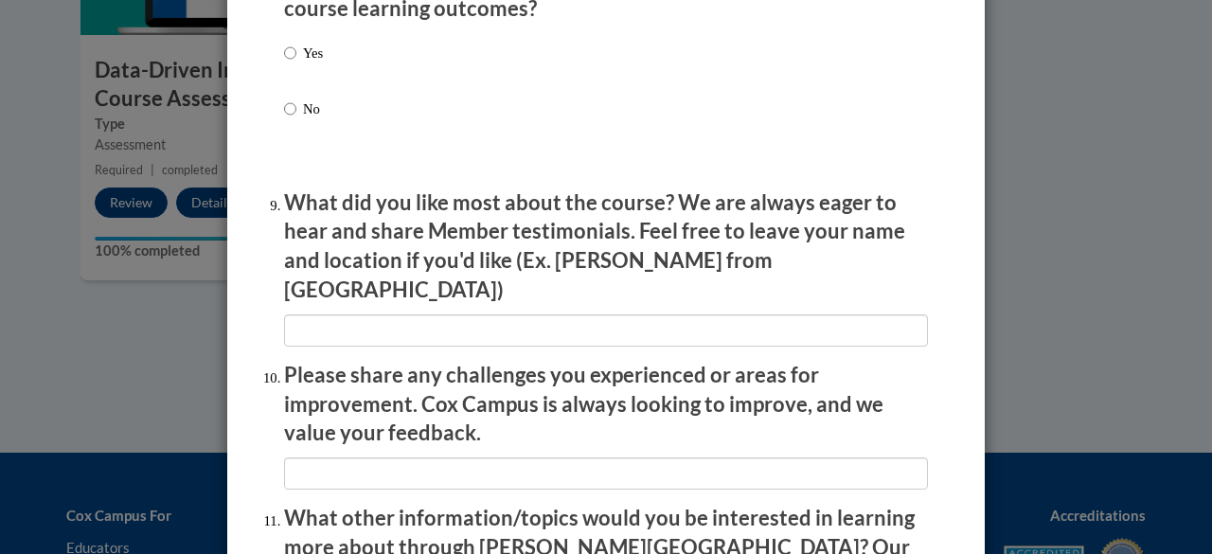
scroll to position [3029, 0]
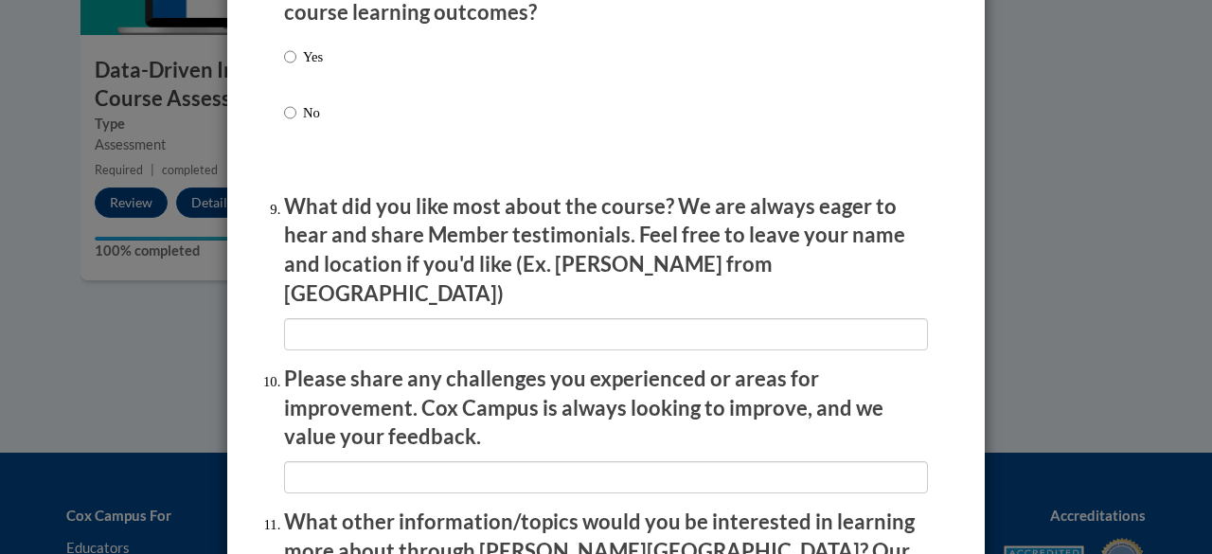
click at [316, 69] on div "Yes No" at bounding box center [606, 107] width 644 height 141
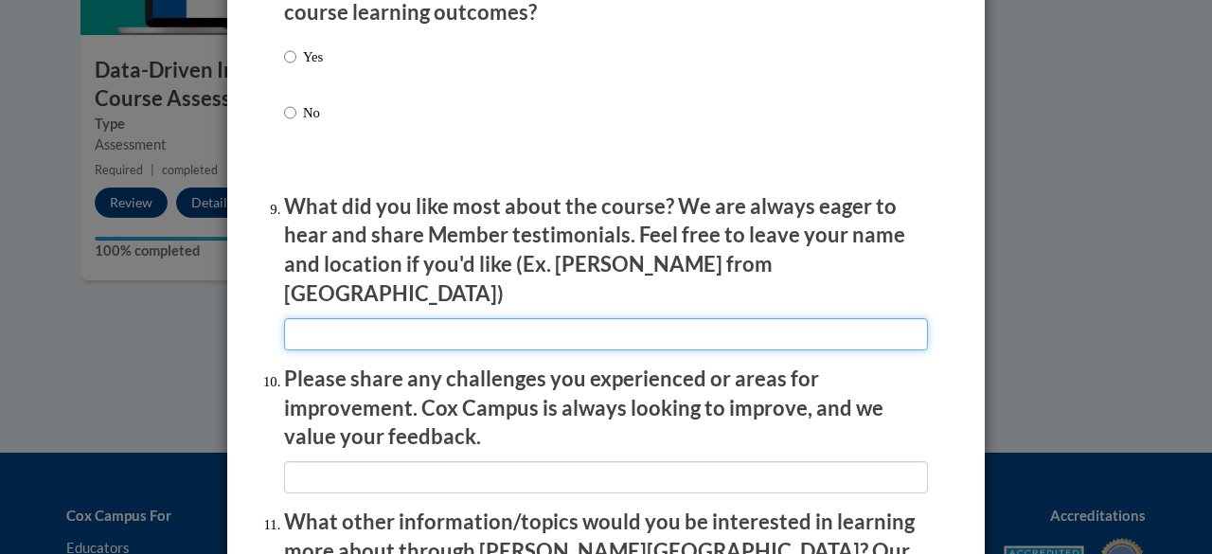
click at [406, 321] on input "textbox" at bounding box center [606, 334] width 644 height 32
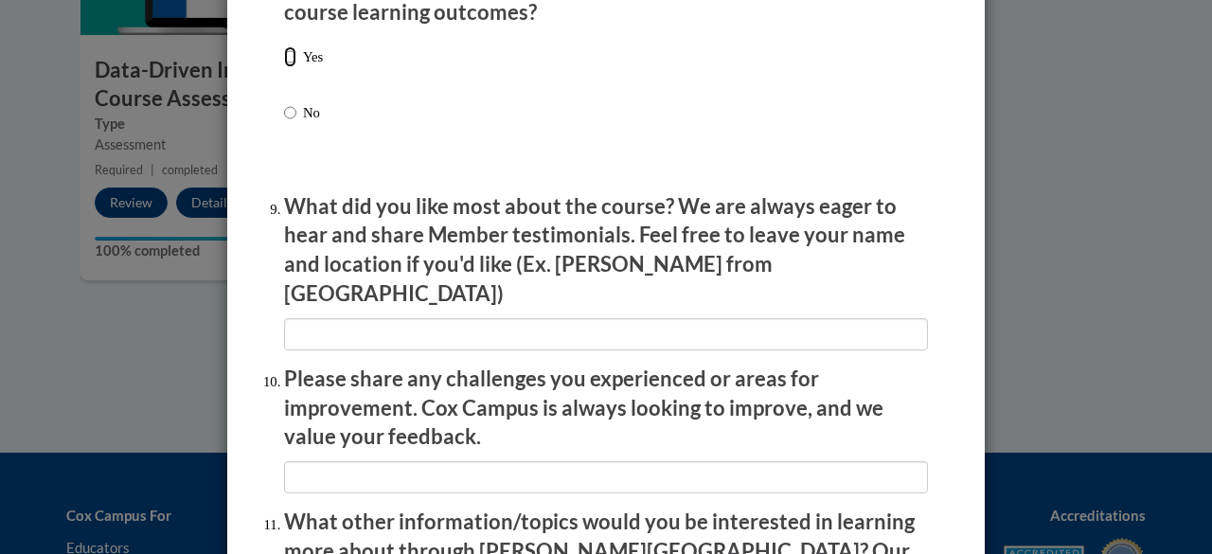
click at [287, 63] on input "Yes" at bounding box center [290, 56] width 12 height 21
radio input "true"
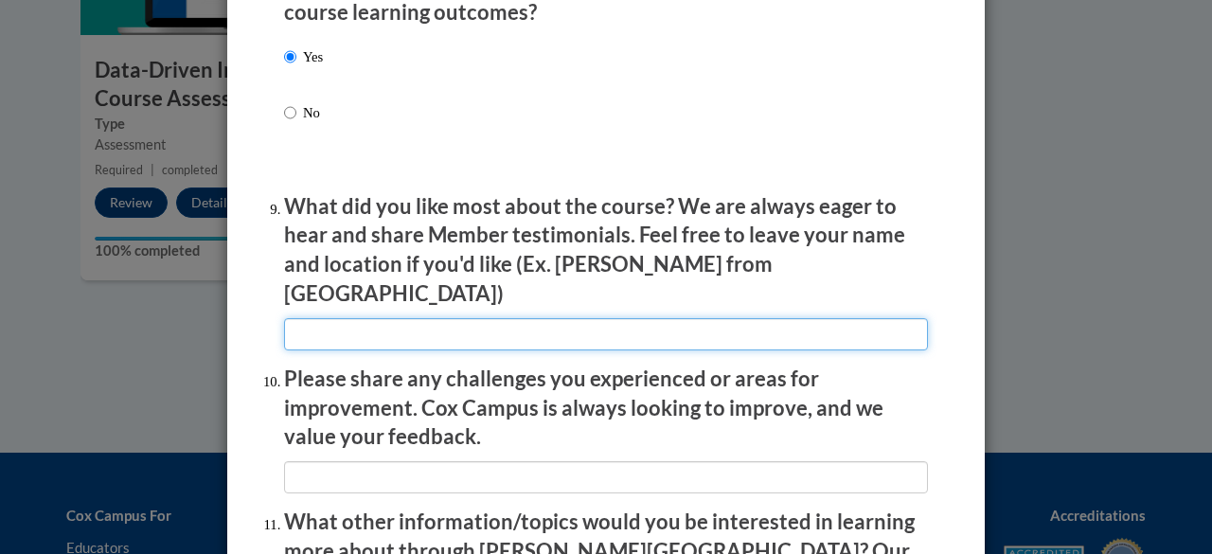
click at [337, 331] on input "textbox" at bounding box center [606, 334] width 644 height 32
type input "The videos"
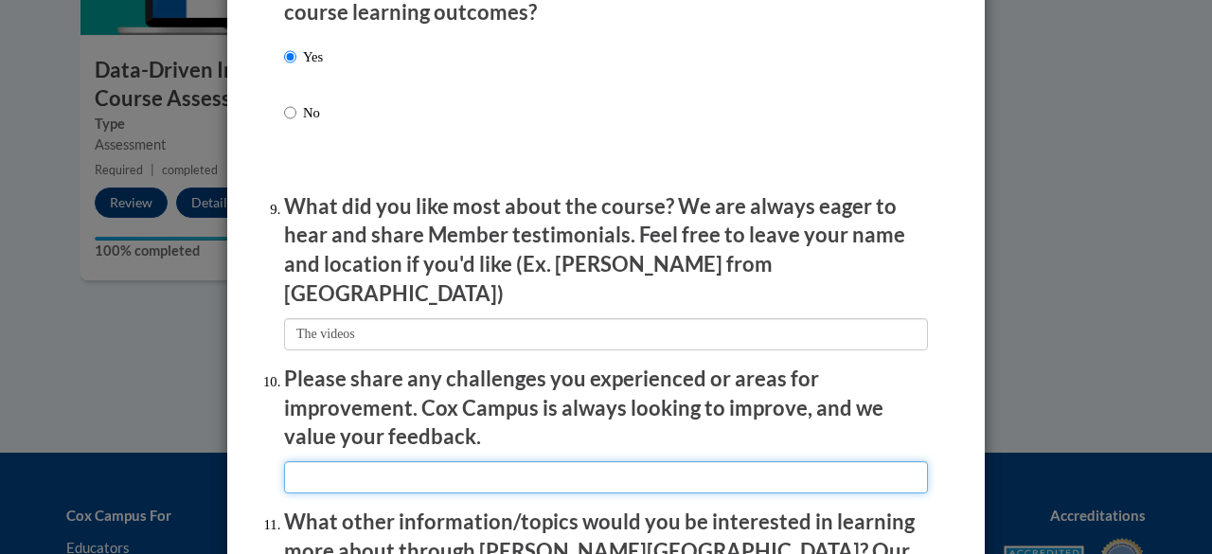
click at [405, 461] on input "textbox" at bounding box center [606, 477] width 644 height 32
type input "None"
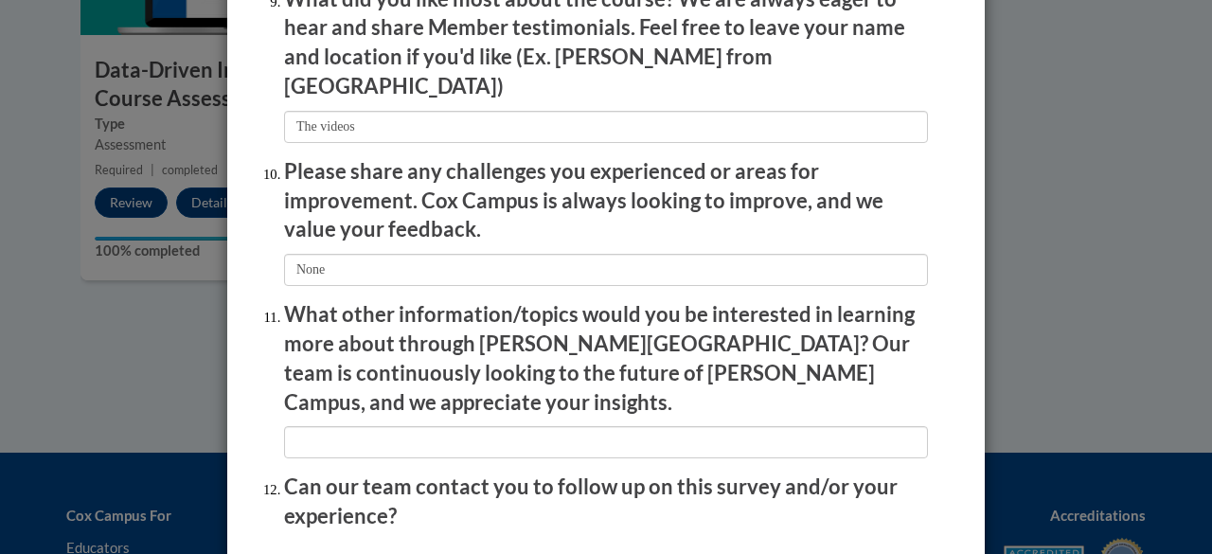
scroll to position [3382, 0]
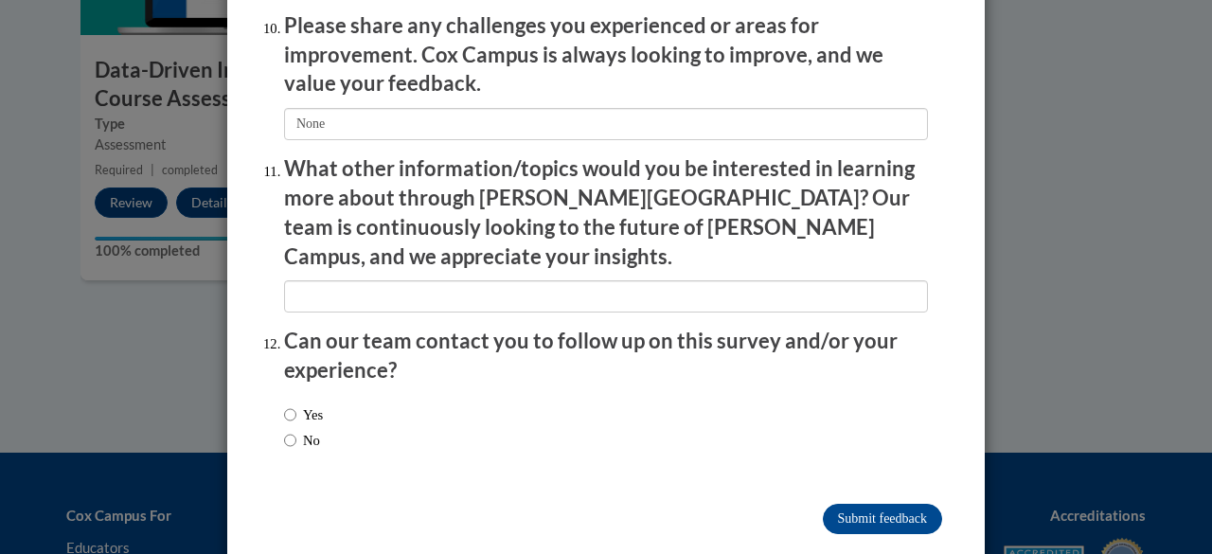
click at [291, 430] on label "No" at bounding box center [302, 440] width 36 height 21
click at [291, 430] on input "No" at bounding box center [290, 440] width 12 height 21
radio input "true"
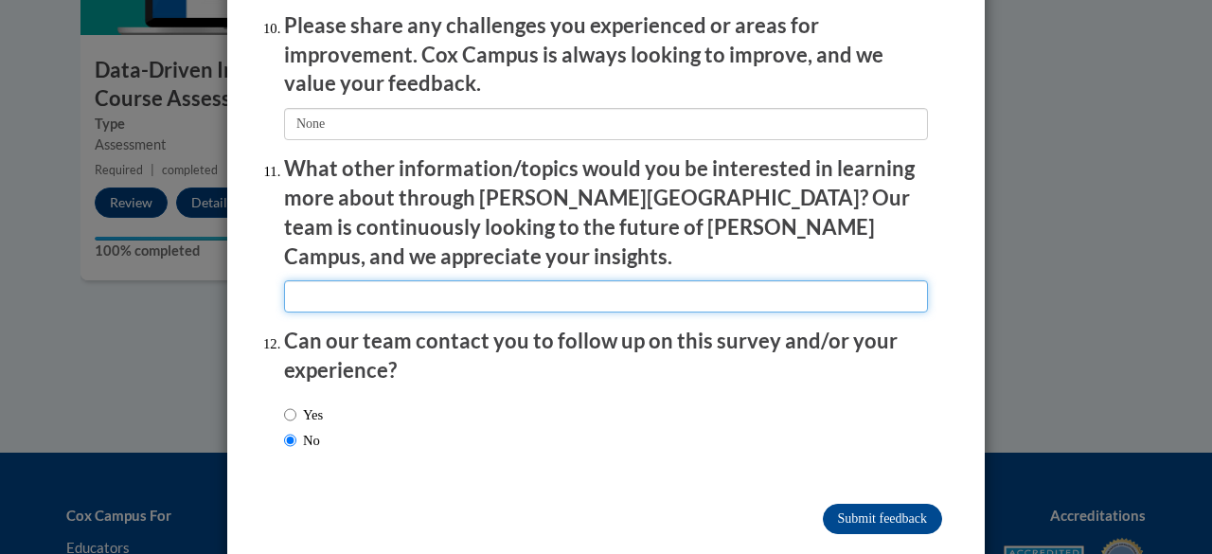
click at [376, 280] on input "textbox" at bounding box center [606, 296] width 644 height 32
type input "N/A"
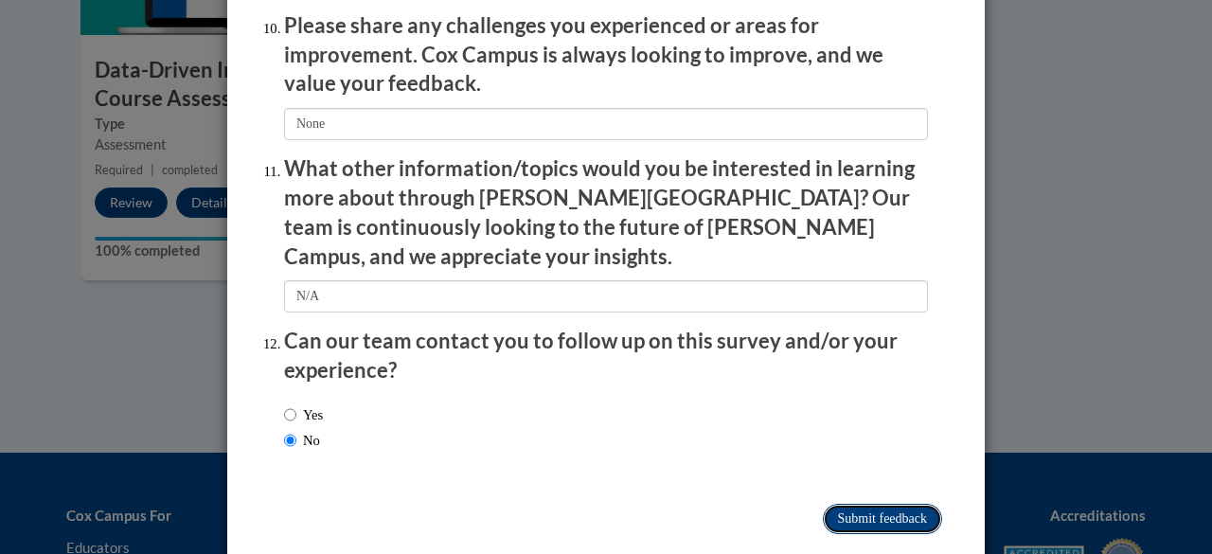
click at [892, 504] on input "Submit feedback" at bounding box center [882, 519] width 119 height 30
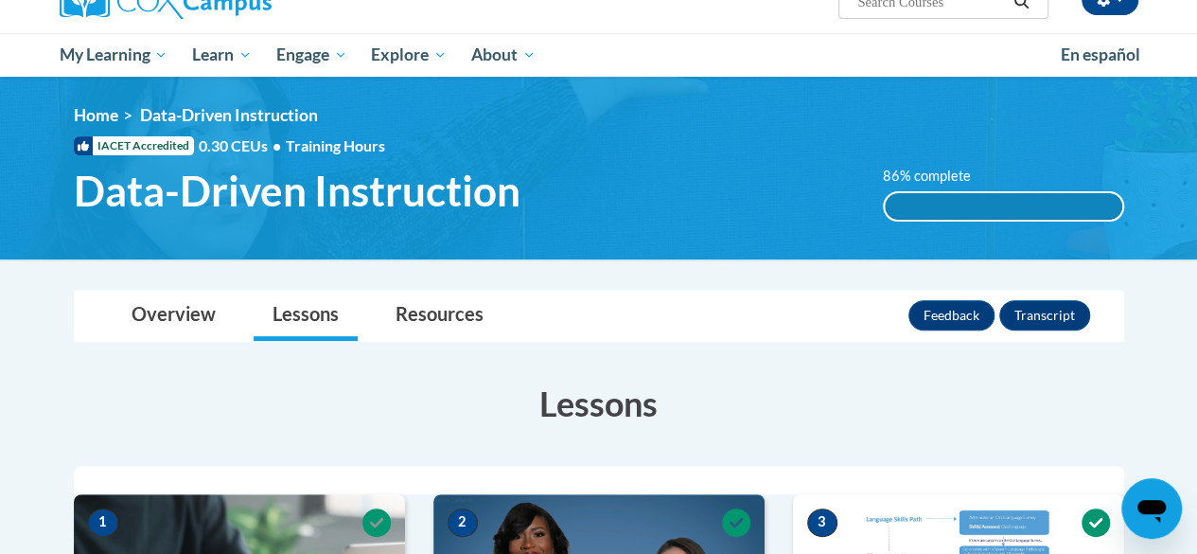
scroll to position [198, 0]
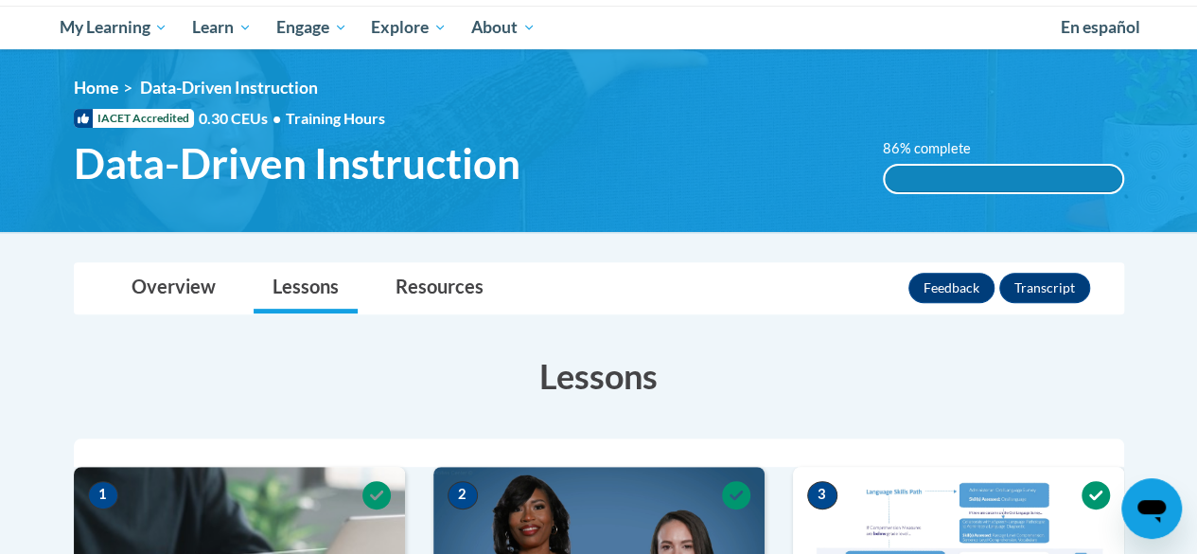
click at [997, 176] on div "86% complete" at bounding box center [1004, 179] width 238 height 27
click at [203, 277] on link "Overview" at bounding box center [174, 288] width 122 height 50
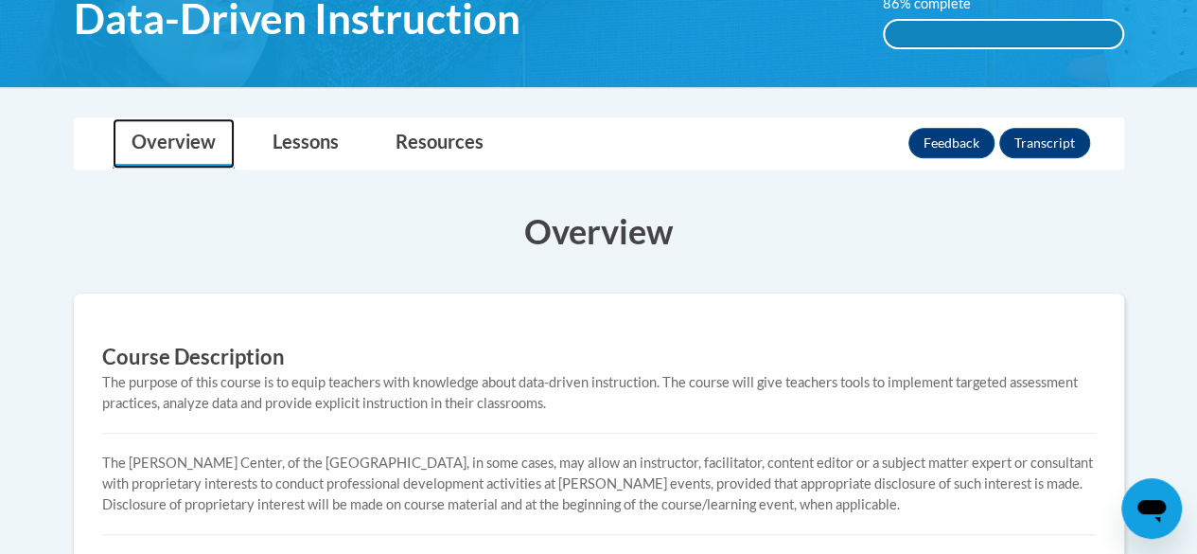
scroll to position [310, 0]
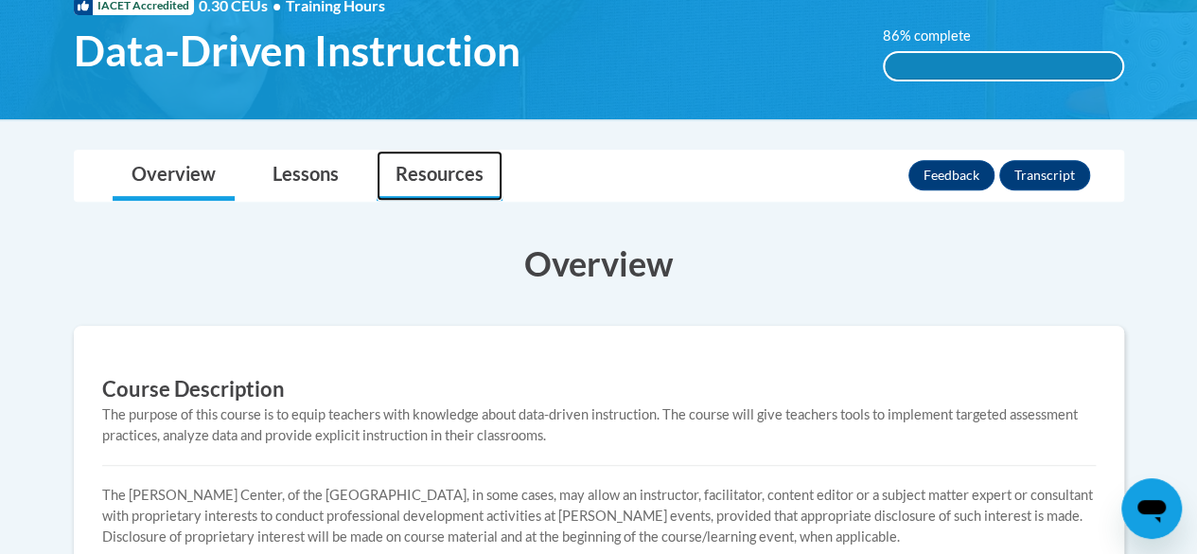
click at [415, 170] on link "Resources" at bounding box center [440, 176] width 126 height 50
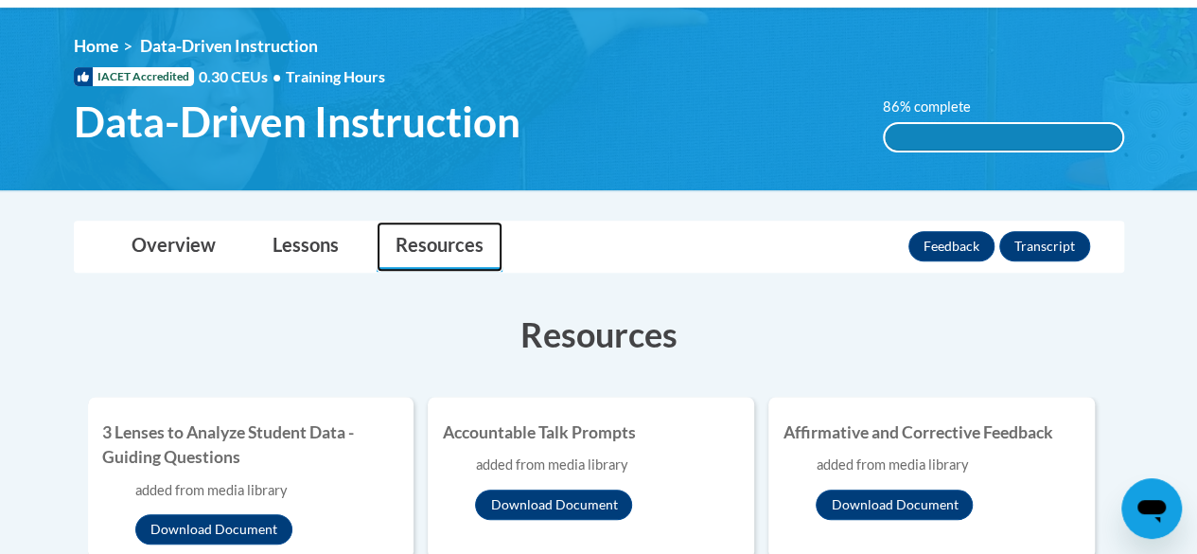
scroll to position [237, 0]
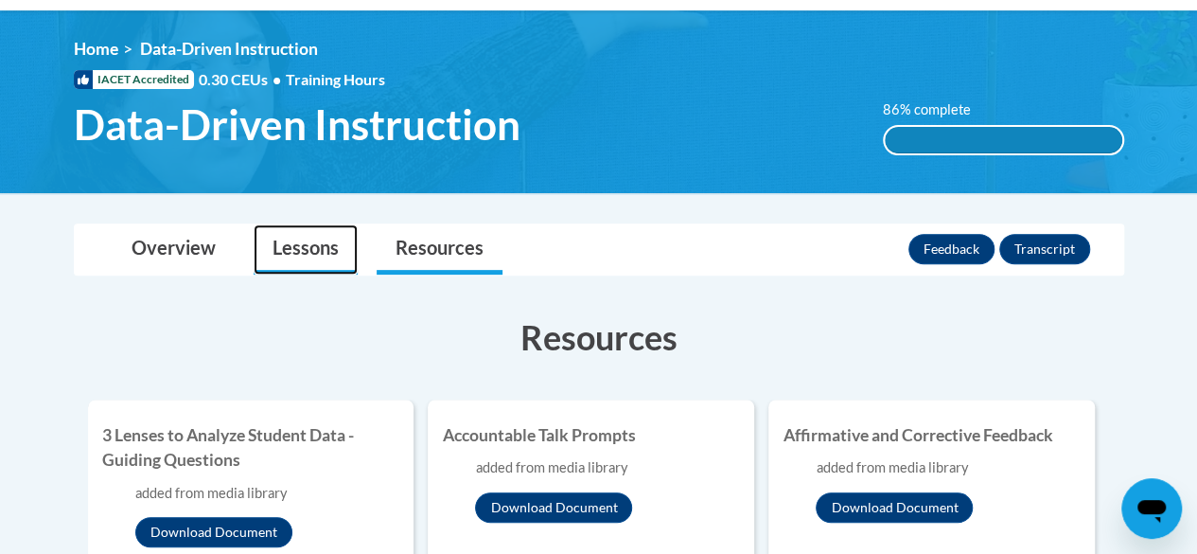
click at [295, 243] on link "Lessons" at bounding box center [306, 249] width 104 height 50
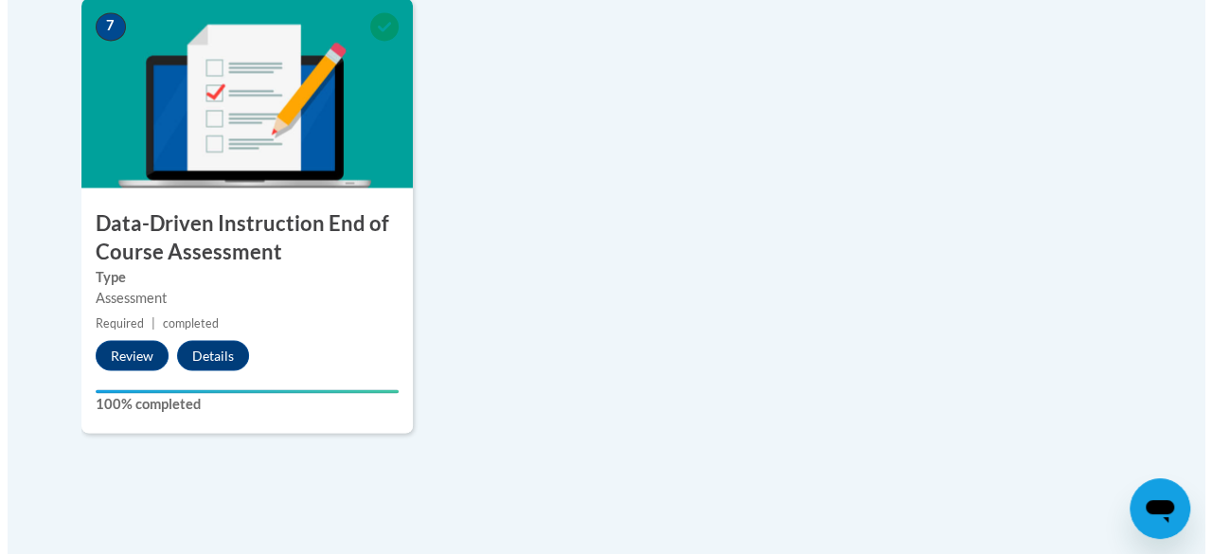
scroll to position [1619, 0]
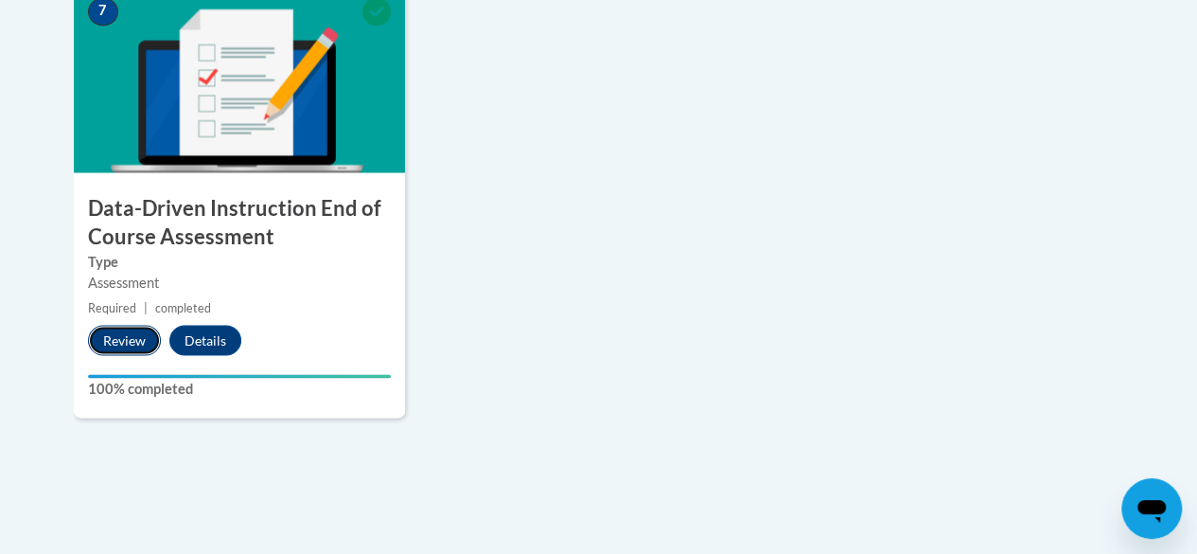
click at [127, 335] on button "Review" at bounding box center [124, 340] width 73 height 30
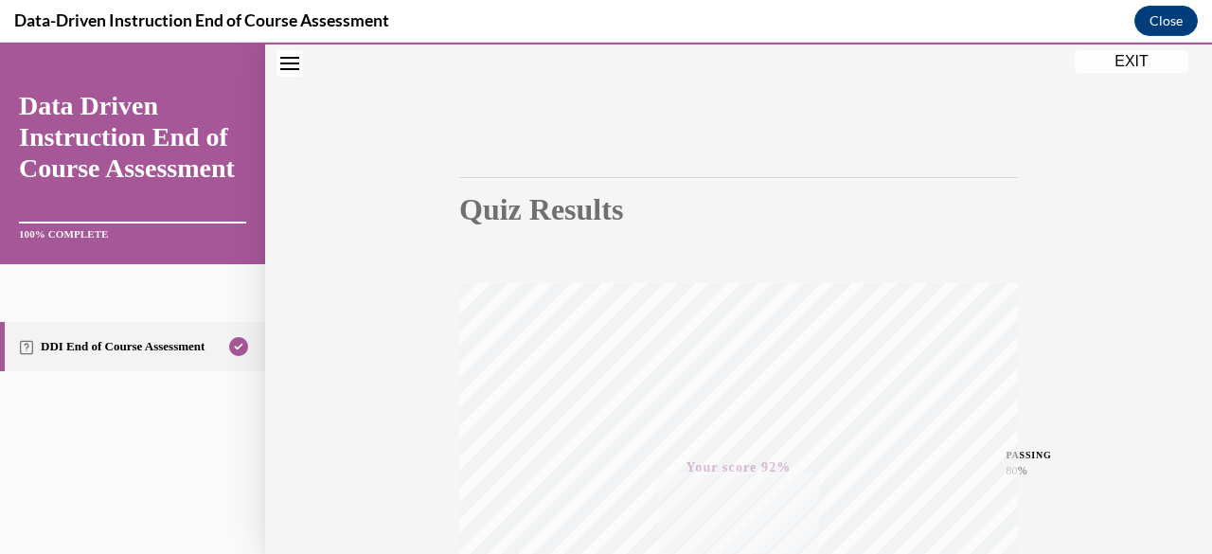
scroll to position [74, 0]
click at [1120, 58] on button "EXIT" at bounding box center [1131, 61] width 114 height 23
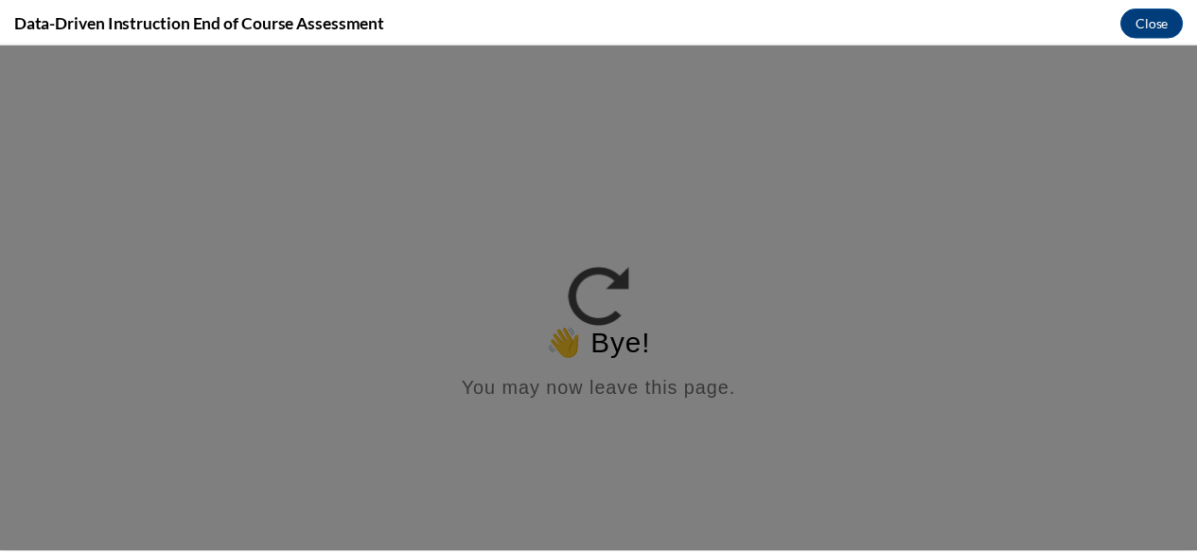
scroll to position [0, 0]
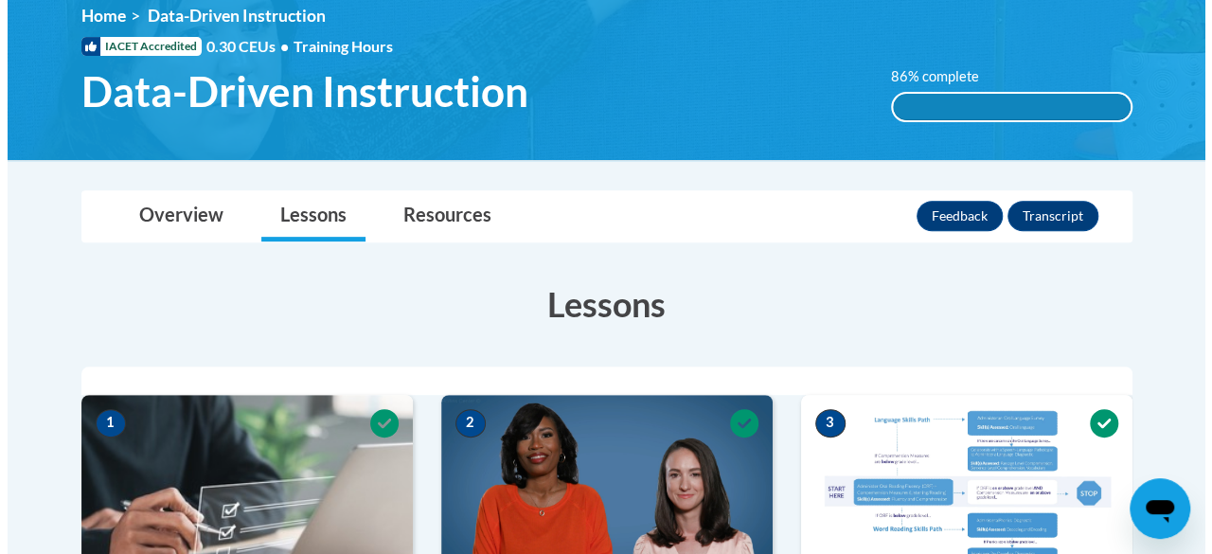
scroll to position [263, 0]
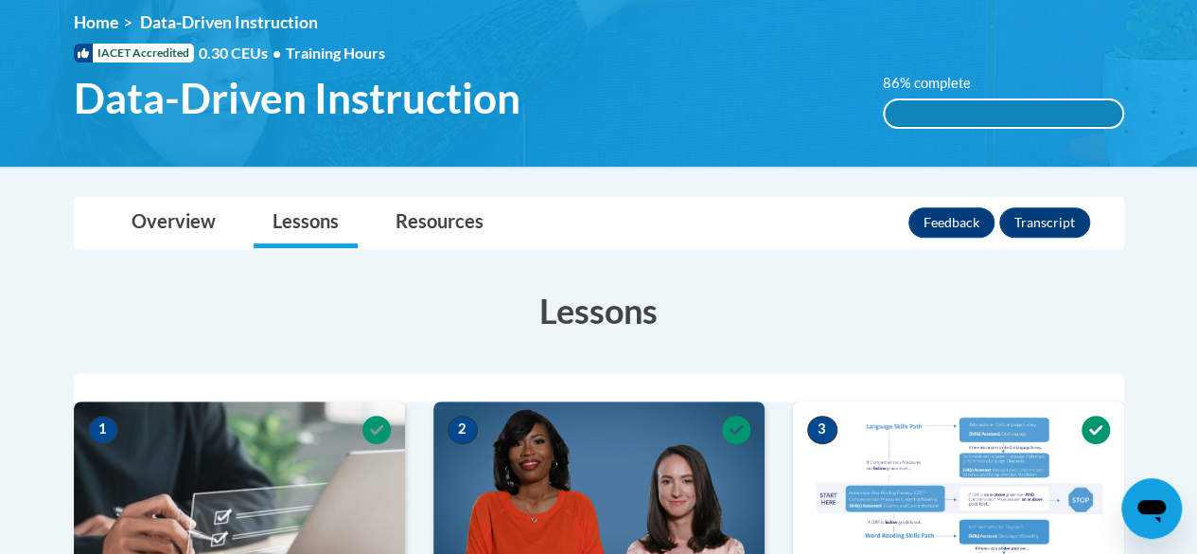
click at [916, 101] on div "86% complete" at bounding box center [1004, 113] width 238 height 27
click at [950, 225] on button "Feedback" at bounding box center [952, 222] width 86 height 30
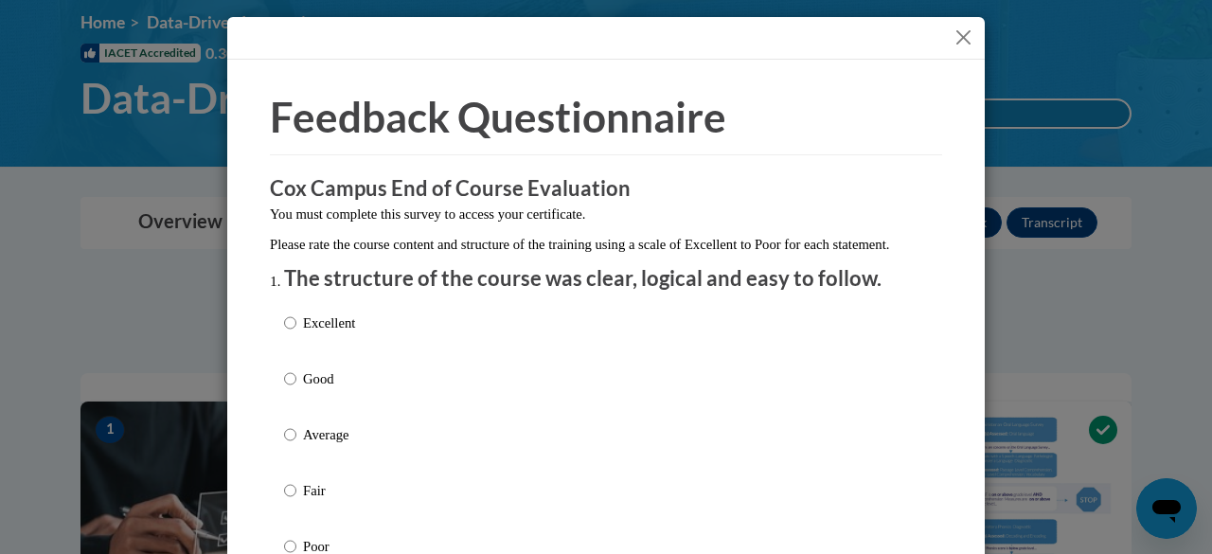
click at [331, 333] on p "Excellent" at bounding box center [329, 322] width 52 height 21
click at [296, 333] on input "Excellent" at bounding box center [290, 322] width 12 height 21
radio input "true"
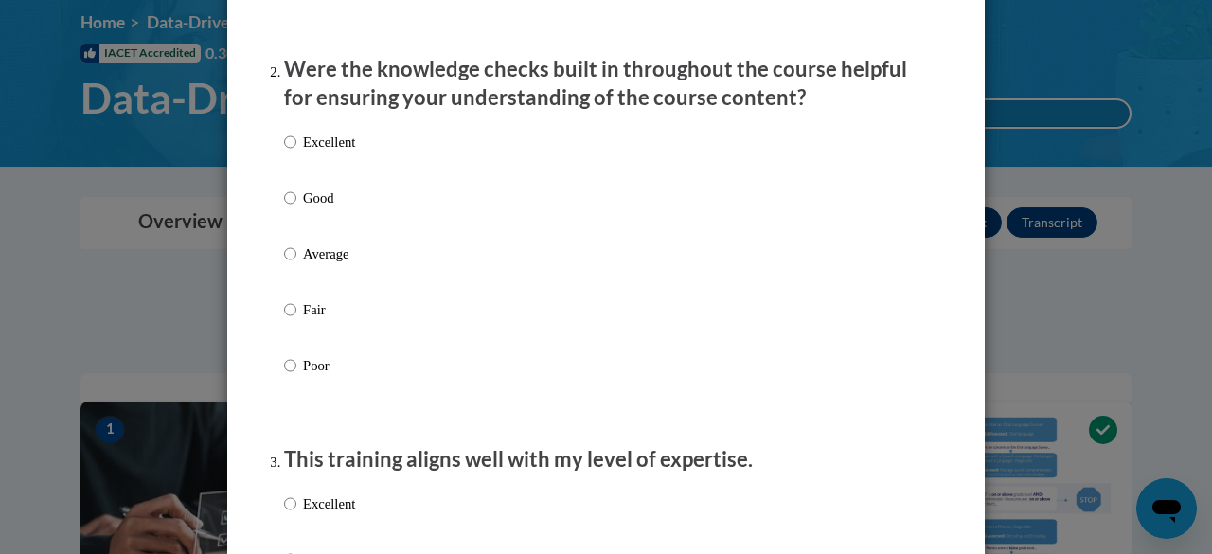
scroll to position [590, 0]
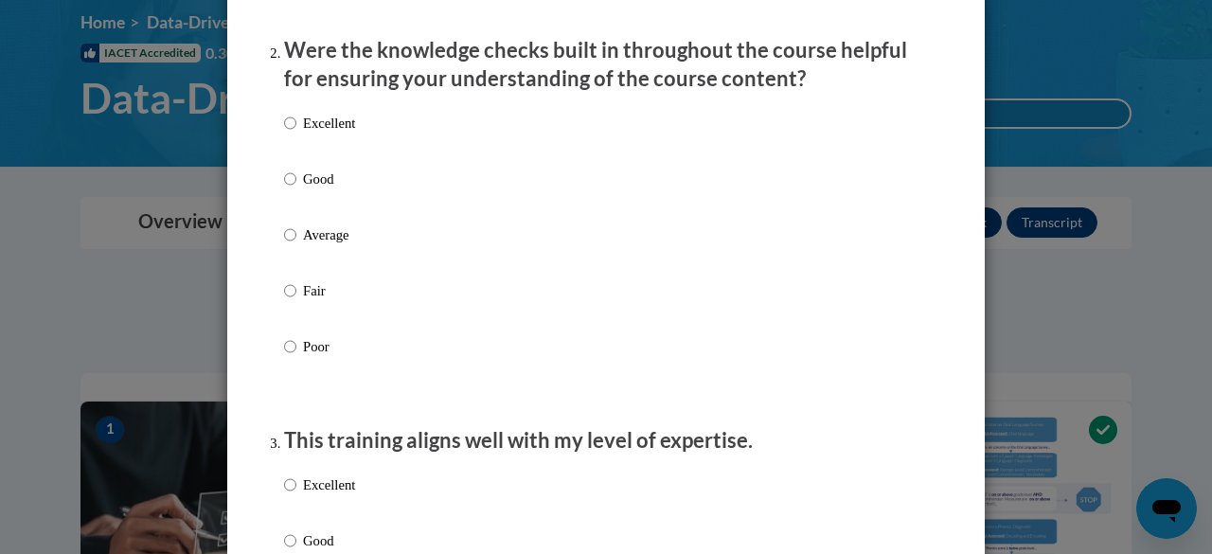
click at [307, 209] on label "Good" at bounding box center [319, 193] width 71 height 51
click at [296, 189] on input "Good" at bounding box center [290, 178] width 12 height 21
radio input "true"
click at [322, 495] on p "Excellent" at bounding box center [329, 484] width 52 height 21
click at [296, 495] on input "Excellent" at bounding box center [290, 484] width 12 height 21
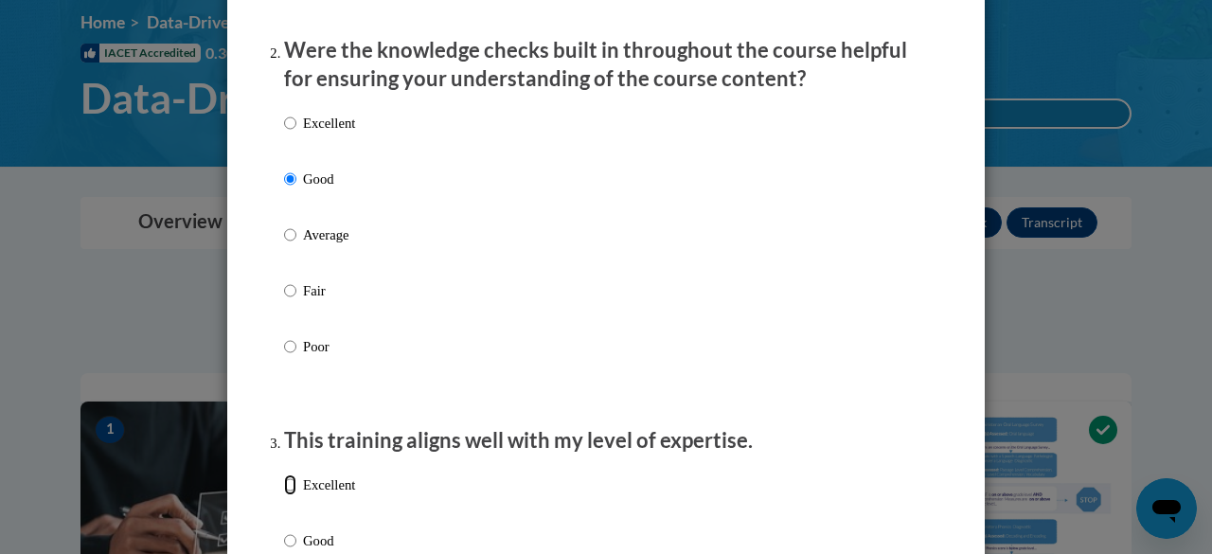
radio input "true"
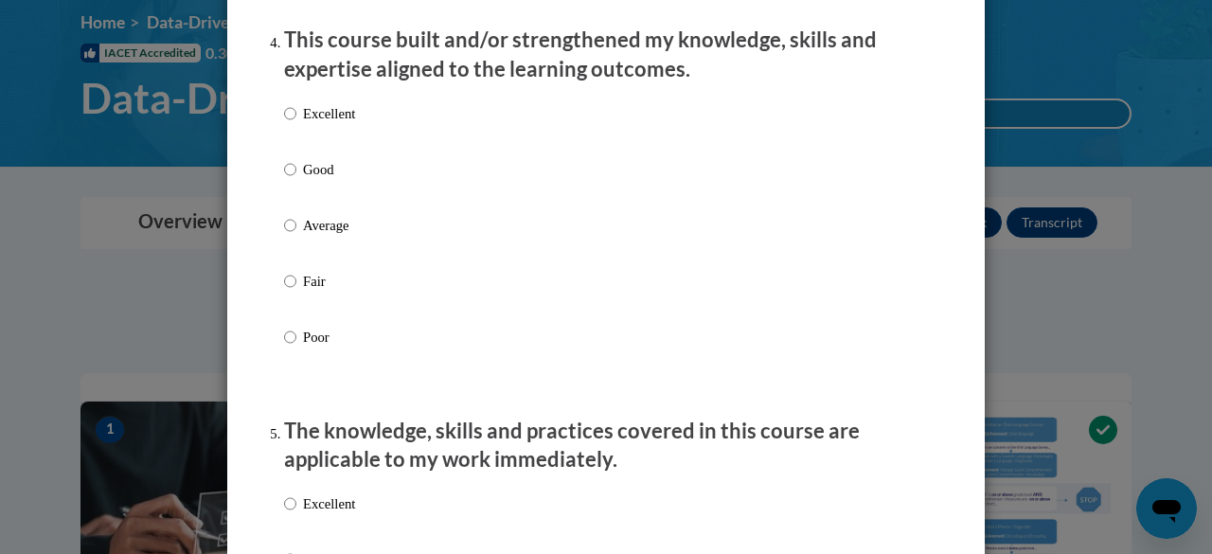
scroll to position [1390, 0]
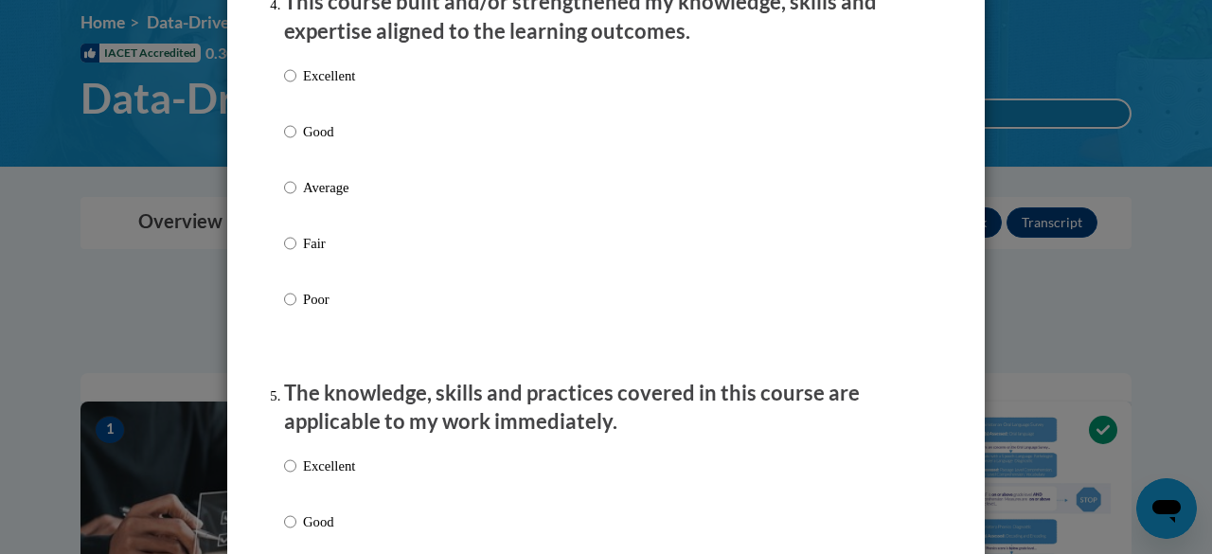
click at [310, 142] on p "Good" at bounding box center [329, 131] width 52 height 21
click at [296, 142] on input "Good" at bounding box center [290, 131] width 12 height 21
radio input "true"
click at [310, 532] on p "Good" at bounding box center [329, 521] width 52 height 21
click at [296, 532] on input "Good" at bounding box center [290, 521] width 12 height 21
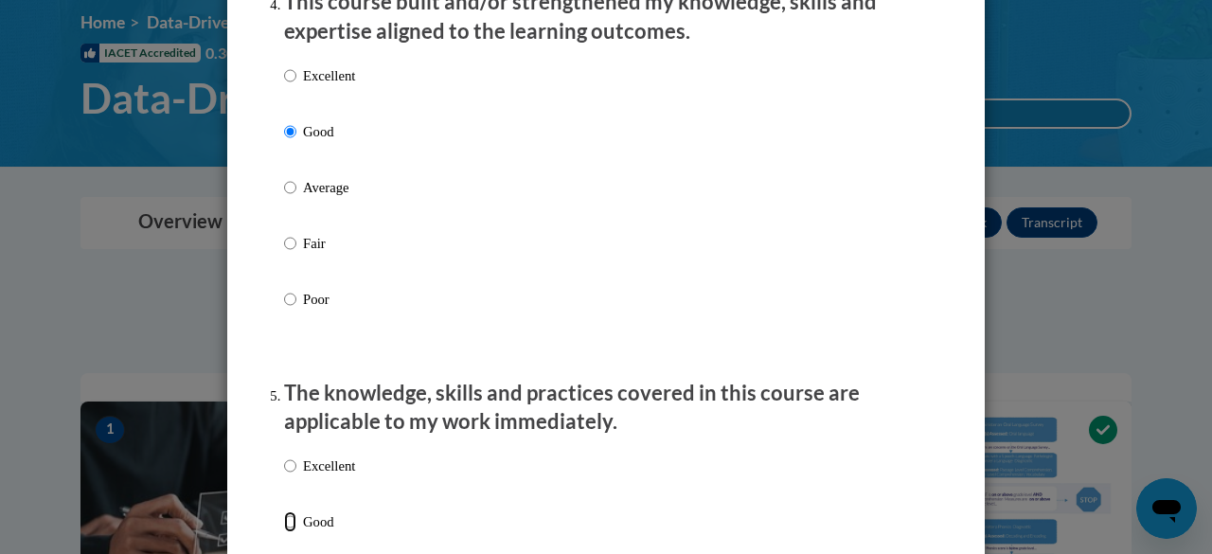
radio input "true"
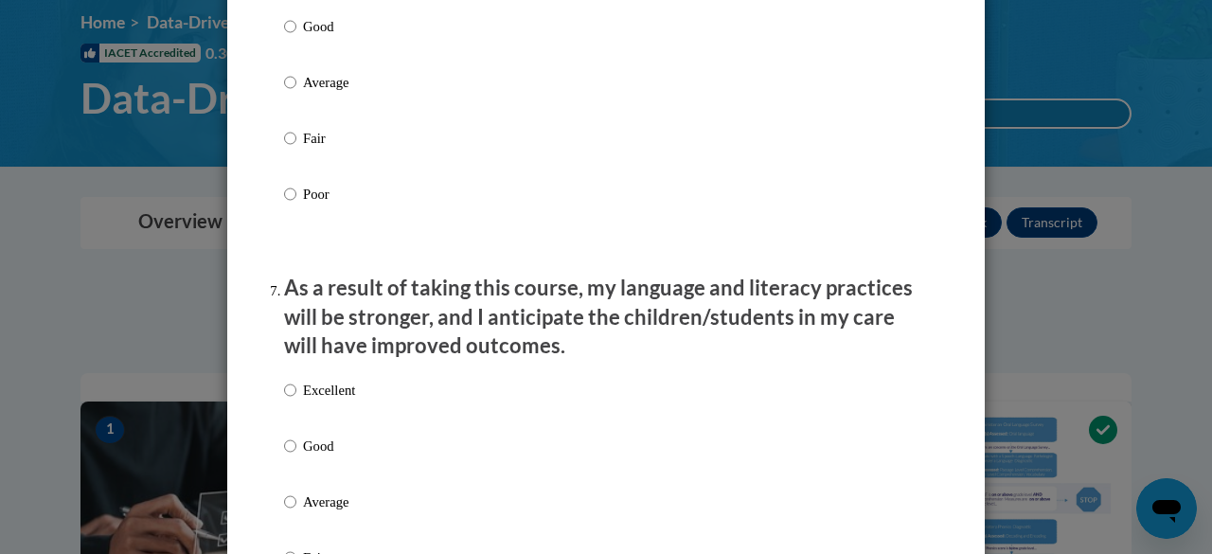
scroll to position [2286, 0]
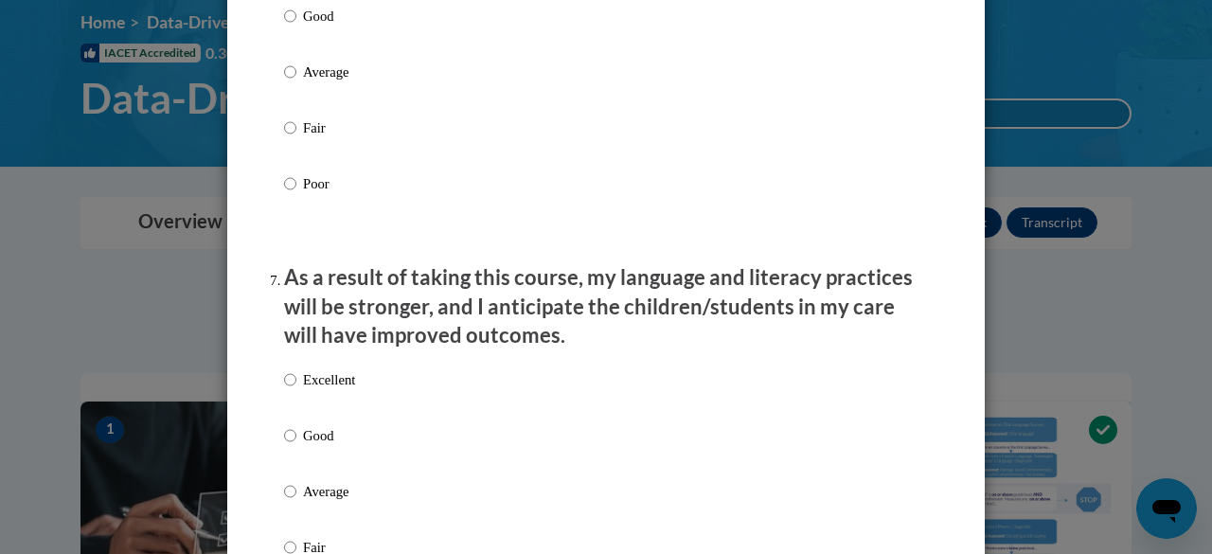
click at [312, 27] on p "Good" at bounding box center [329, 16] width 52 height 21
click at [296, 27] on input "Good" at bounding box center [290, 16] width 12 height 21
radio input "true"
click at [303, 446] on p "Good" at bounding box center [329, 435] width 52 height 21
click at [296, 446] on input "Good" at bounding box center [290, 435] width 12 height 21
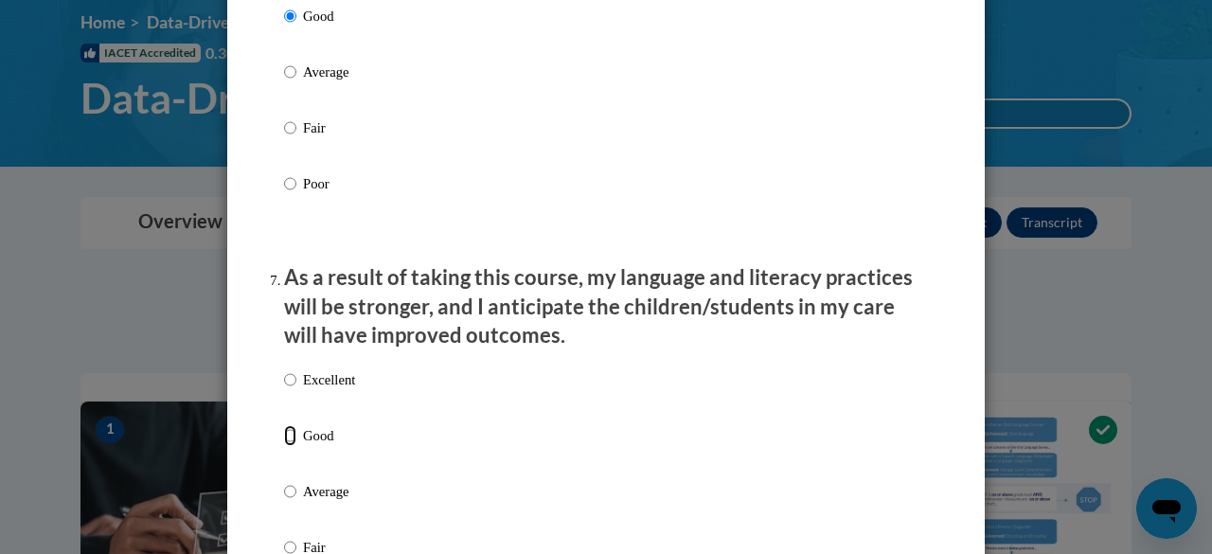
radio input "true"
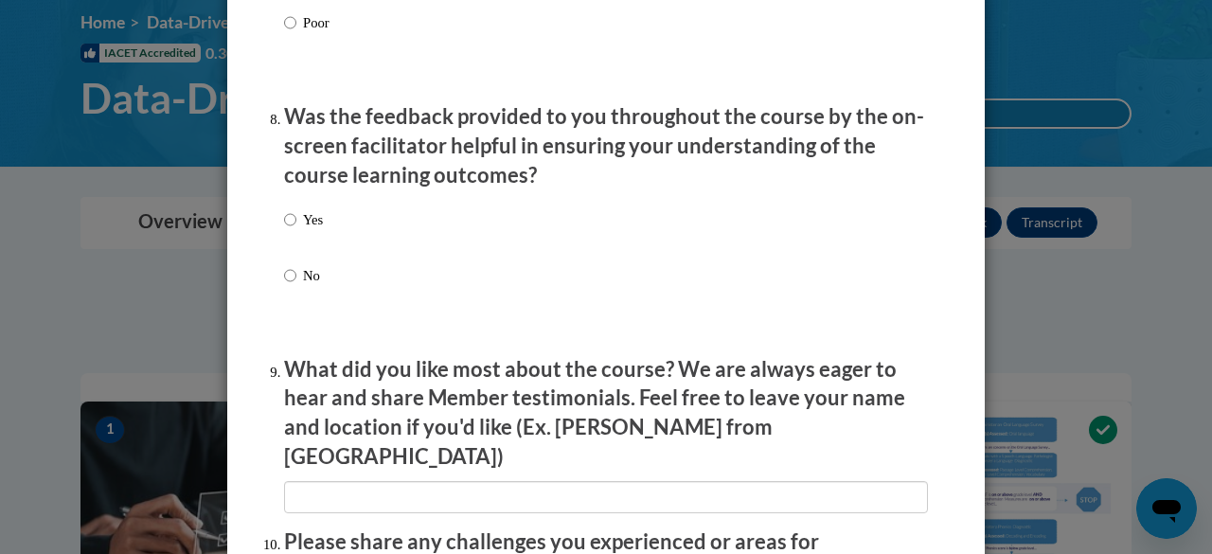
scroll to position [3020, 0]
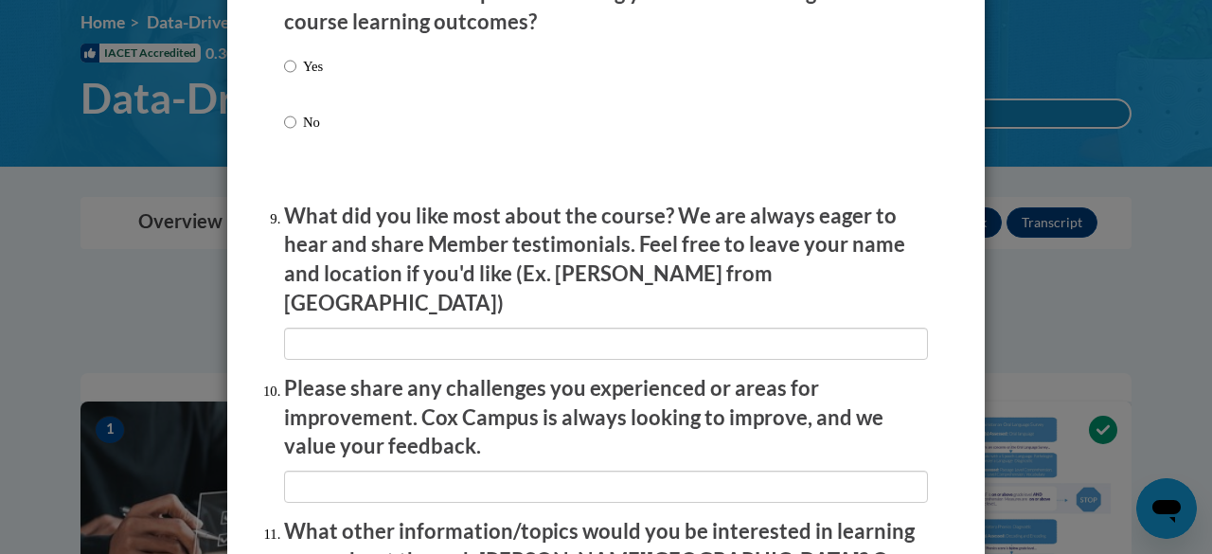
click at [303, 77] on p "Yes" at bounding box center [313, 66] width 20 height 21
click at [296, 77] on input "Yes" at bounding box center [290, 66] width 12 height 21
radio input "true"
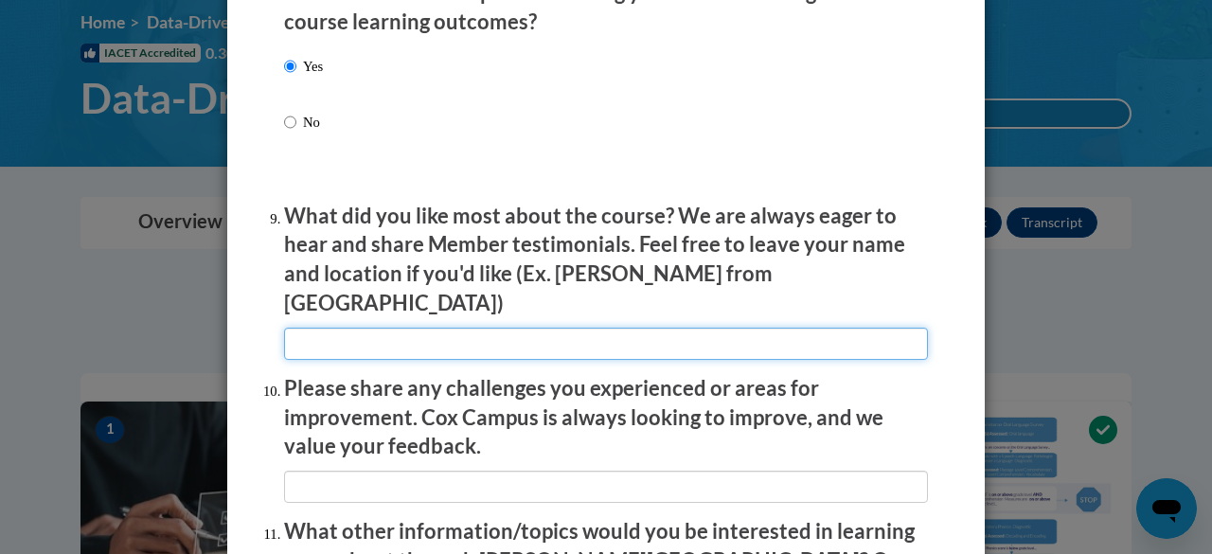
click at [411, 346] on input "textbox" at bounding box center [606, 344] width 644 height 32
click at [426, 329] on input "textbox" at bounding box center [606, 344] width 644 height 32
type input "The videos"
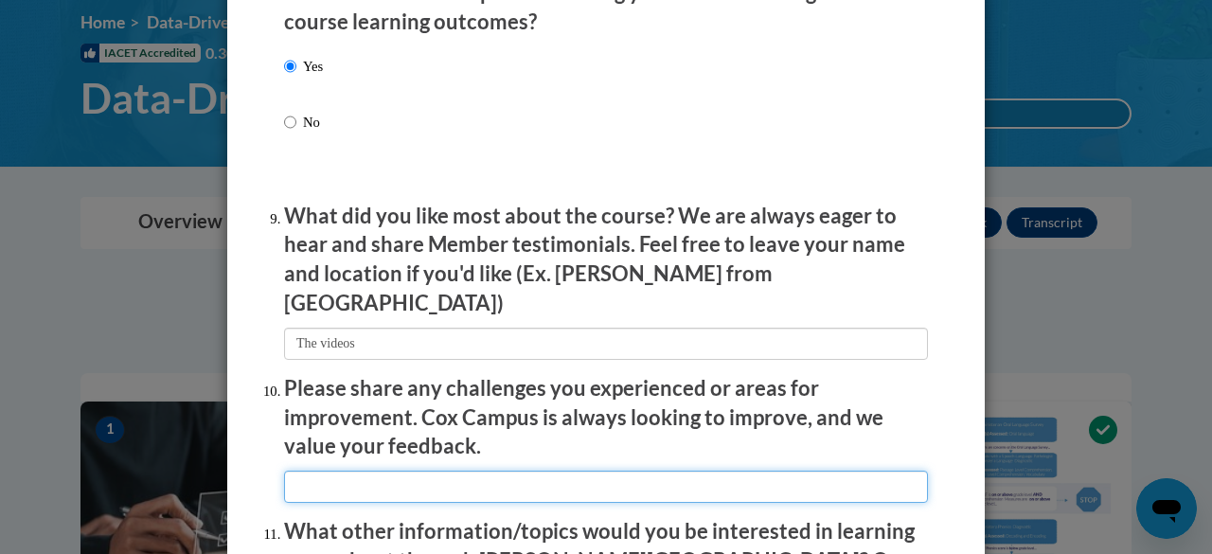
click at [354, 472] on input "textbox" at bounding box center [606, 486] width 644 height 32
type input "None"
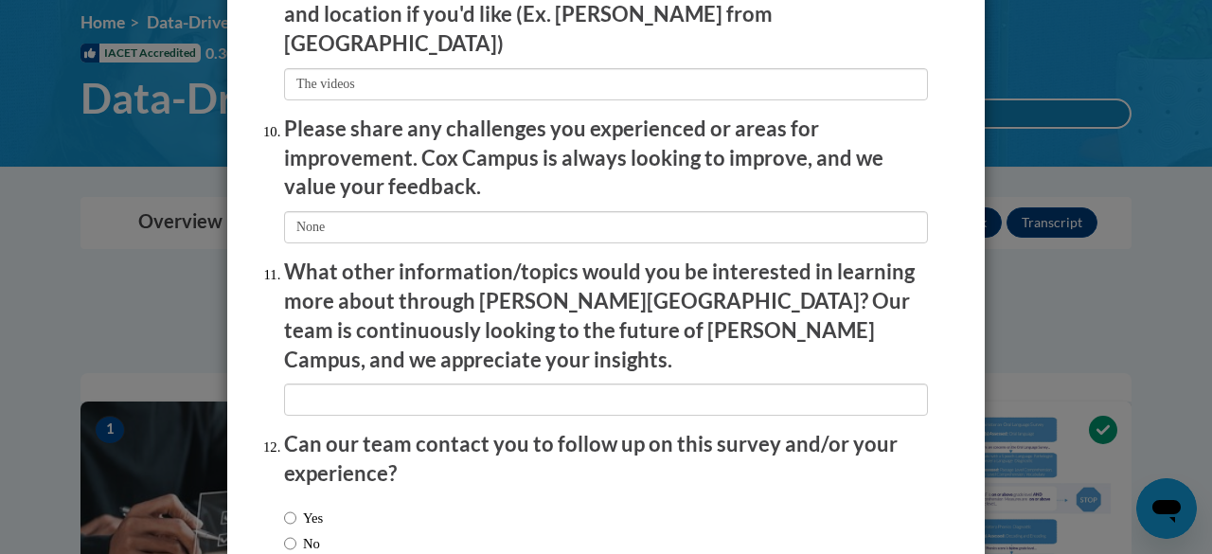
scroll to position [3382, 0]
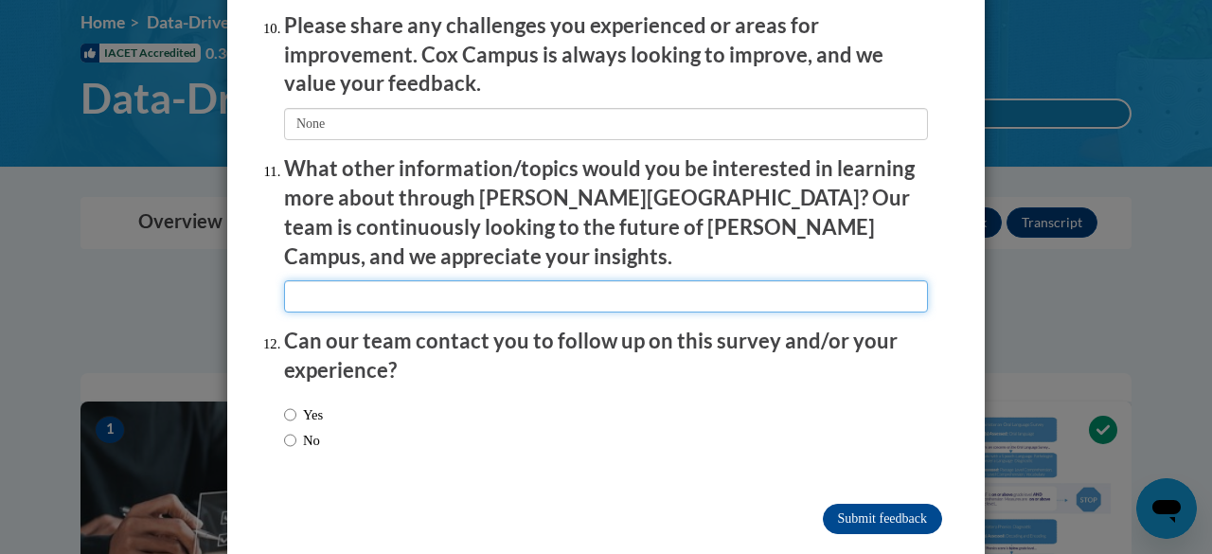
click at [636, 280] on input "textbox" at bounding box center [606, 296] width 644 height 32
type input "Unsure"
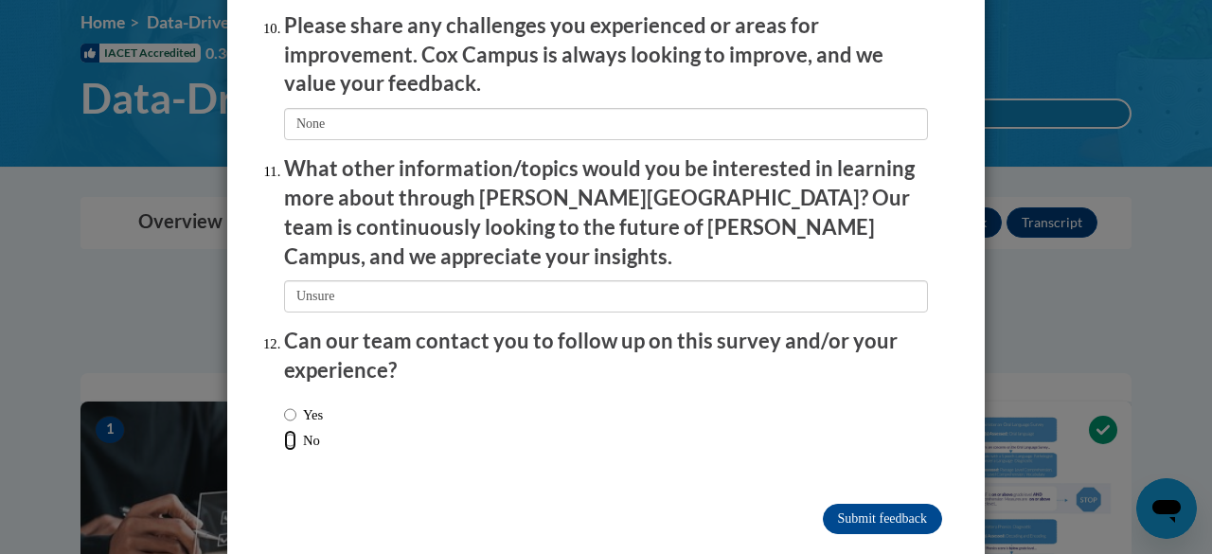
click at [284, 430] on input "No" at bounding box center [290, 440] width 12 height 21
radio input "true"
click at [835, 504] on input "Submit feedback" at bounding box center [882, 519] width 119 height 30
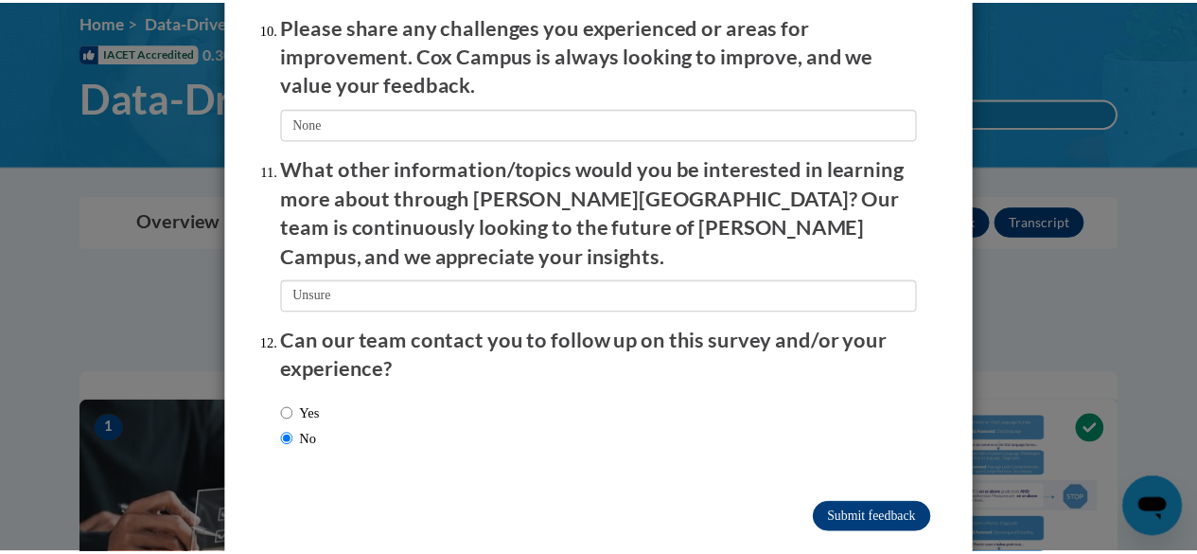
scroll to position [0, 0]
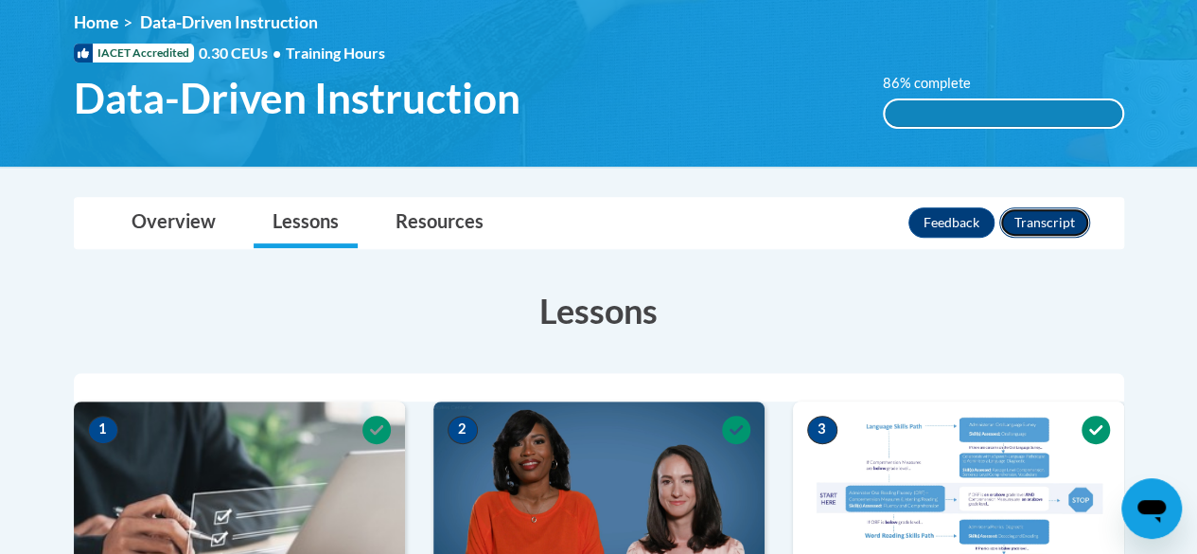
click at [1056, 215] on button "Transcript" at bounding box center [1045, 222] width 91 height 30
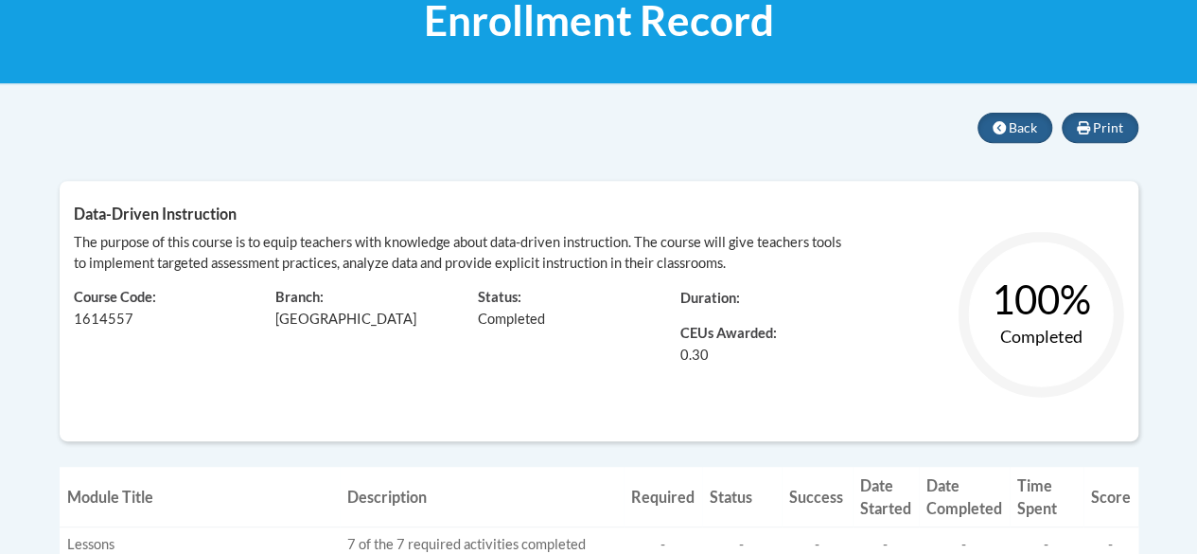
scroll to position [316, 0]
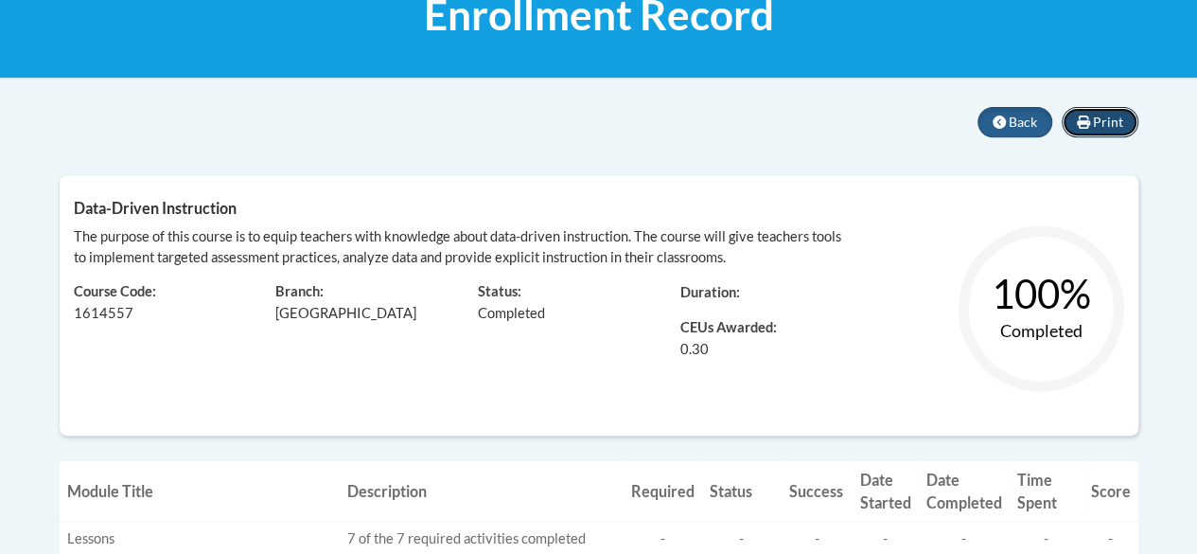
click at [1101, 128] on span "Print" at bounding box center [1108, 122] width 30 height 16
click at [1006, 124] on icon at bounding box center [999, 121] width 13 height 13
